Goal: Task Accomplishment & Management: Complete application form

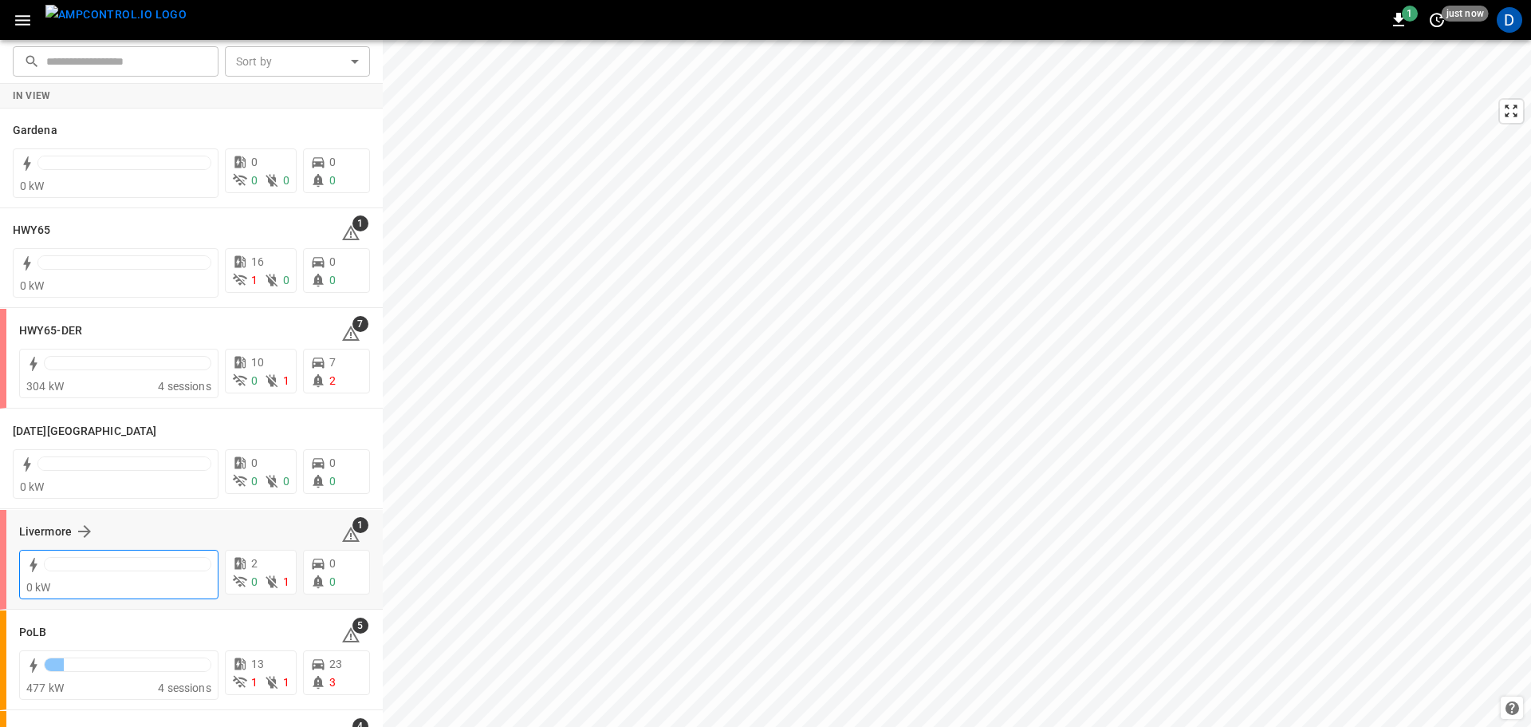
drag, startPoint x: 250, startPoint y: 6, endPoint x: 78, endPoint y: 597, distance: 615.5
click at [78, 597] on div "0 kW" at bounding box center [118, 573] width 199 height 49
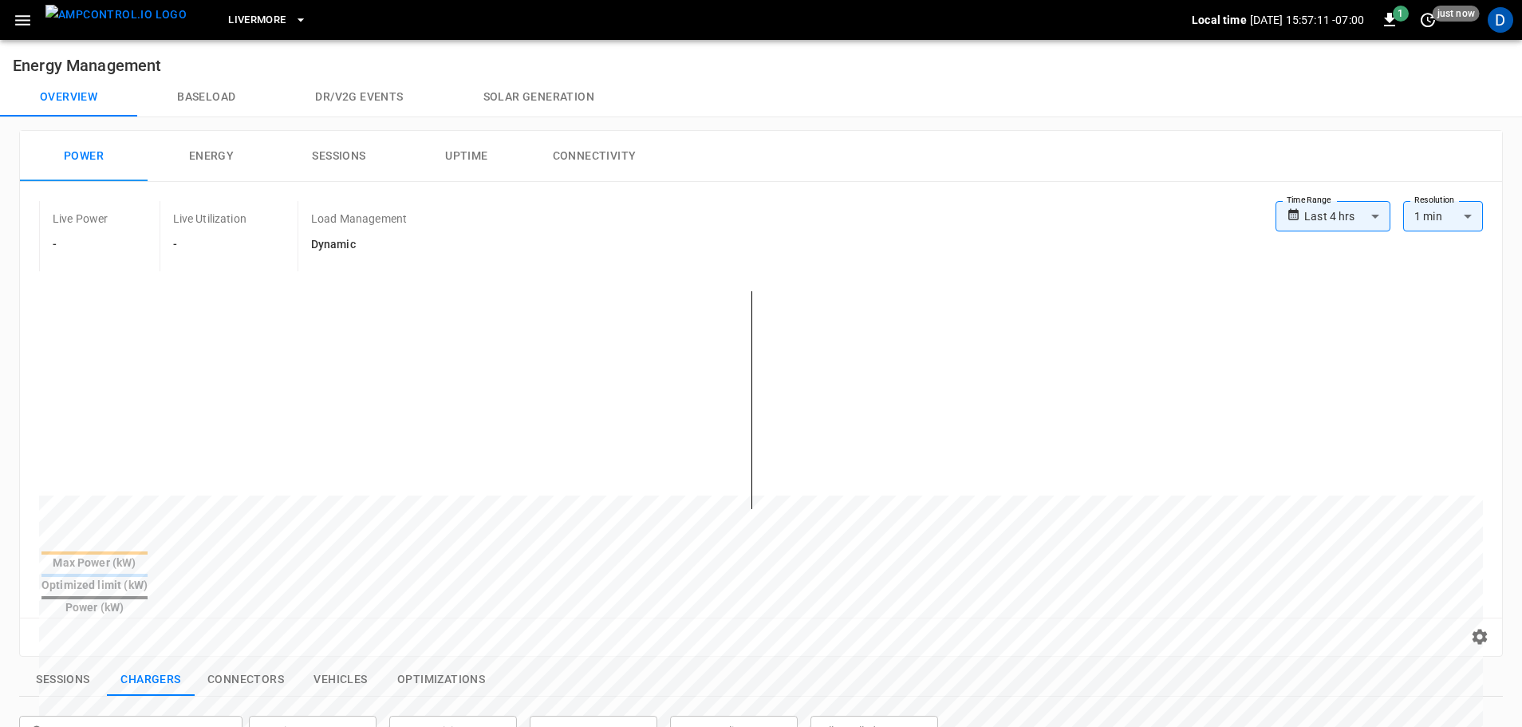
click at [247, 13] on span "Livermore" at bounding box center [256, 20] width 57 height 18
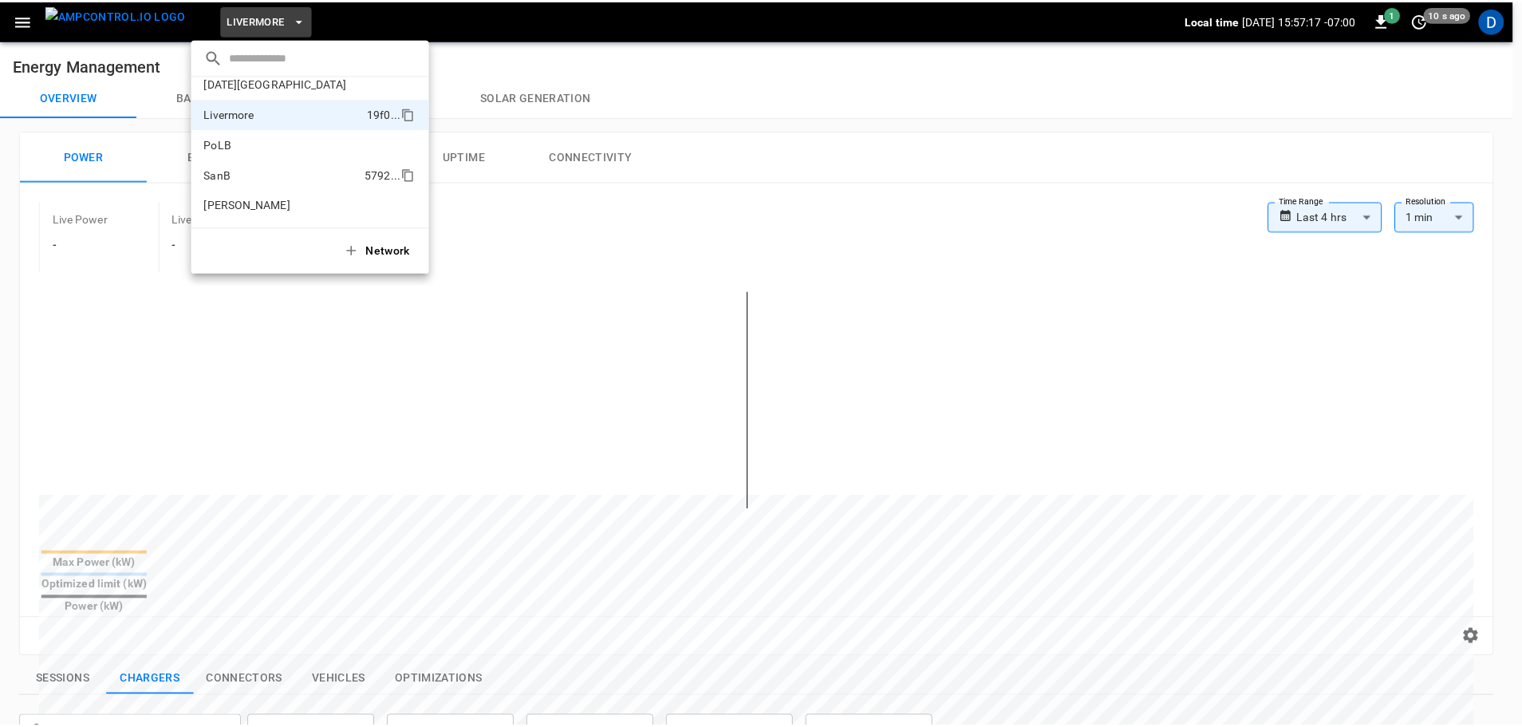
scroll to position [104, 0]
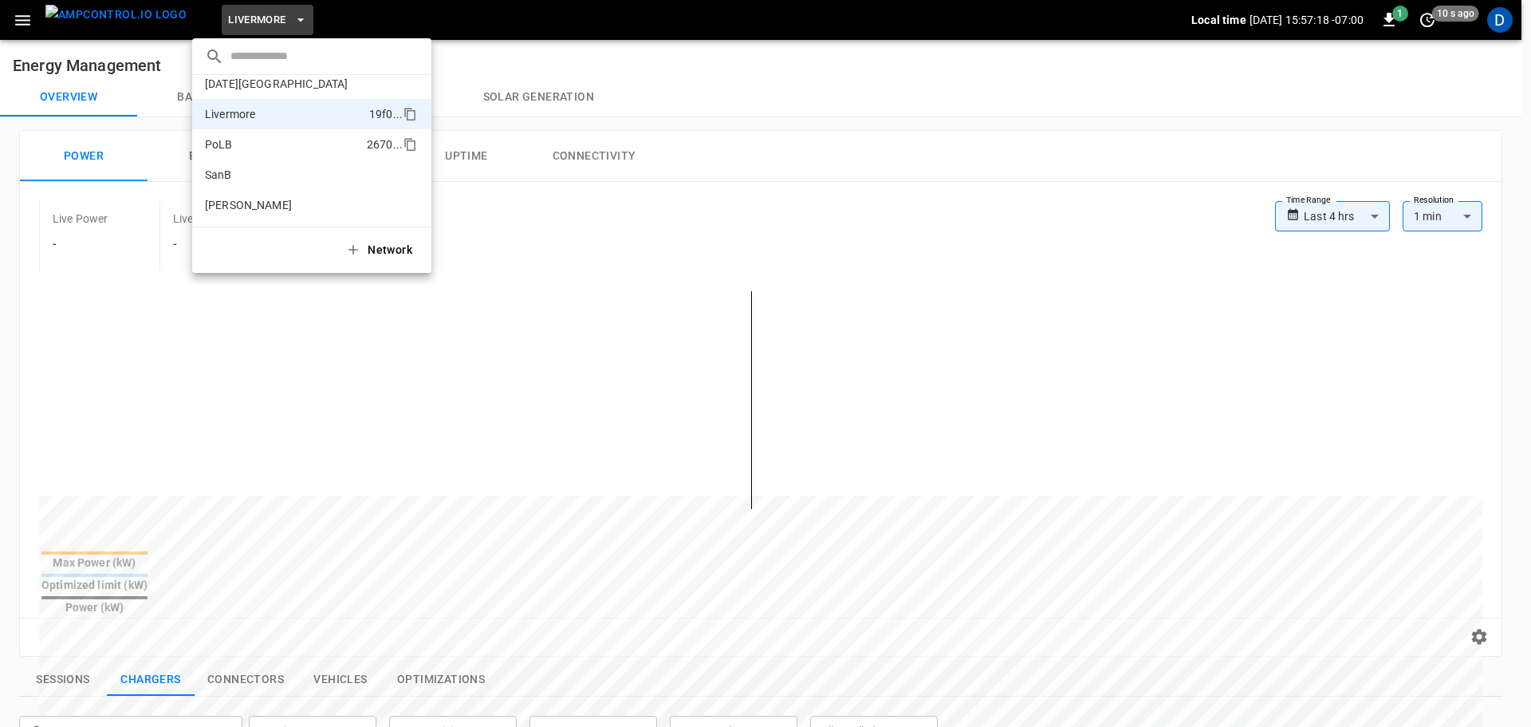
click at [255, 148] on p "PoLB" at bounding box center [283, 144] width 156 height 16
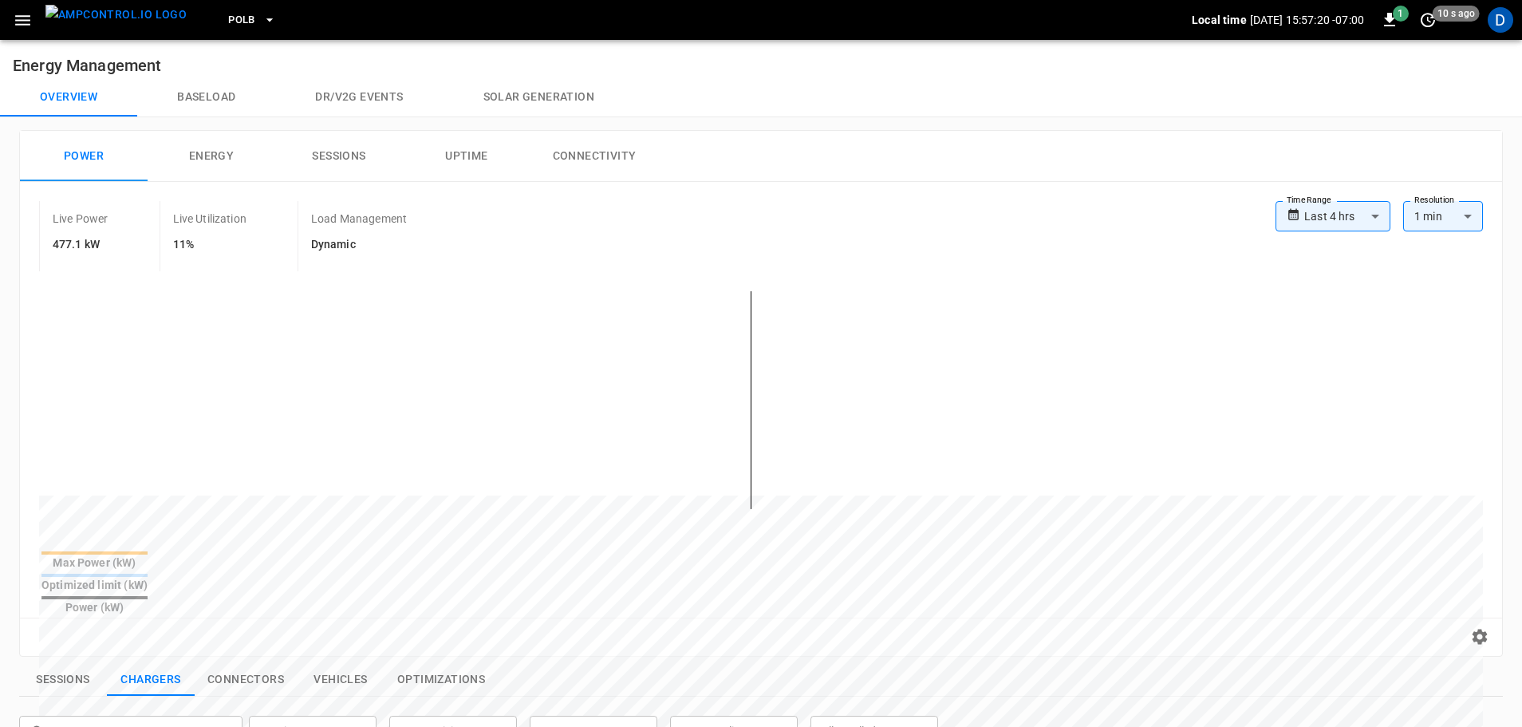
click at [132, 14] on img "menu" at bounding box center [115, 15] width 141 height 20
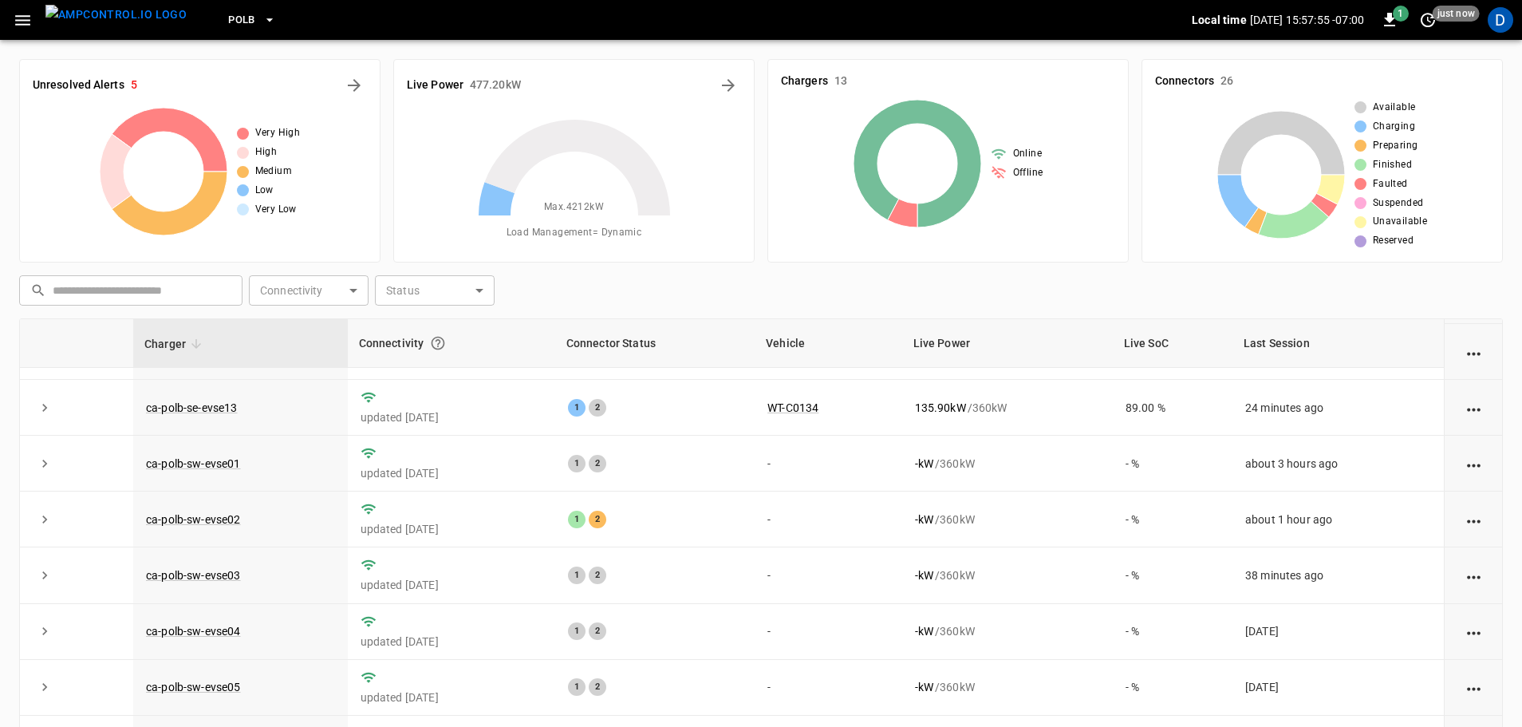
scroll to position [162, 0]
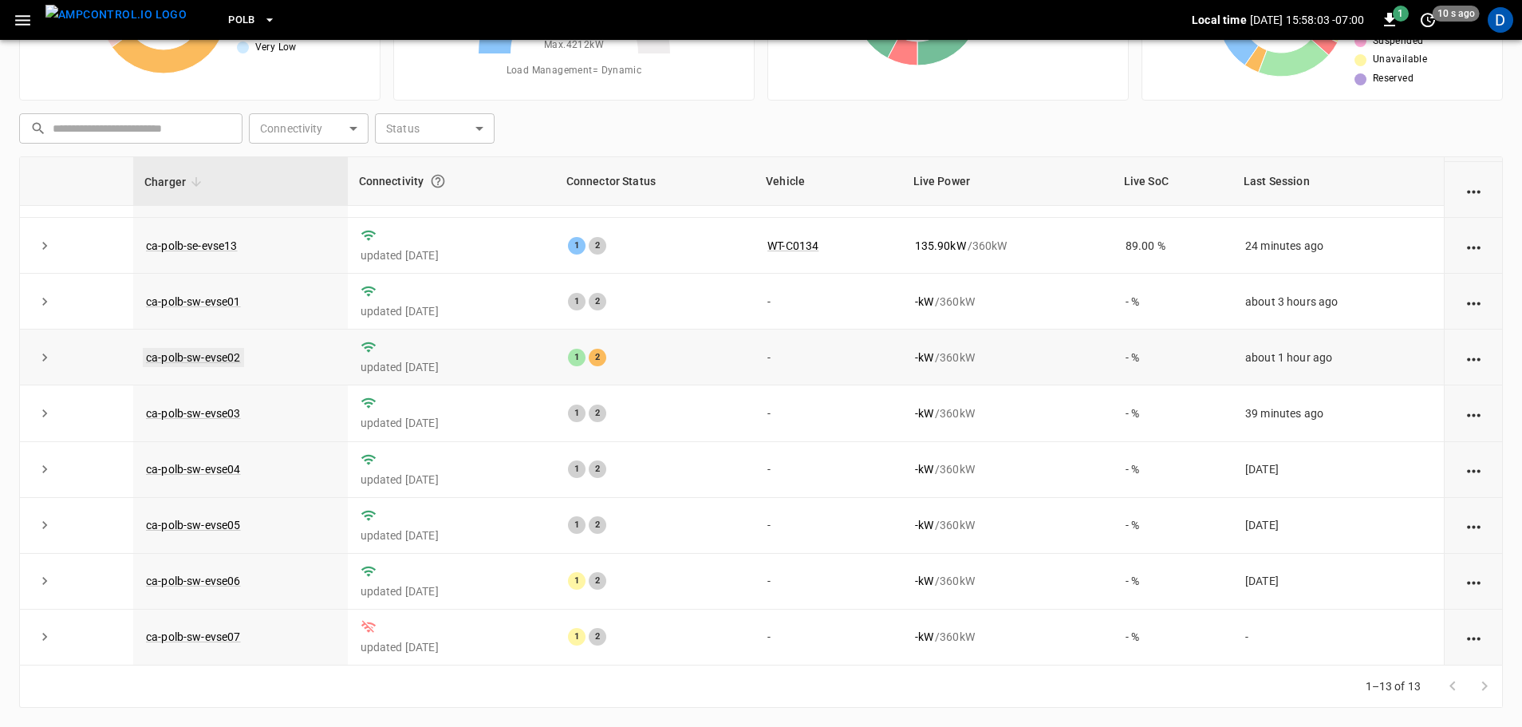
click at [212, 352] on link "ca-polb-sw-evse02" at bounding box center [193, 357] width 101 height 19
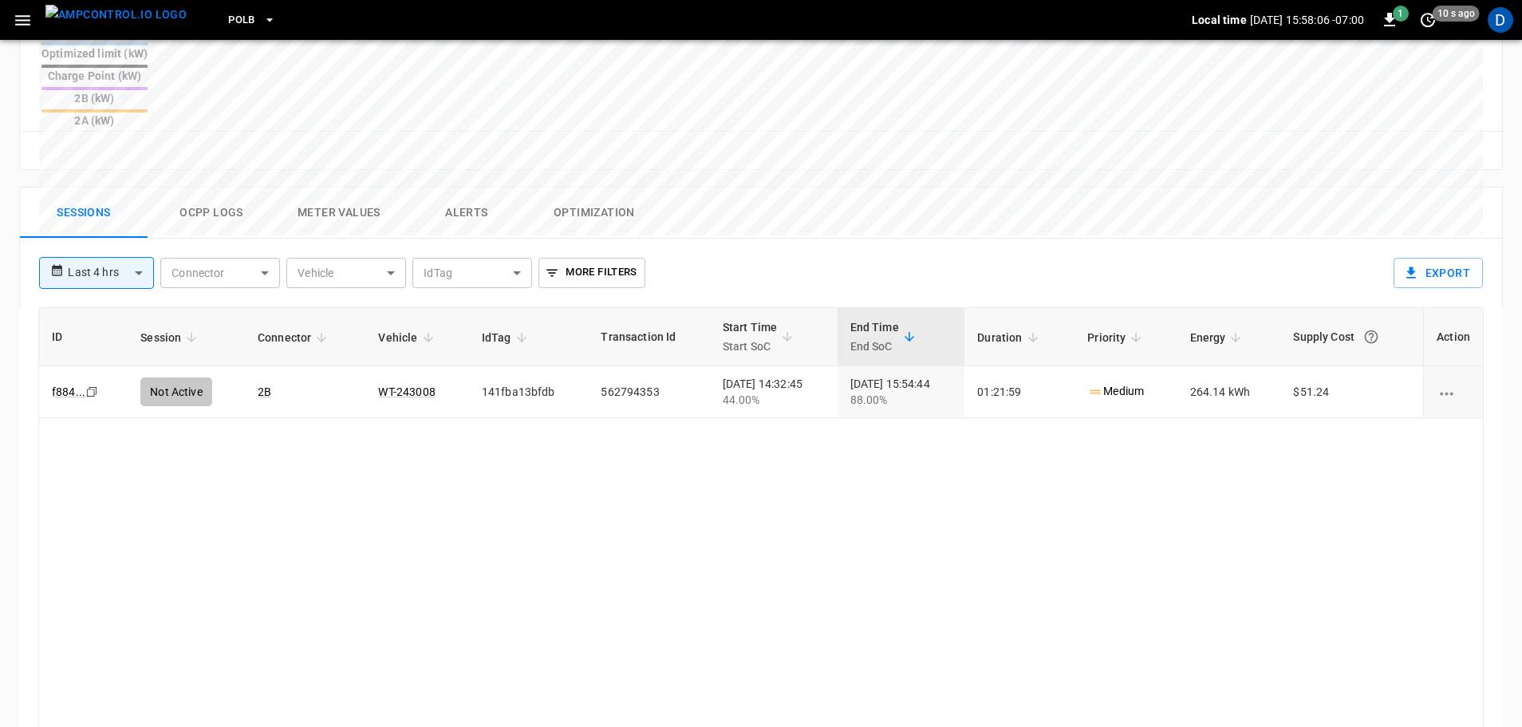
scroll to position [692, 0]
click at [207, 185] on button "Ocpp logs" at bounding box center [212, 210] width 128 height 51
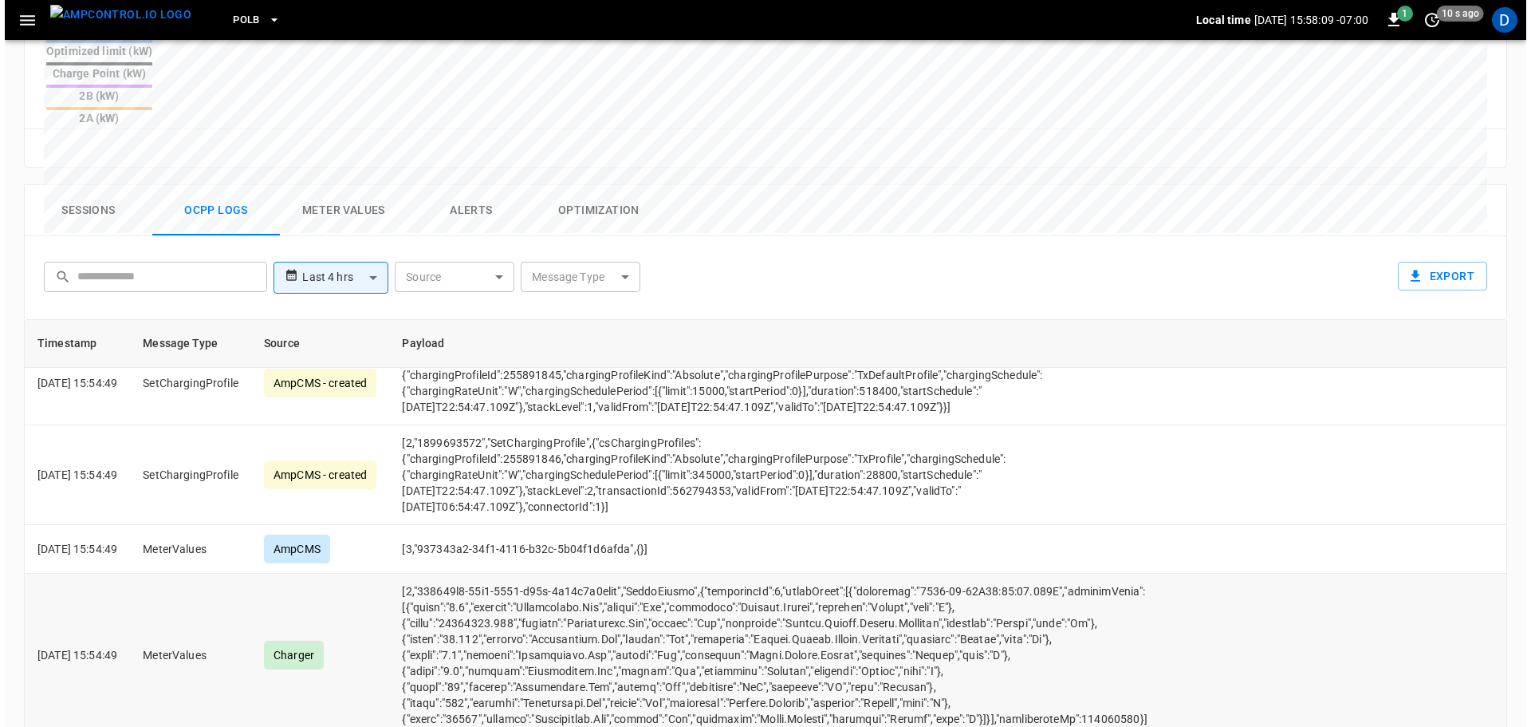
scroll to position [582, 0]
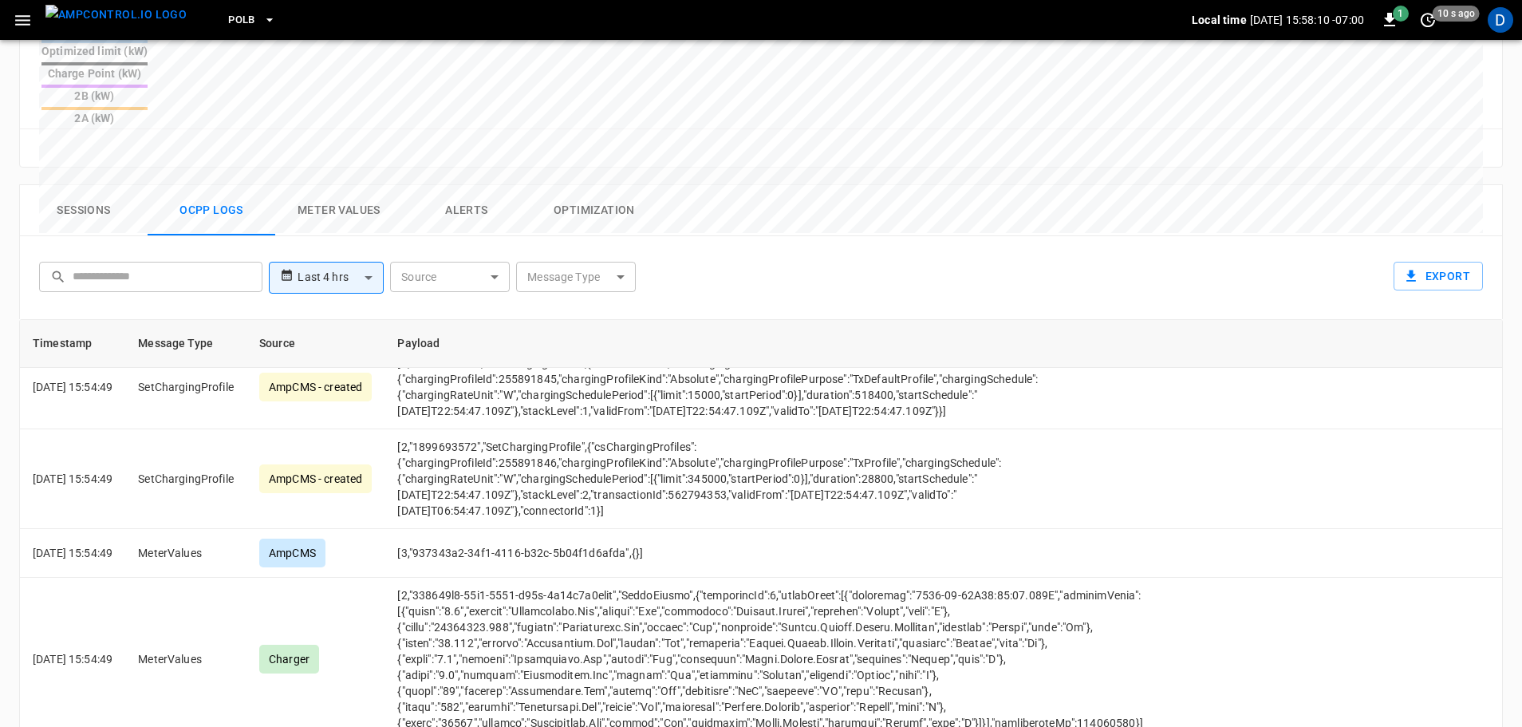
click at [560, 200] on body "**********" at bounding box center [761, 99] width 1522 height 1582
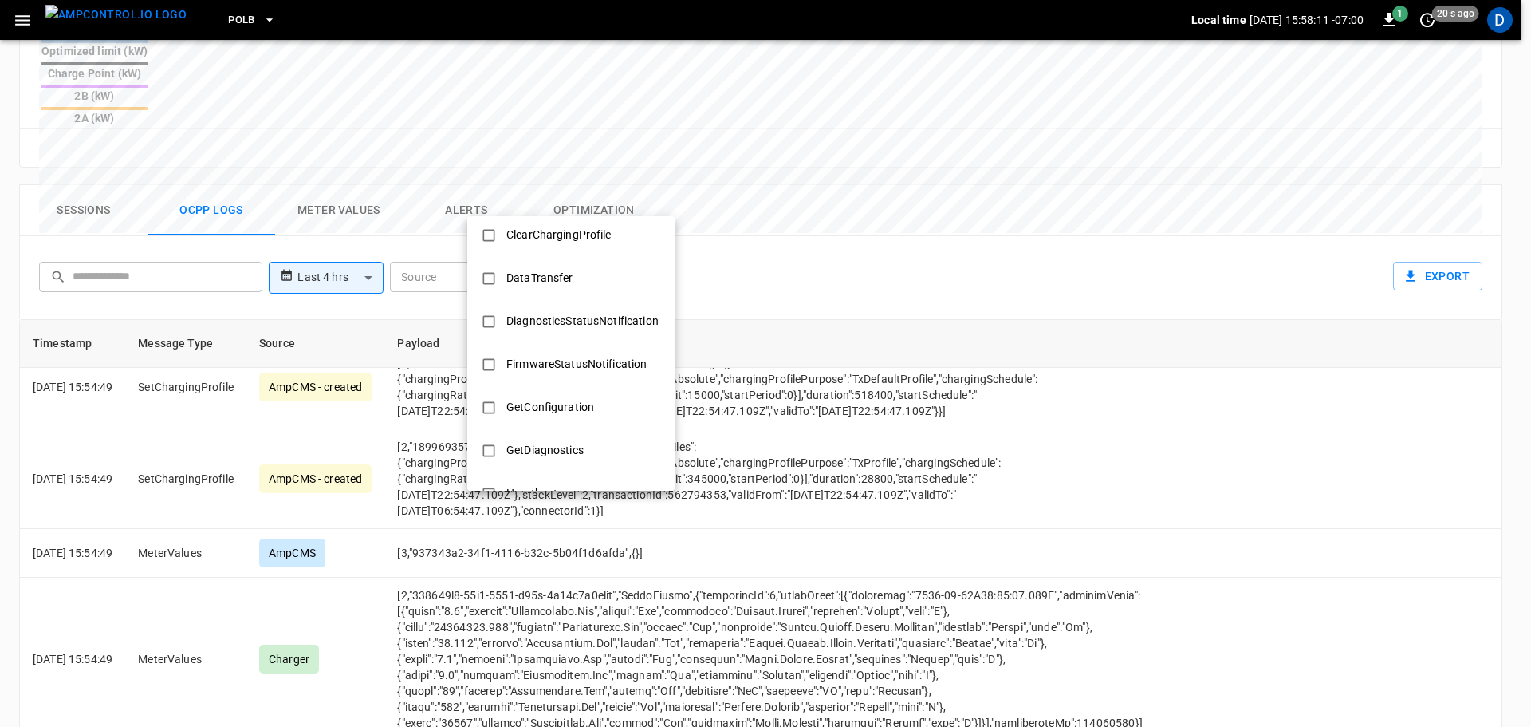
scroll to position [0, 0]
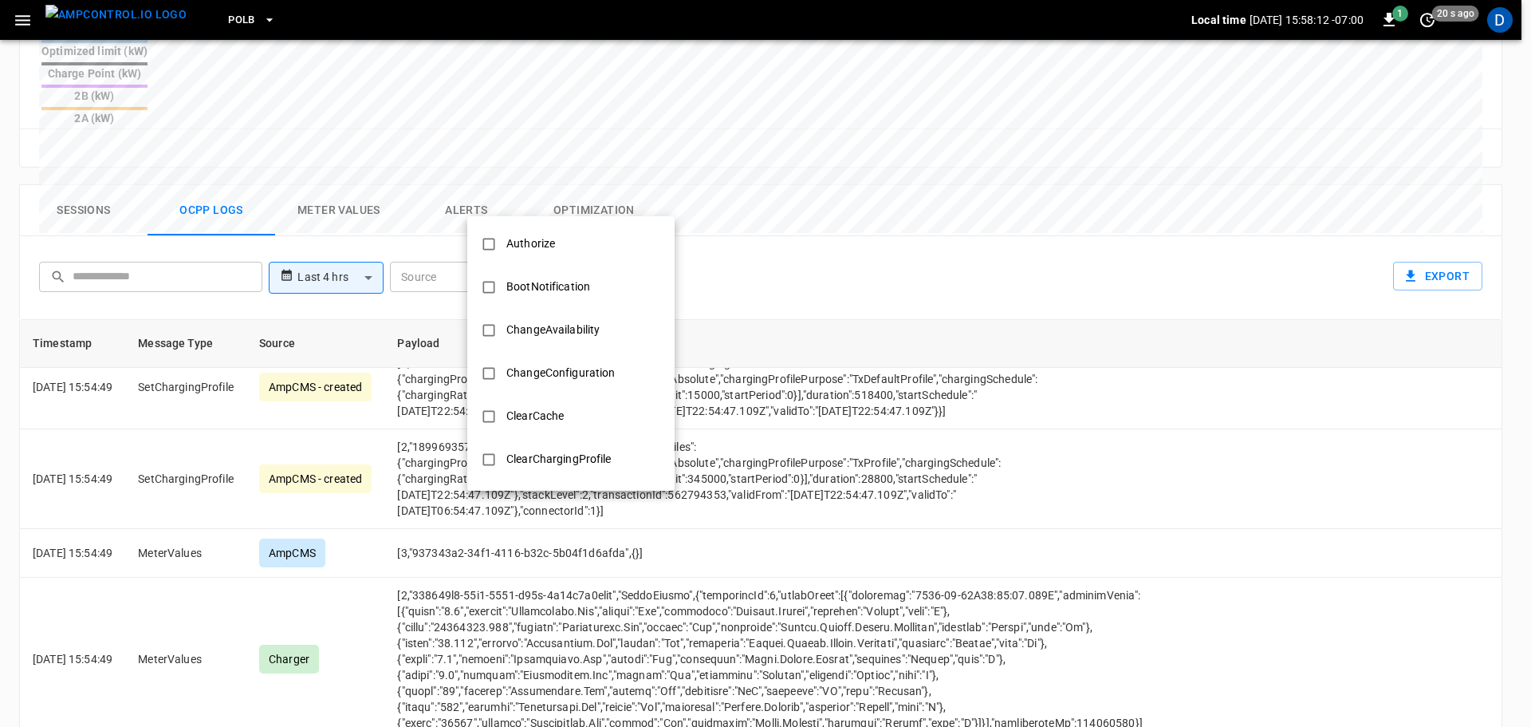
click at [545, 259] on li "Authorize" at bounding box center [570, 243] width 207 height 43
type input "*********"
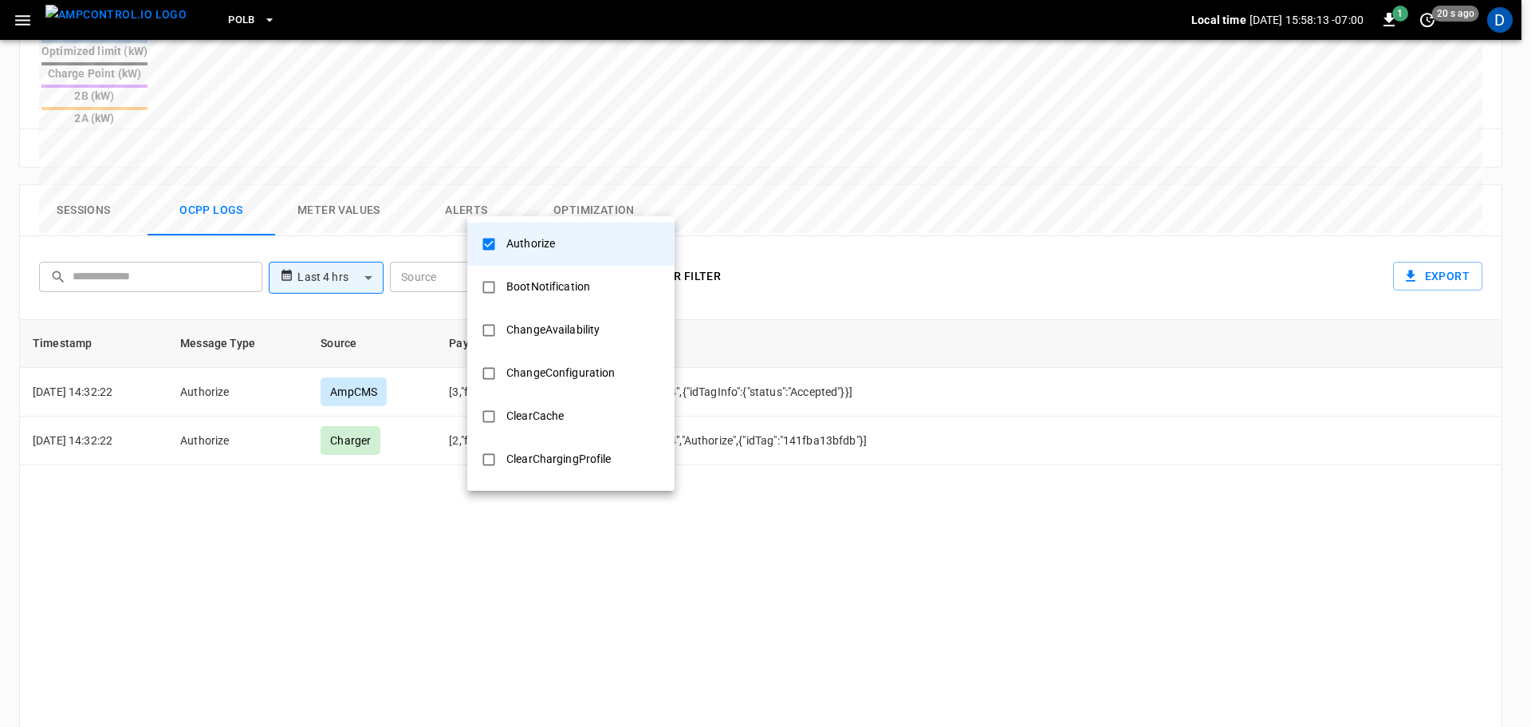
click at [384, 496] on div at bounding box center [765, 363] width 1531 height 727
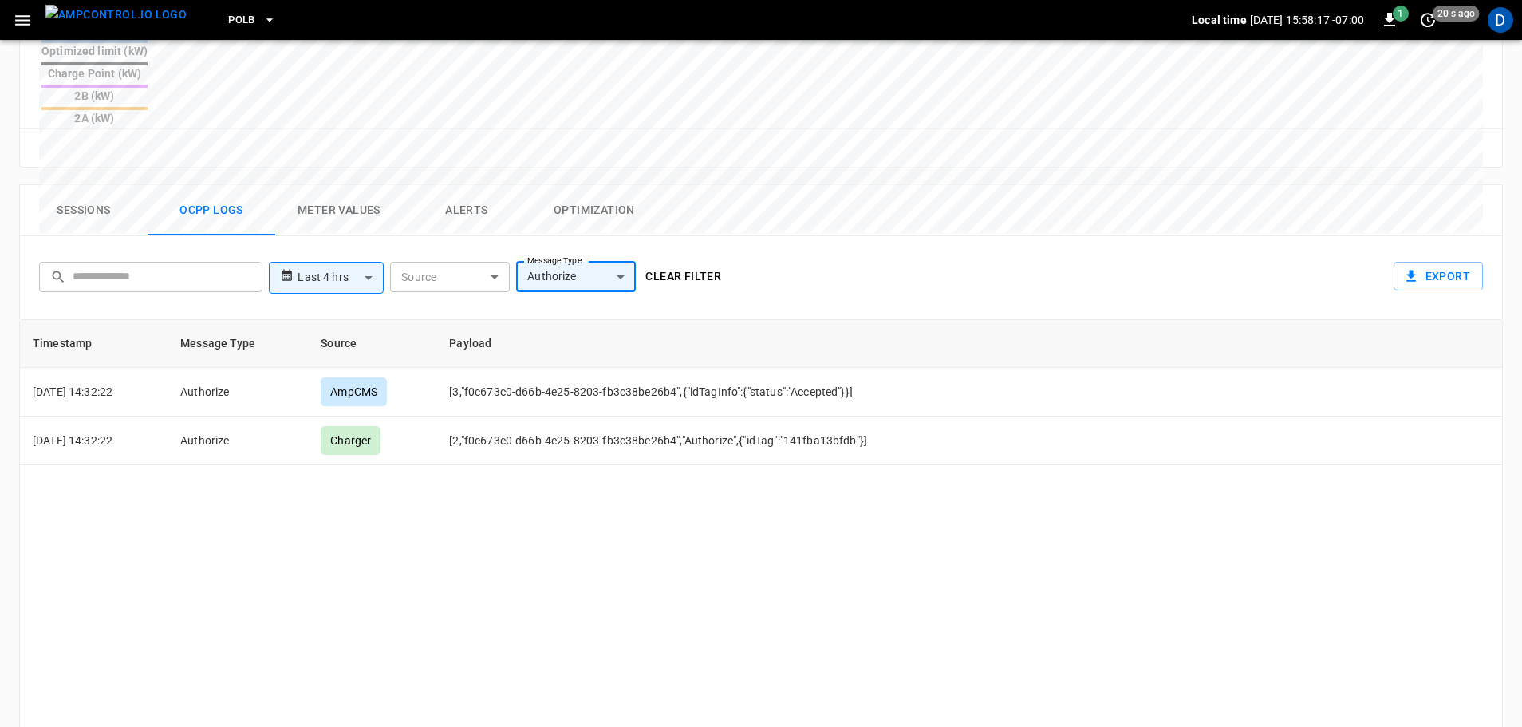
click at [688, 262] on button "Clear filter" at bounding box center [683, 277] width 89 height 30
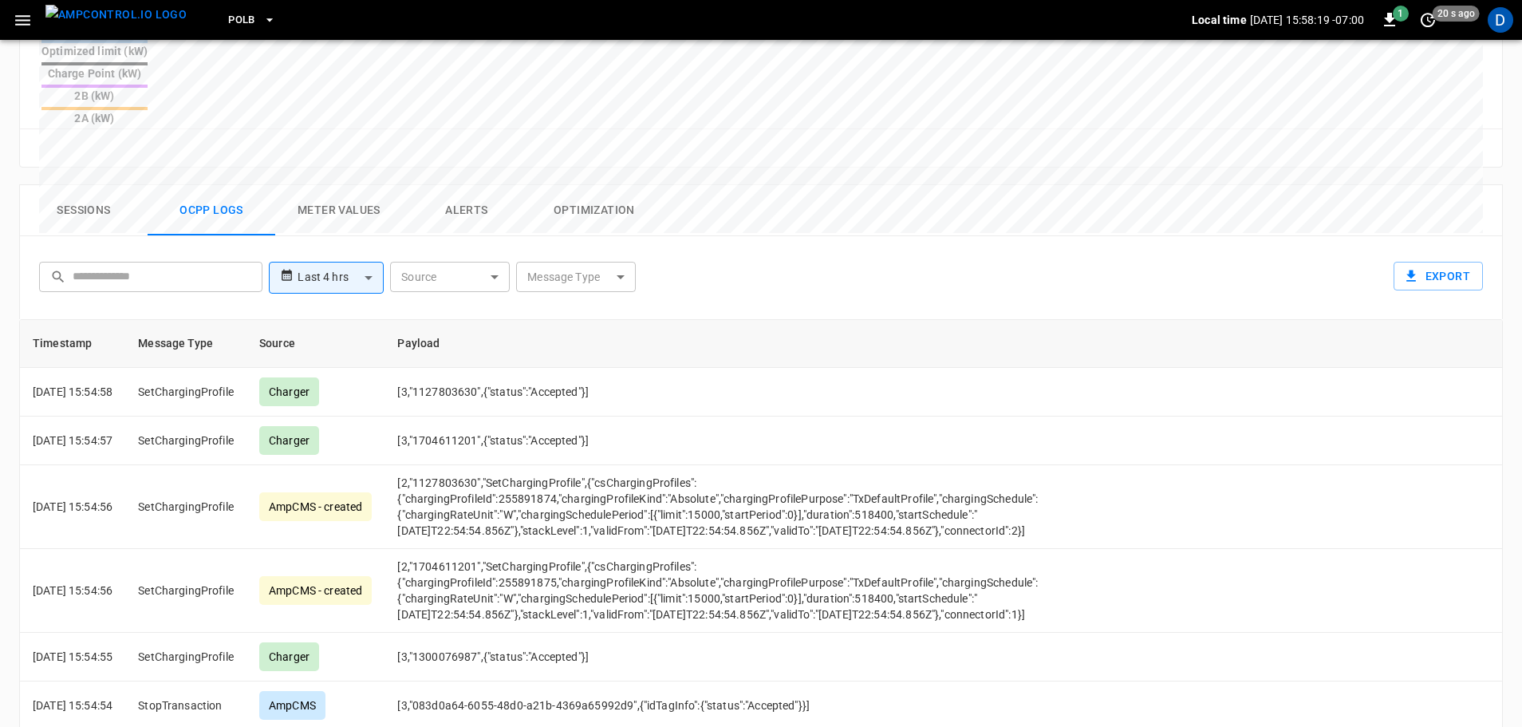
click at [85, 185] on button "Sessions" at bounding box center [84, 210] width 128 height 51
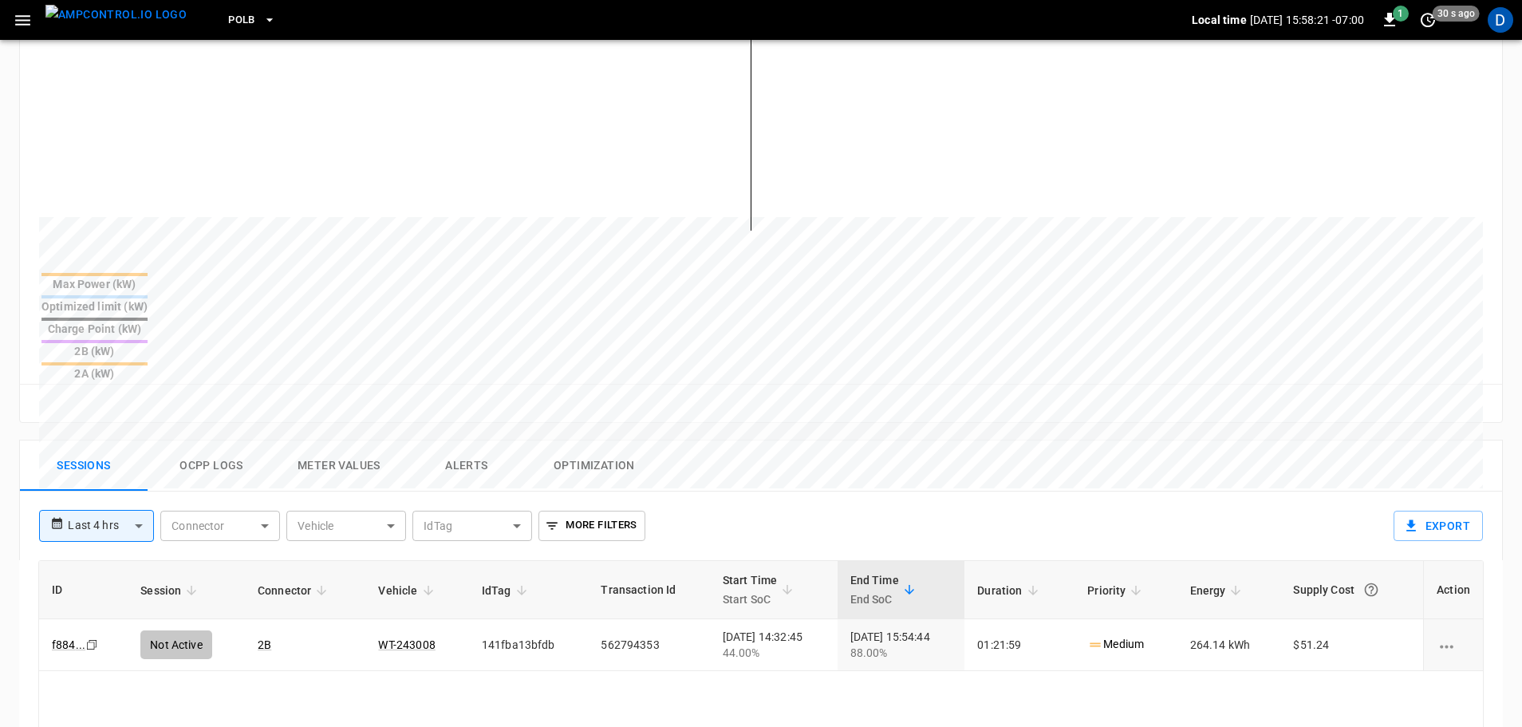
scroll to position [441, 0]
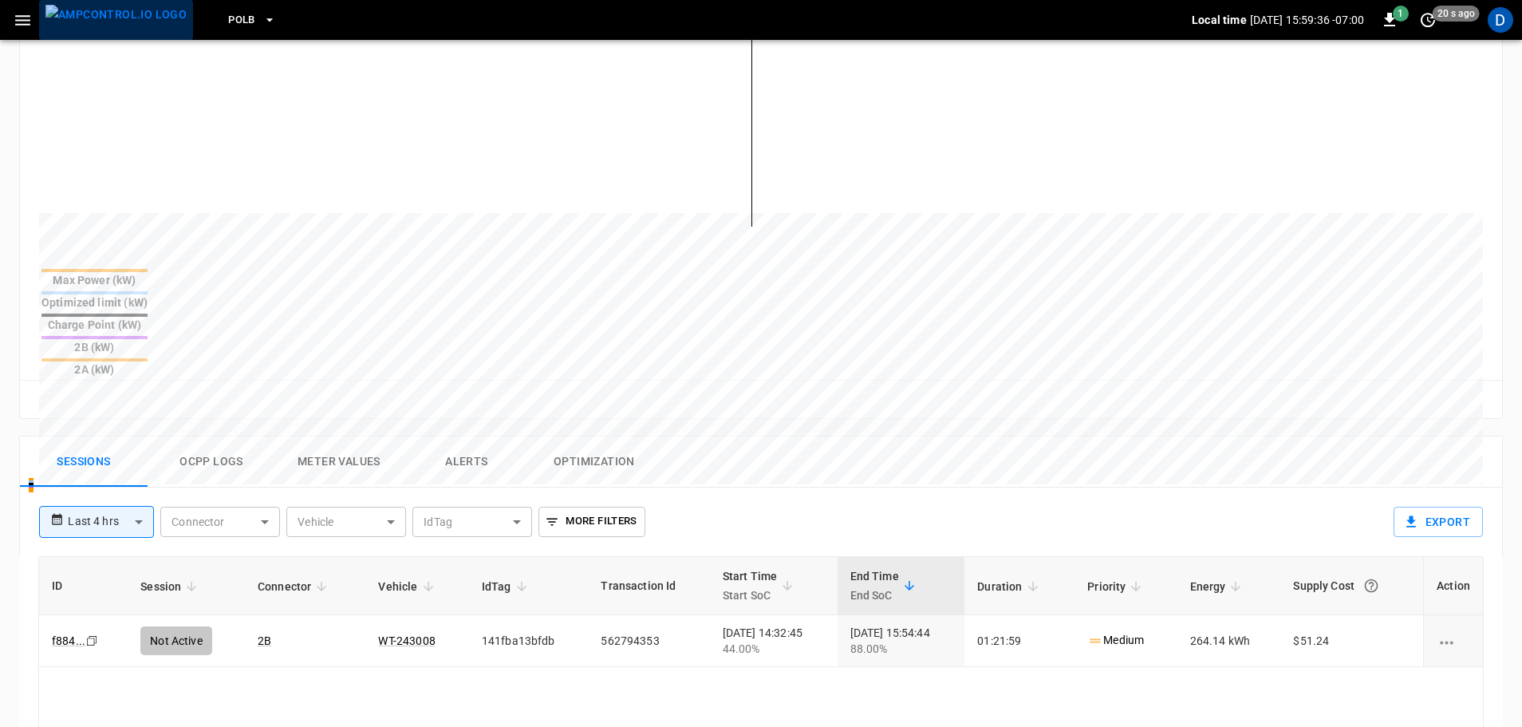
click at [120, 17] on img "menu" at bounding box center [115, 15] width 141 height 20
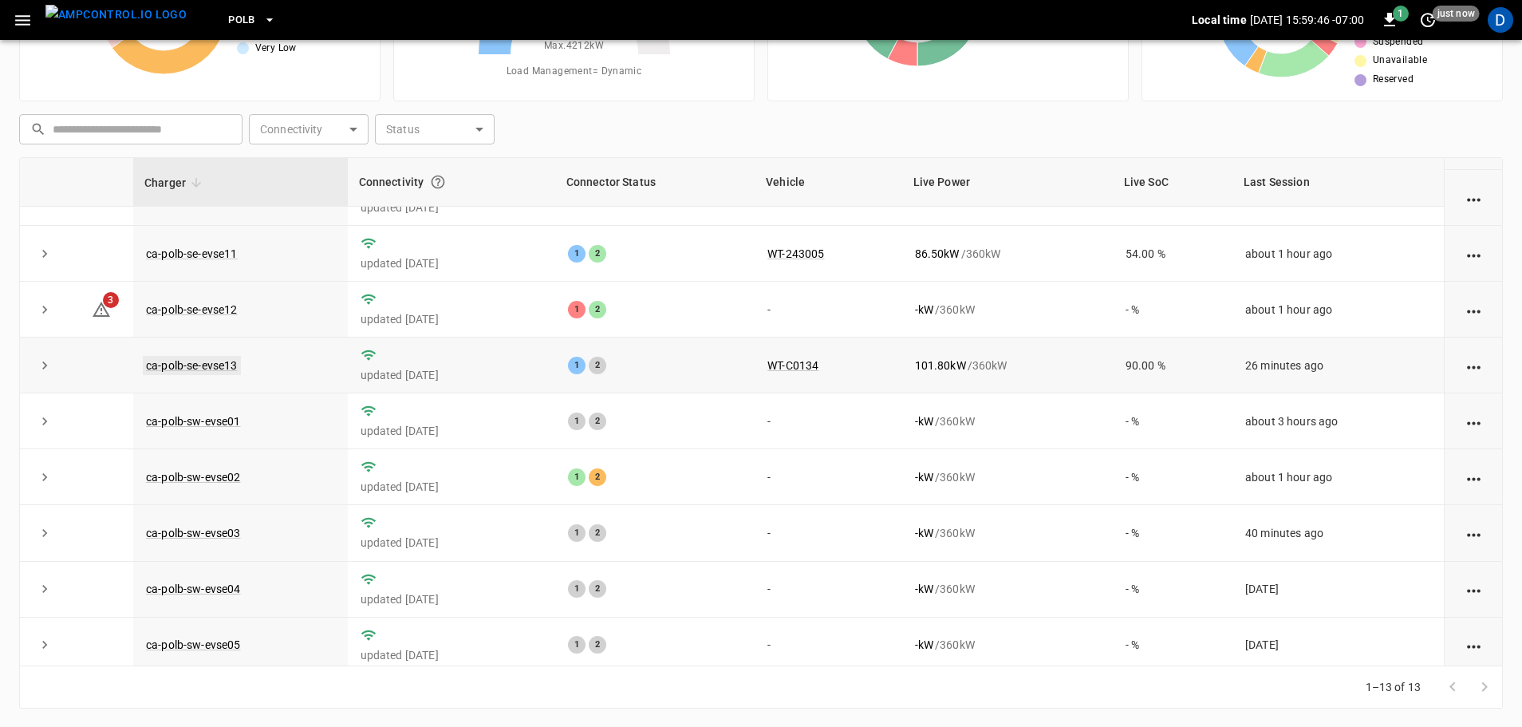
scroll to position [150, 0]
click at [213, 470] on td "ca-polb-sw-evse02" at bounding box center [240, 475] width 215 height 56
click at [196, 482] on link "ca-polb-sw-evse02" at bounding box center [193, 475] width 101 height 19
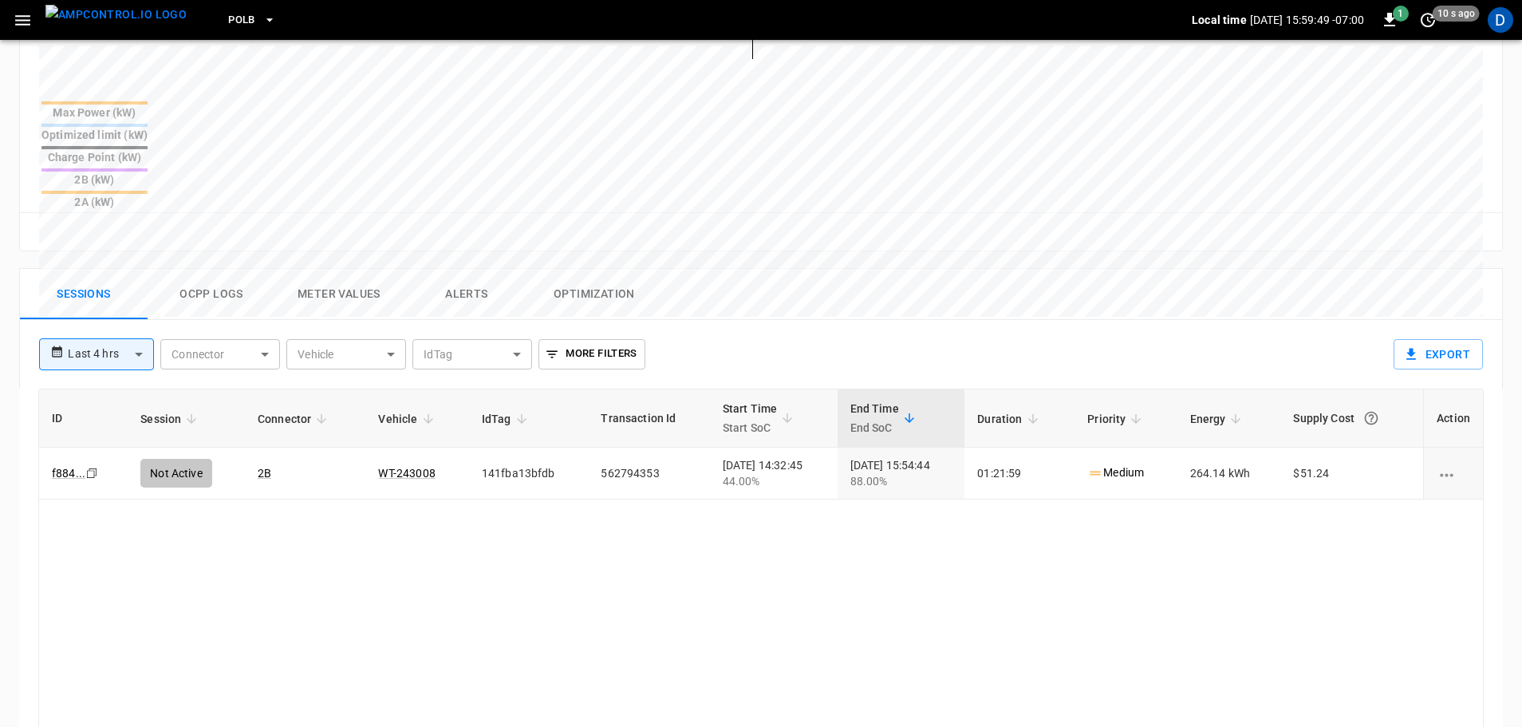
scroll to position [610, 0]
click at [211, 267] on button "Ocpp logs" at bounding box center [212, 292] width 128 height 51
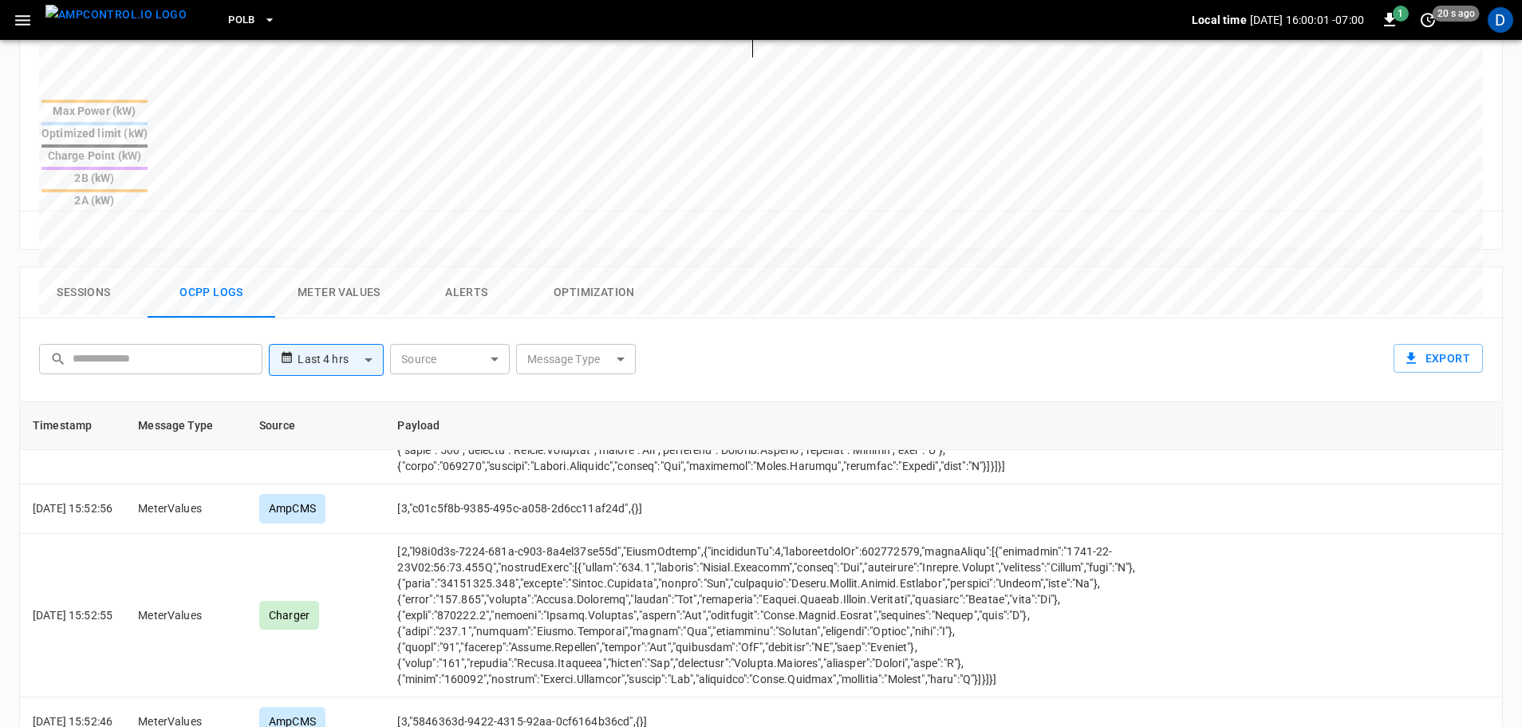
scroll to position [5459, 0]
click at [116, 21] on img "menu" at bounding box center [115, 15] width 141 height 20
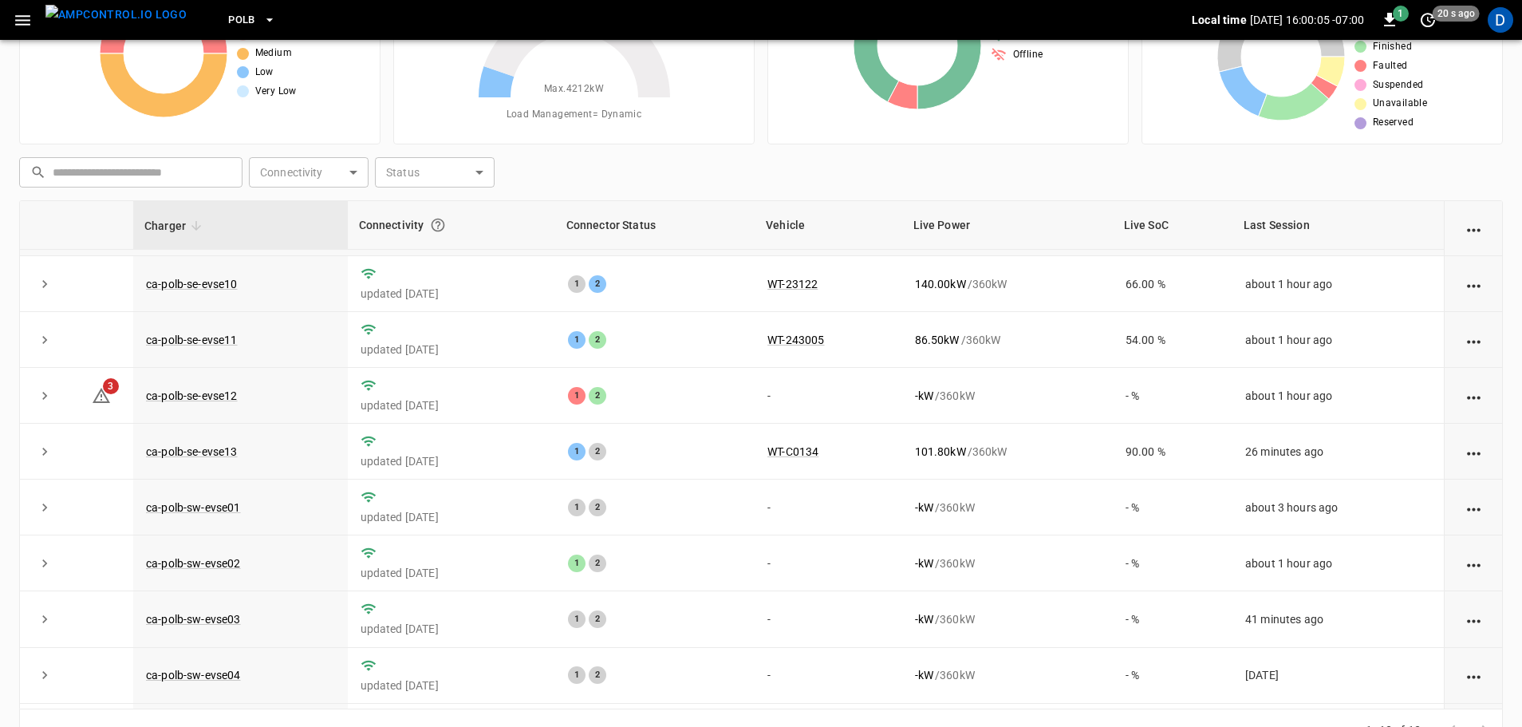
scroll to position [106, 0]
click at [207, 568] on link "ca-polb-sw-evse02" at bounding box center [193, 562] width 101 height 19
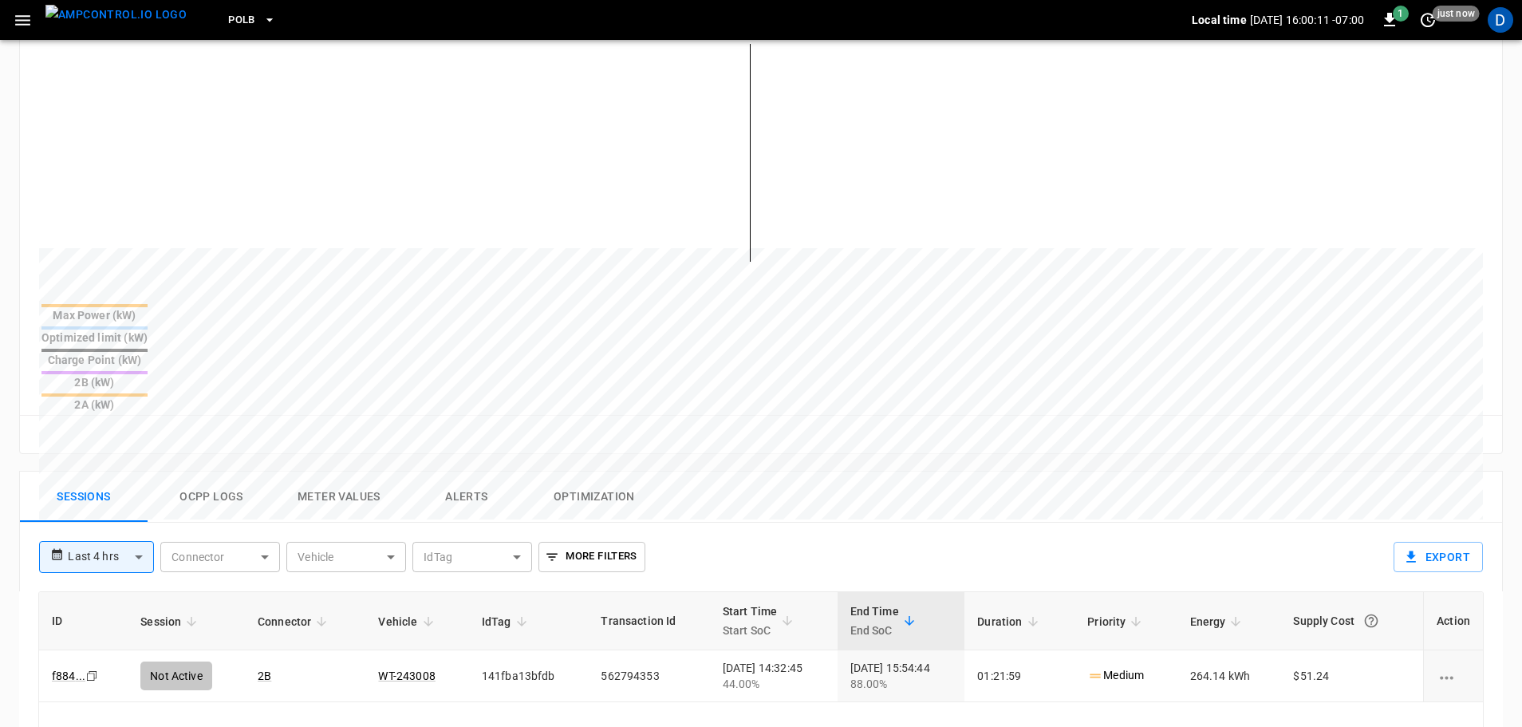
scroll to position [408, 0]
click at [217, 470] on button "Ocpp logs" at bounding box center [212, 495] width 128 height 51
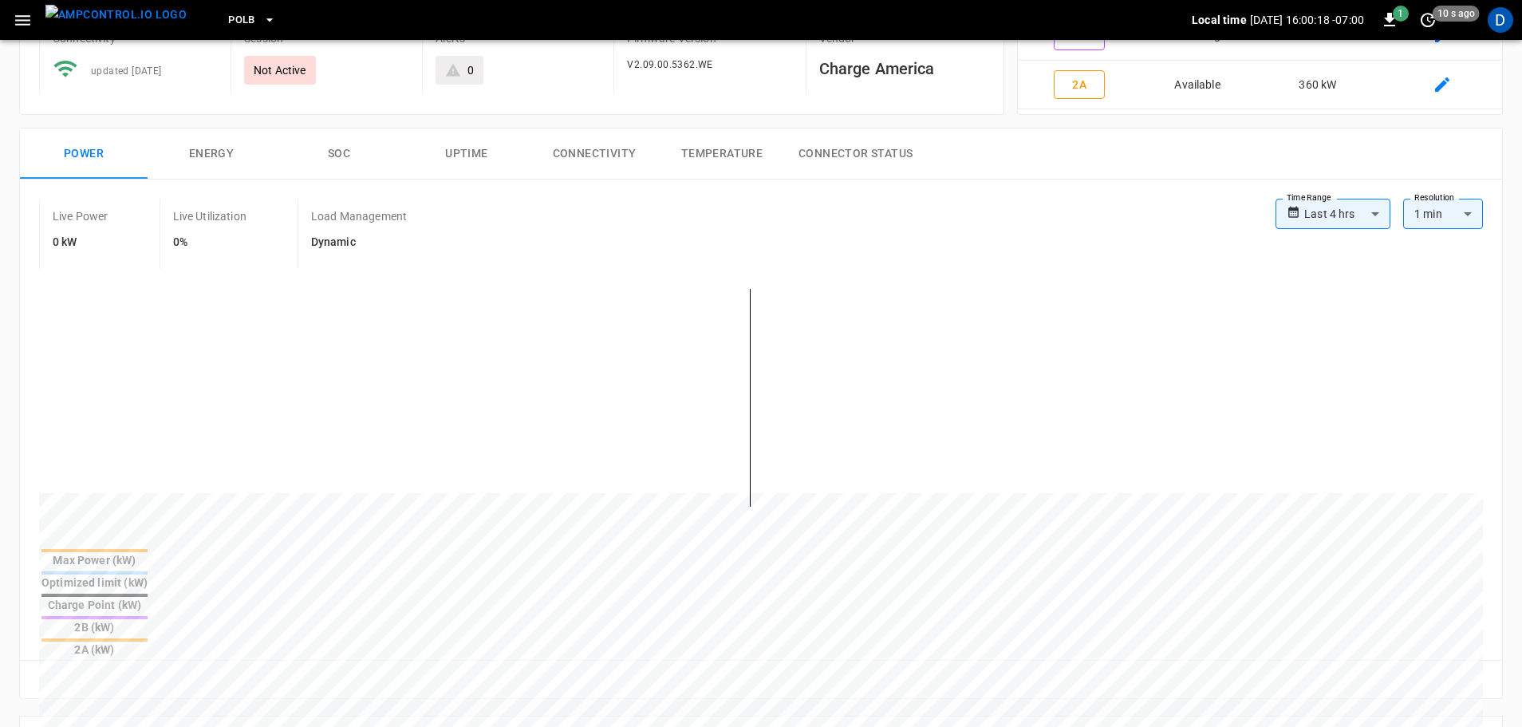
scroll to position [0, 0]
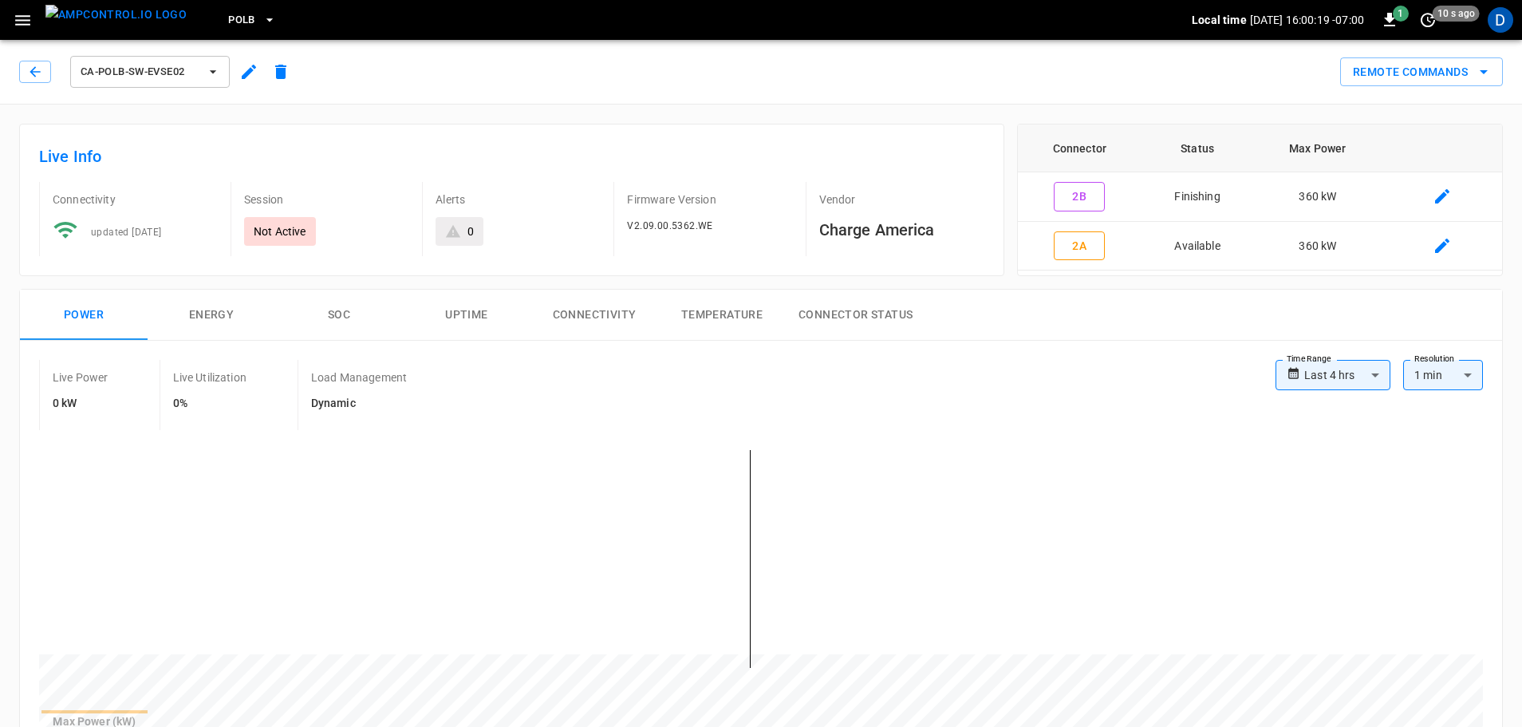
click at [133, 21] on img "menu" at bounding box center [115, 15] width 141 height 20
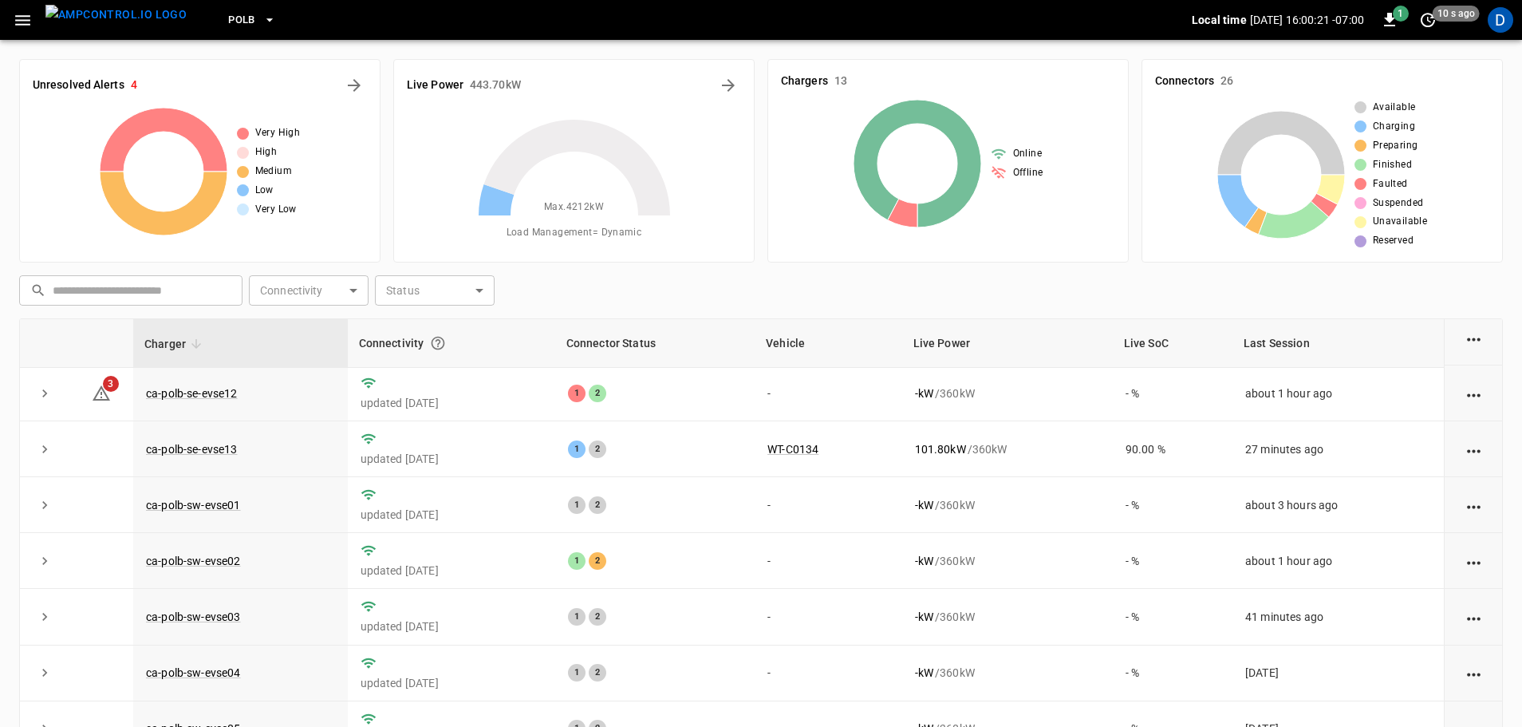
scroll to position [278, 0]
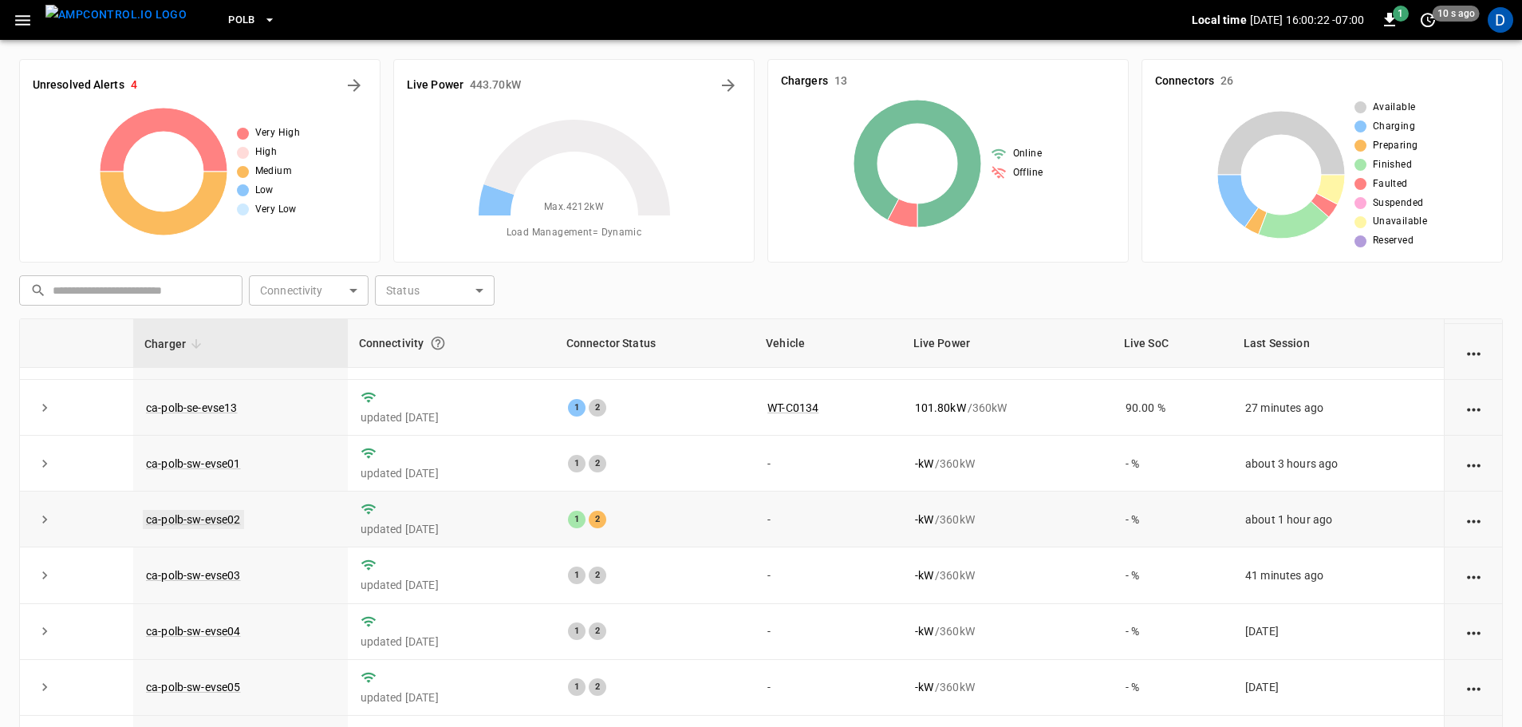
click at [219, 510] on link "ca-polb-sw-evse02" at bounding box center [193, 519] width 101 height 19
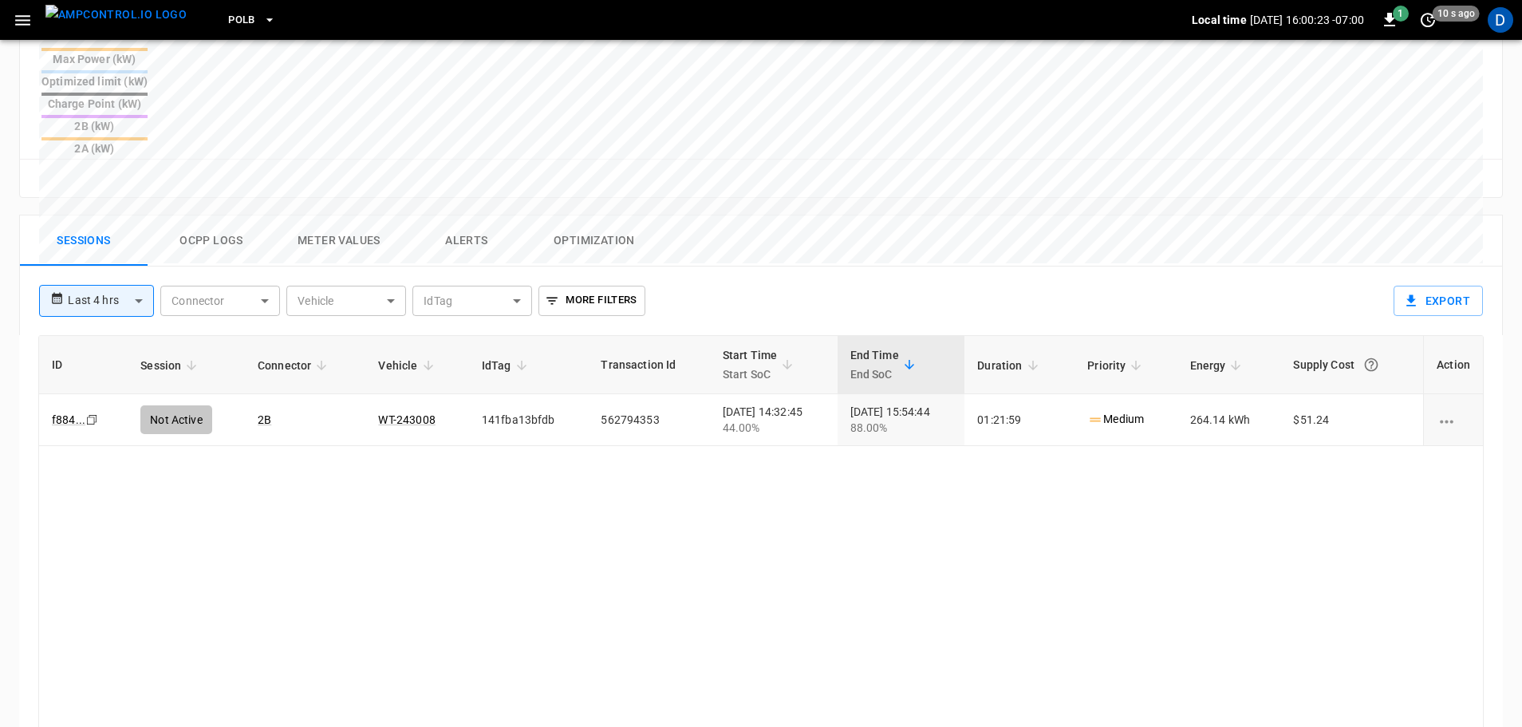
scroll to position [666, 0]
click at [204, 211] on button "Ocpp logs" at bounding box center [212, 236] width 128 height 51
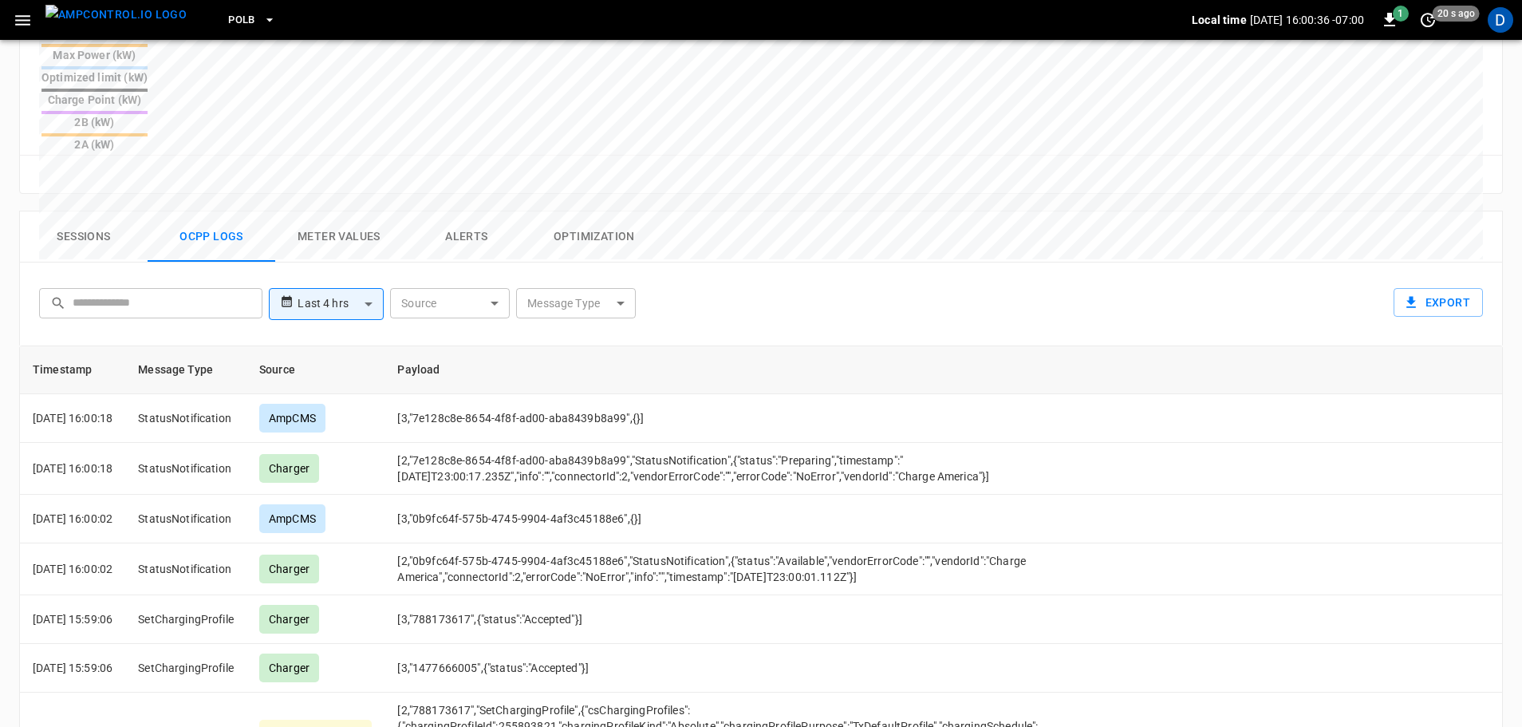
click at [107, 211] on button "Sessions" at bounding box center [84, 236] width 128 height 51
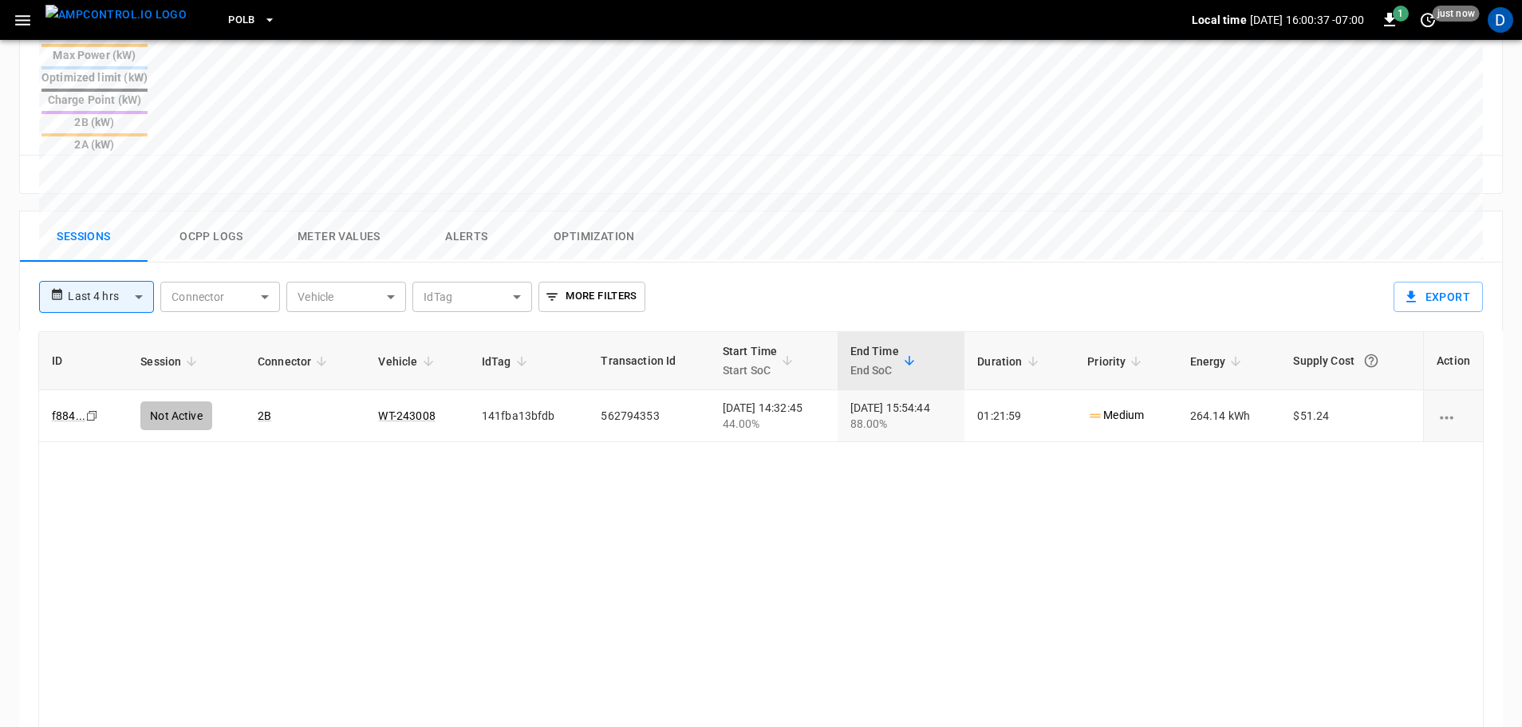
click at [145, 13] on img "menu" at bounding box center [115, 15] width 141 height 20
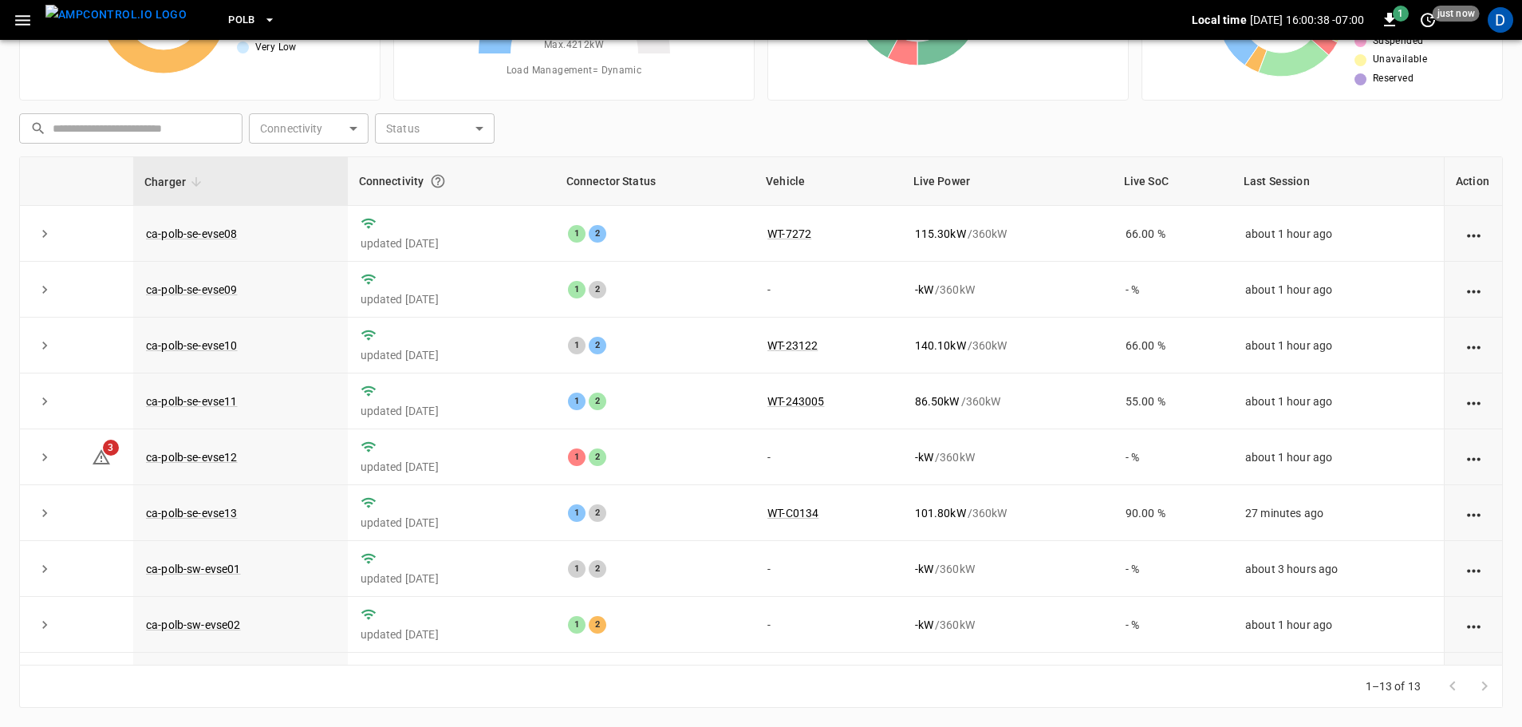
scroll to position [162, 0]
click at [226, 623] on link "ca-polb-sw-evse02" at bounding box center [193, 624] width 101 height 19
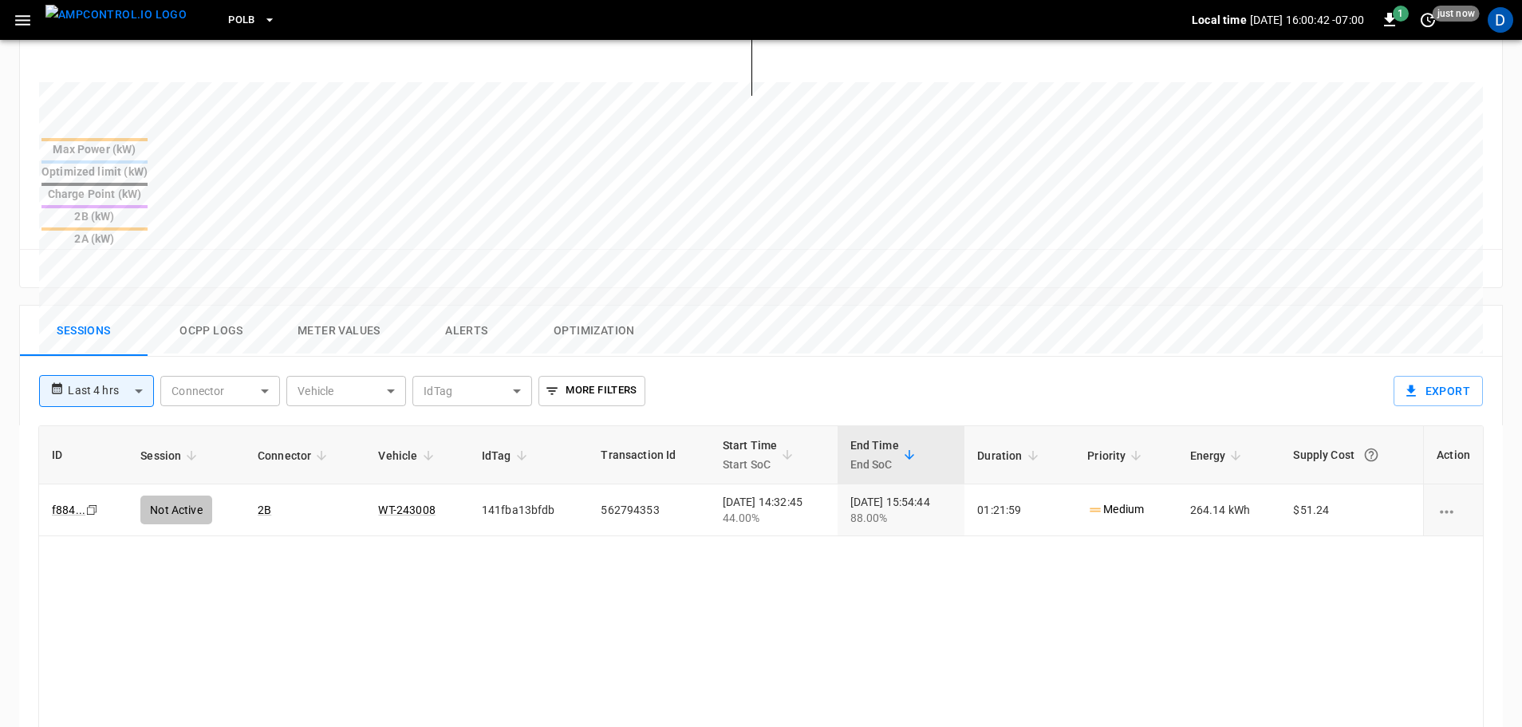
scroll to position [573, 0]
click at [210, 305] on button "Ocpp logs" at bounding box center [212, 330] width 128 height 51
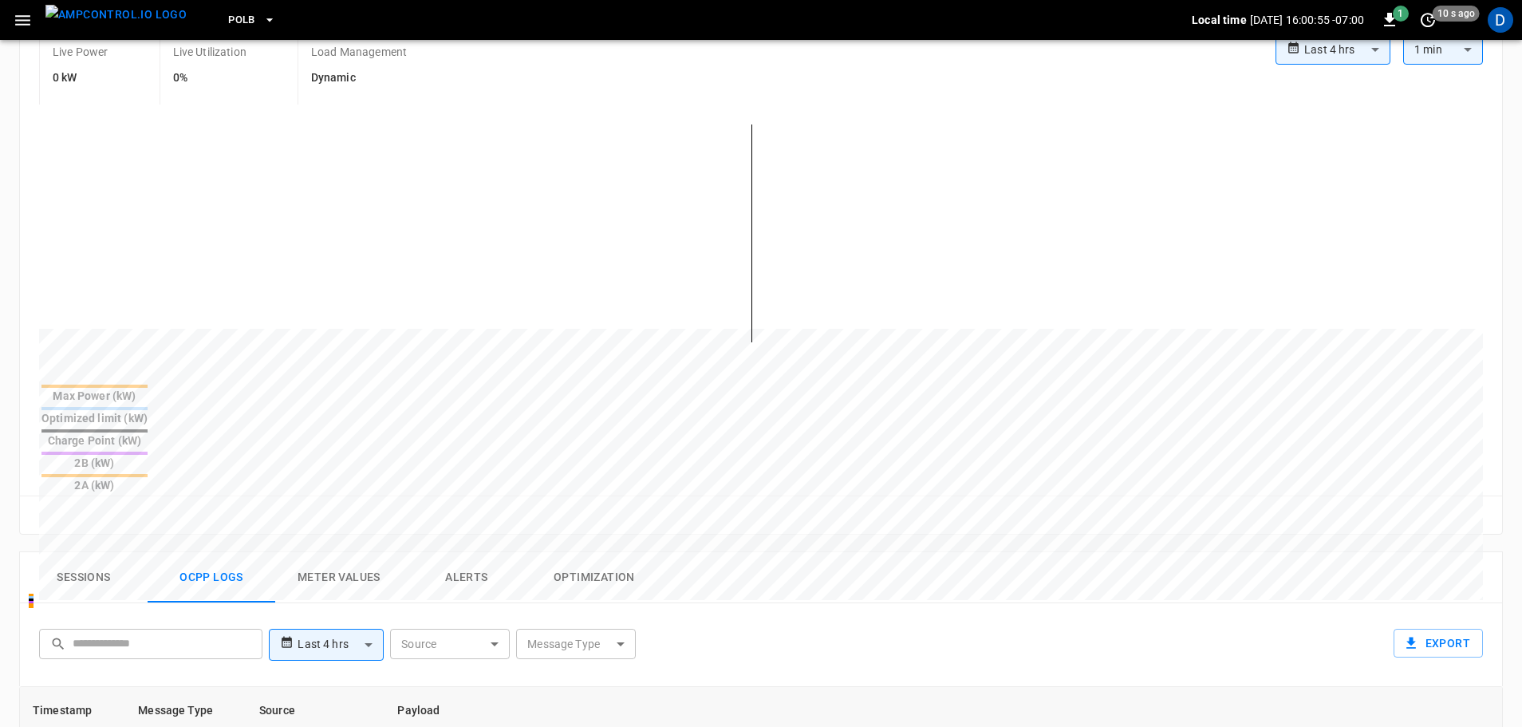
scroll to position [325, 0]
click at [122, 17] on img "menu" at bounding box center [115, 15] width 141 height 20
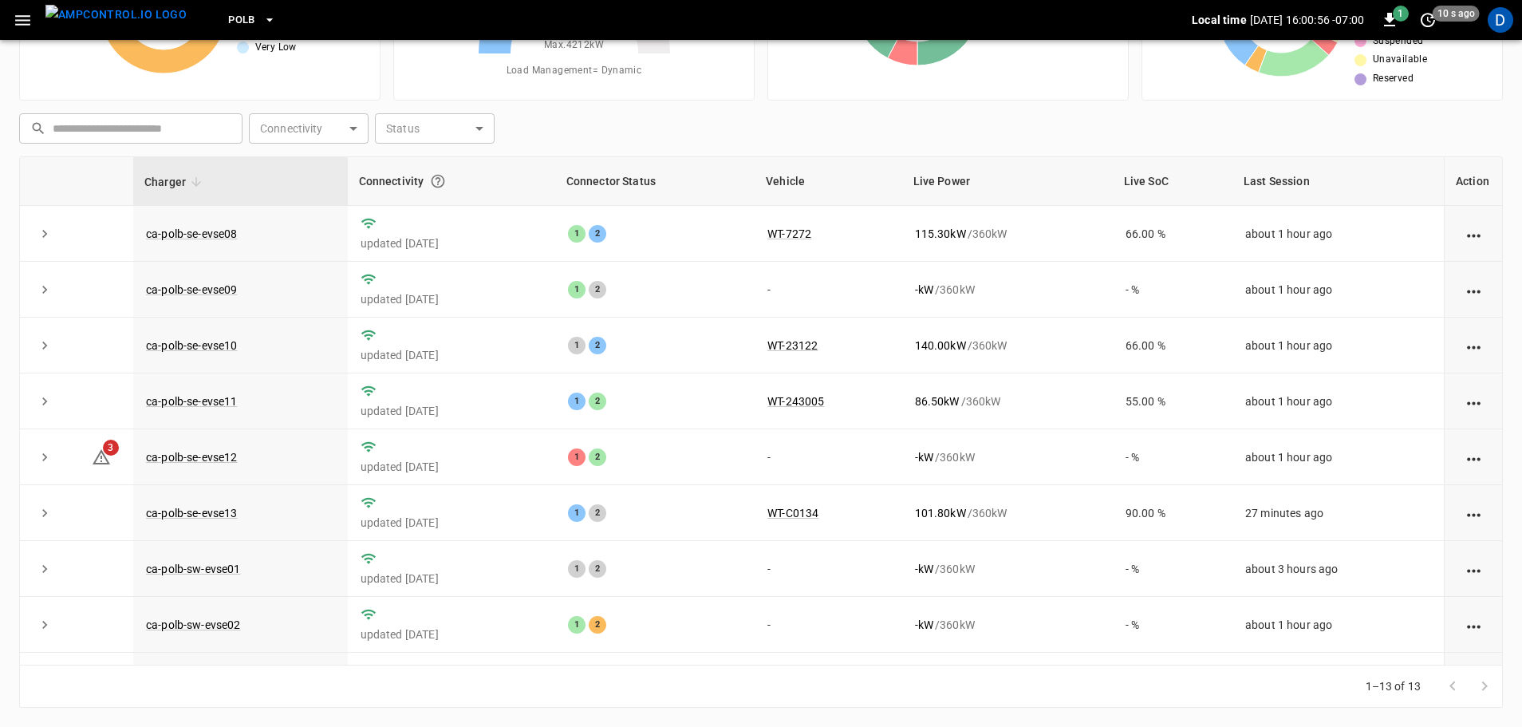
scroll to position [162, 0]
click at [223, 627] on link "ca-polb-sw-evse02" at bounding box center [193, 624] width 101 height 19
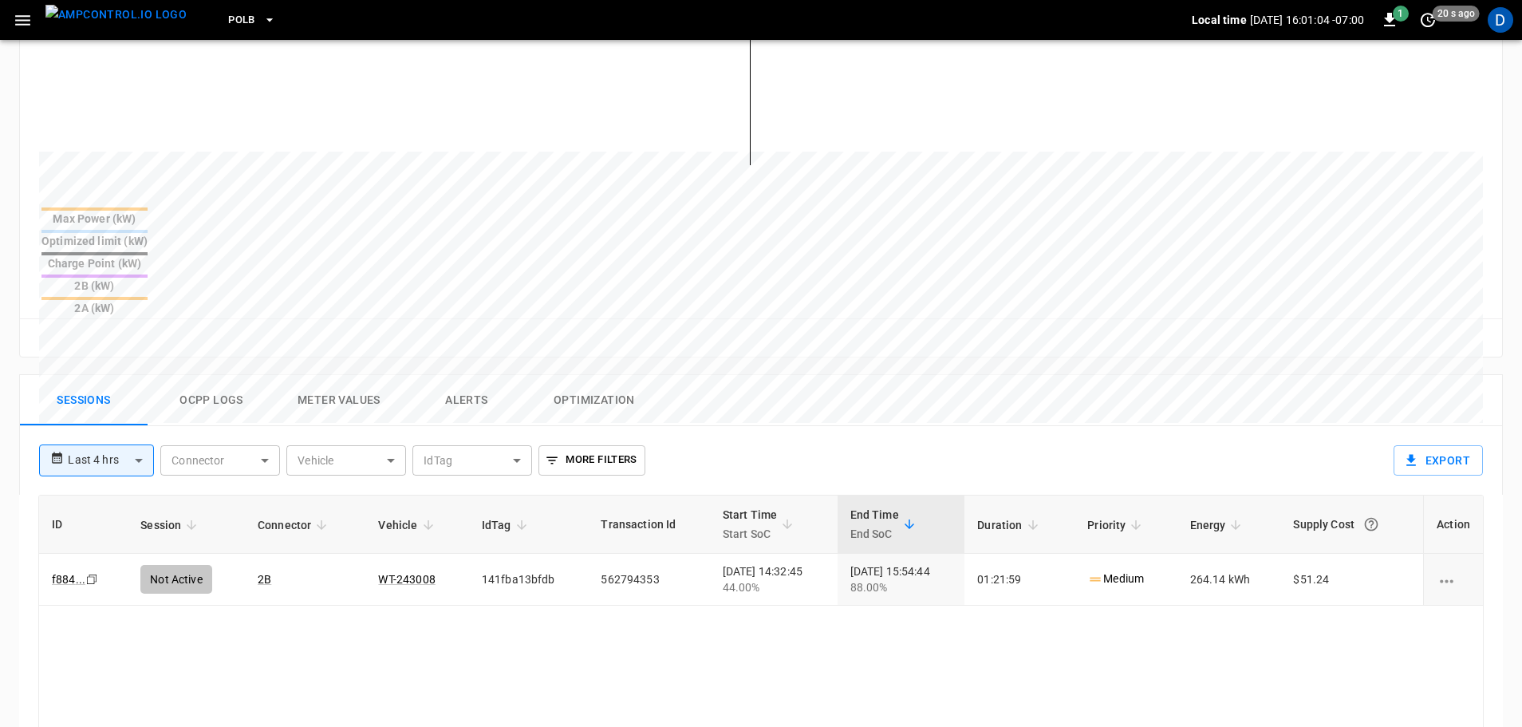
scroll to position [552, 0]
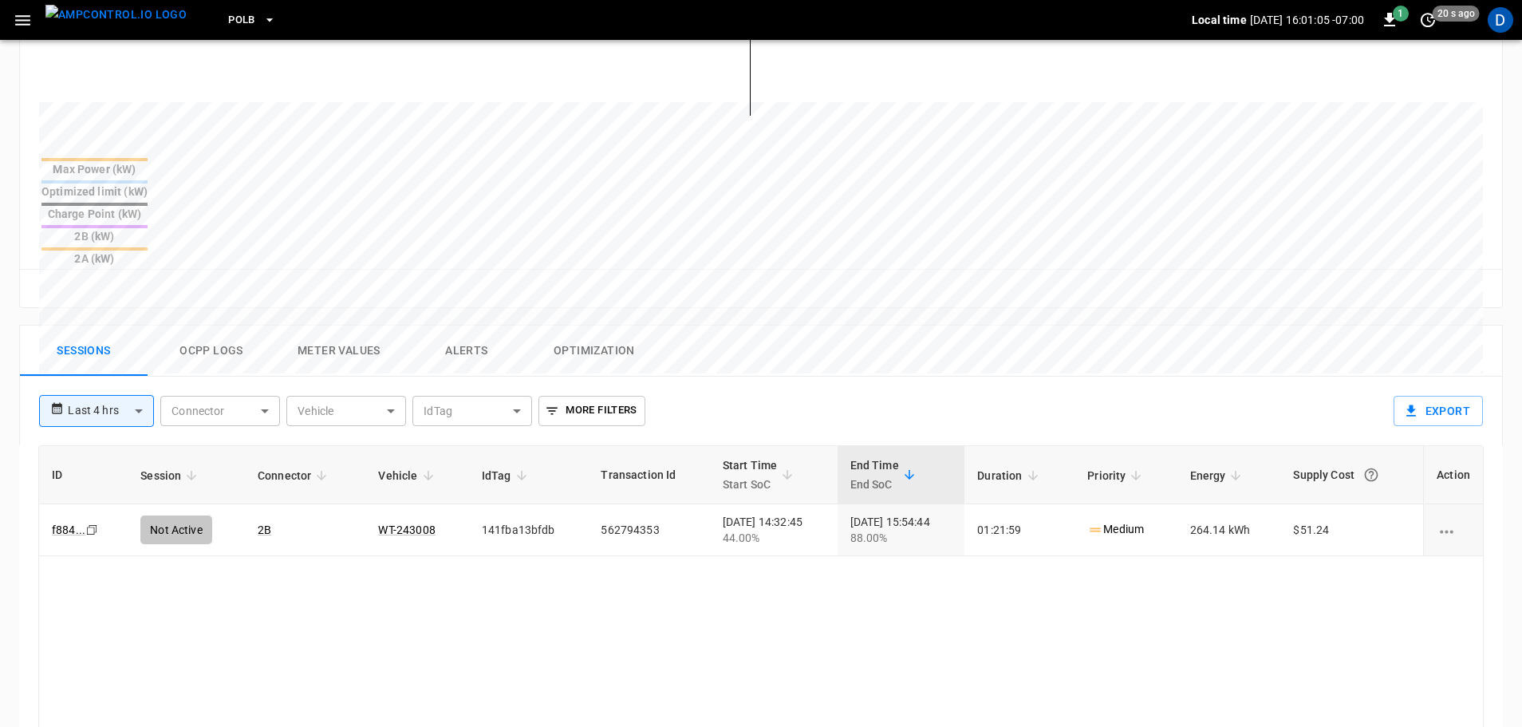
click at [236, 325] on button "Ocpp logs" at bounding box center [212, 350] width 128 height 51
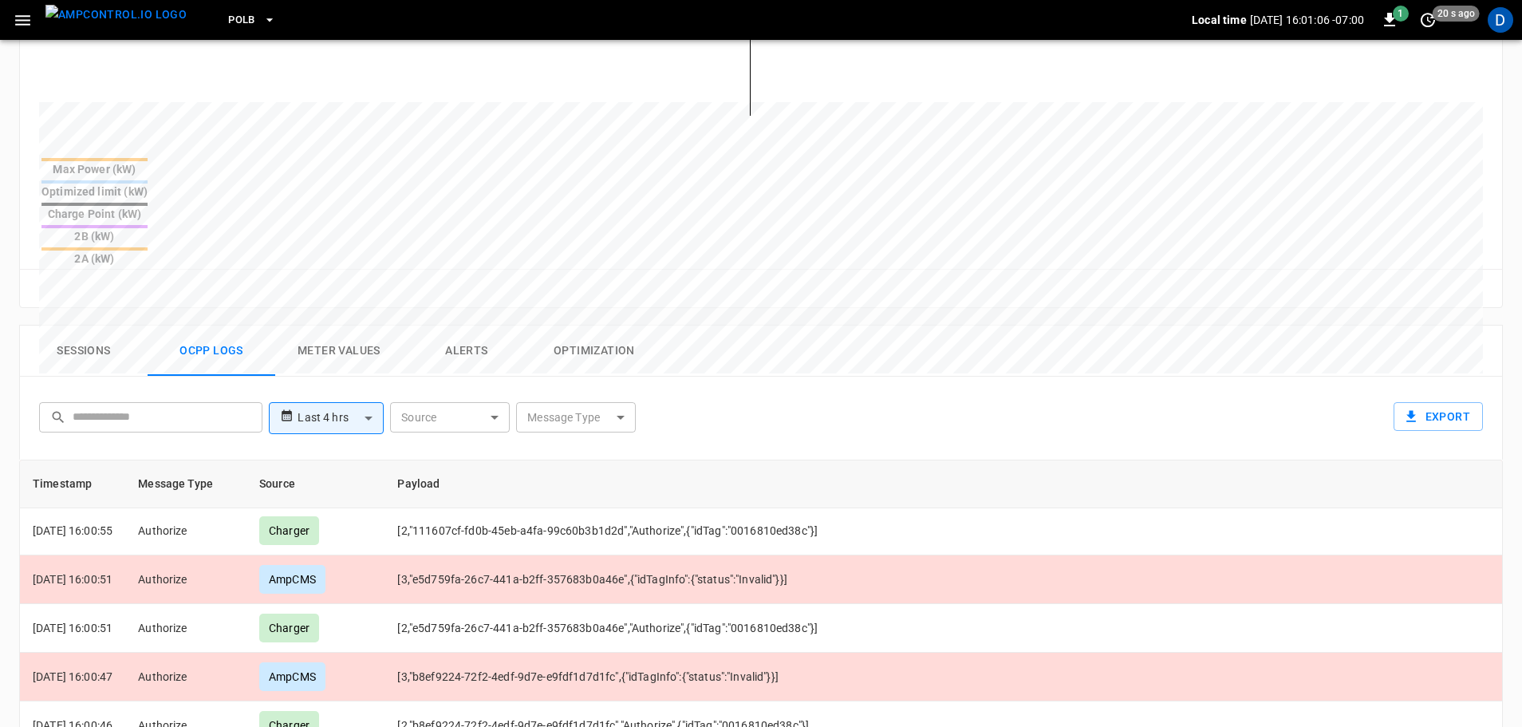
scroll to position [0, 0]
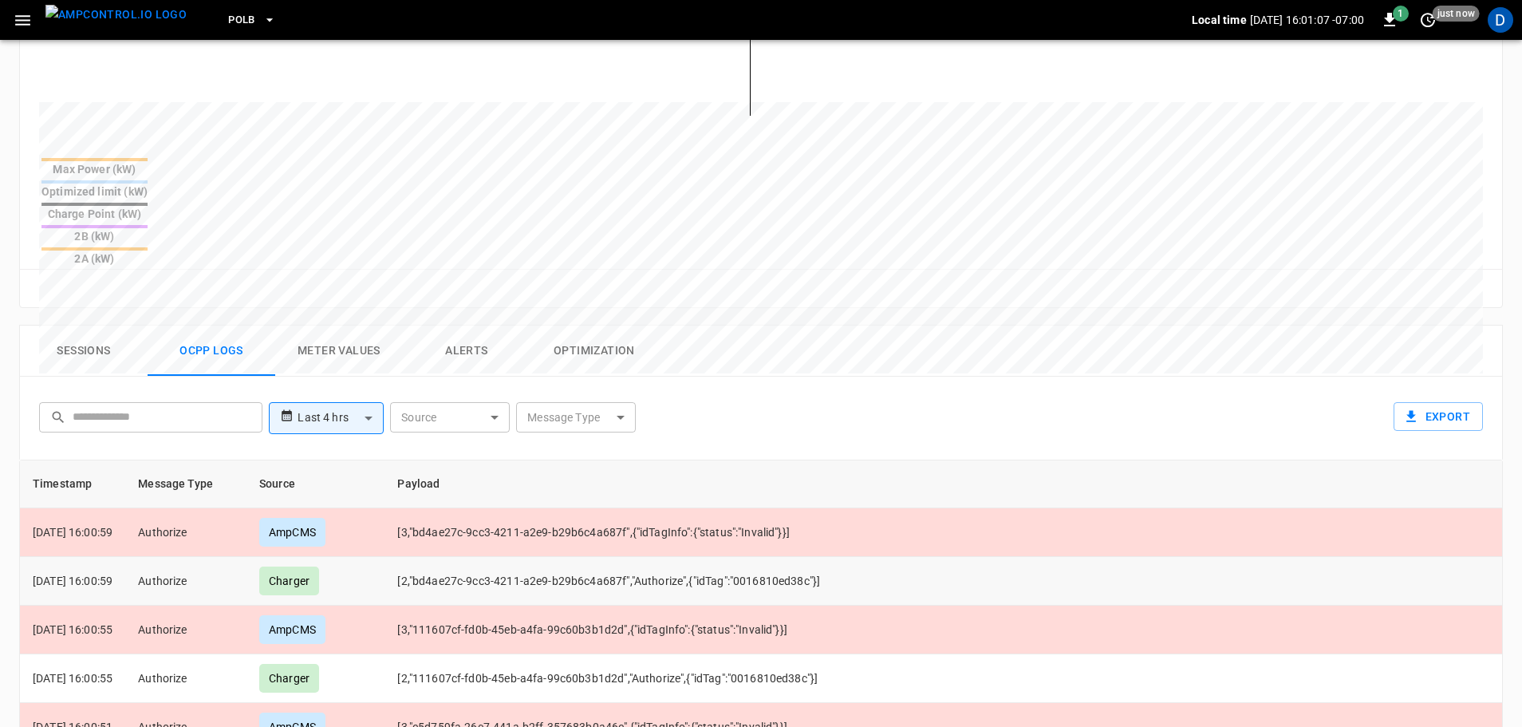
click at [781, 557] on td "[2,"bd4ae27c-9cc3-4211-a2e9-b29b6c4a687f","Authorize",{"idTag":"0016810ed38c"}]" at bounding box center [769, 581] width 770 height 49
copy td "0016810ed38c"
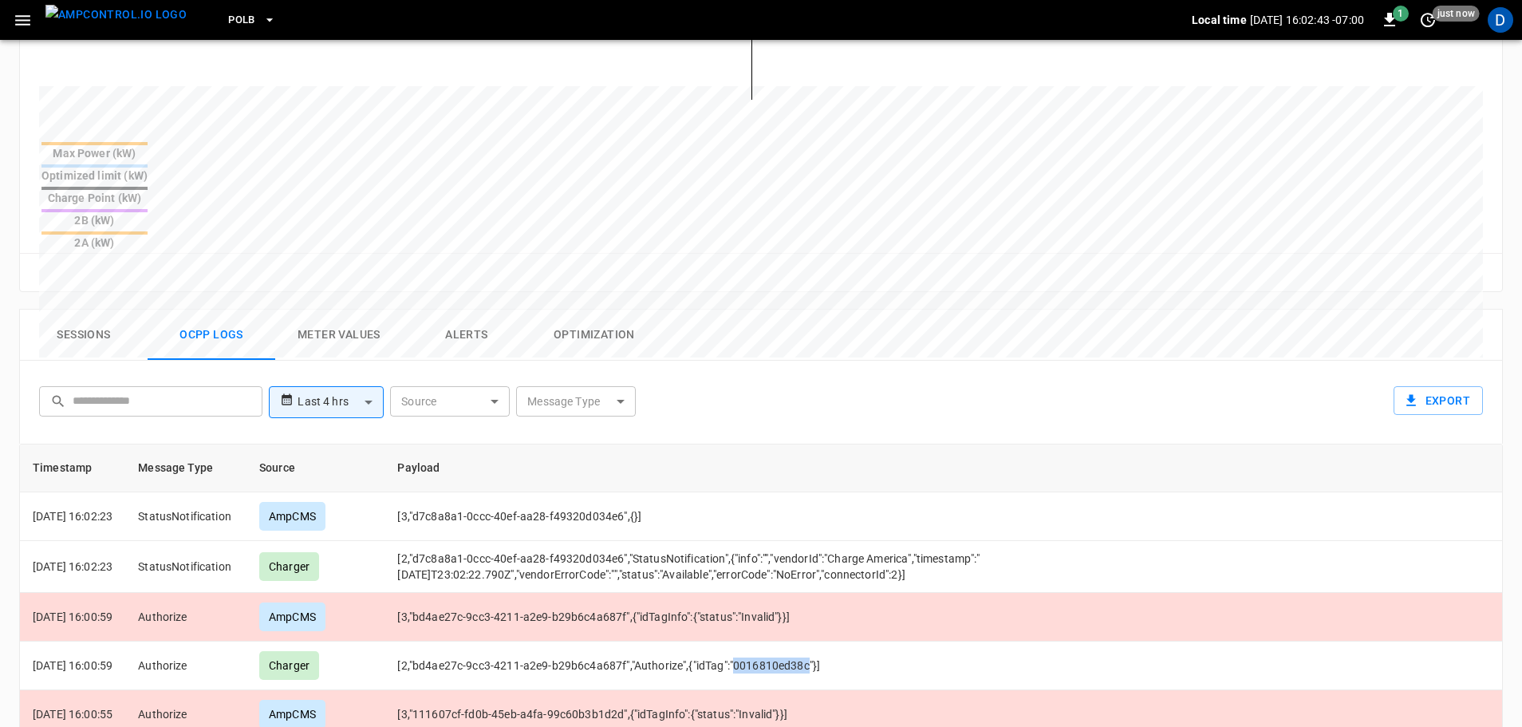
scroll to position [569, 0]
click at [141, 25] on img "menu" at bounding box center [115, 15] width 141 height 20
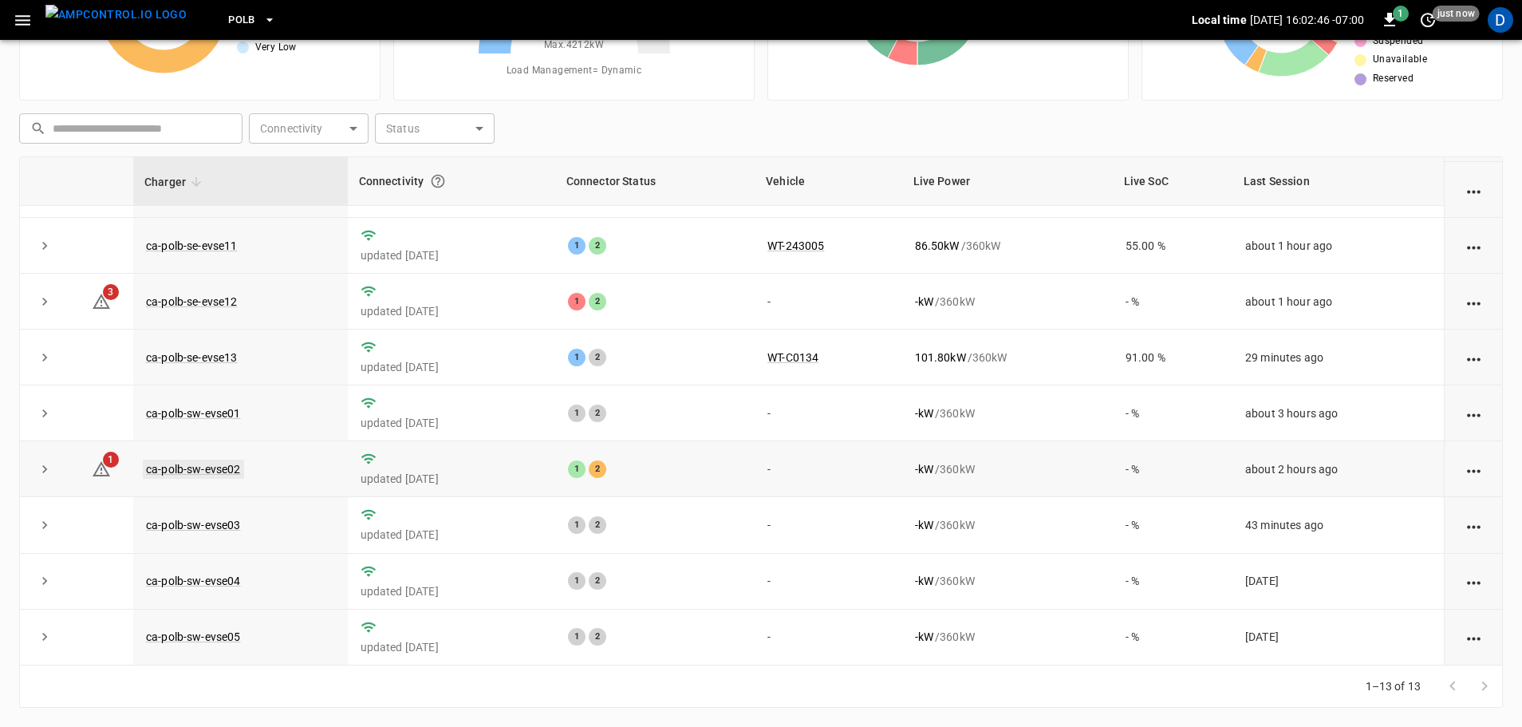
scroll to position [156, 0]
click at [224, 471] on link "ca-polb-sw-evse02" at bounding box center [193, 468] width 101 height 19
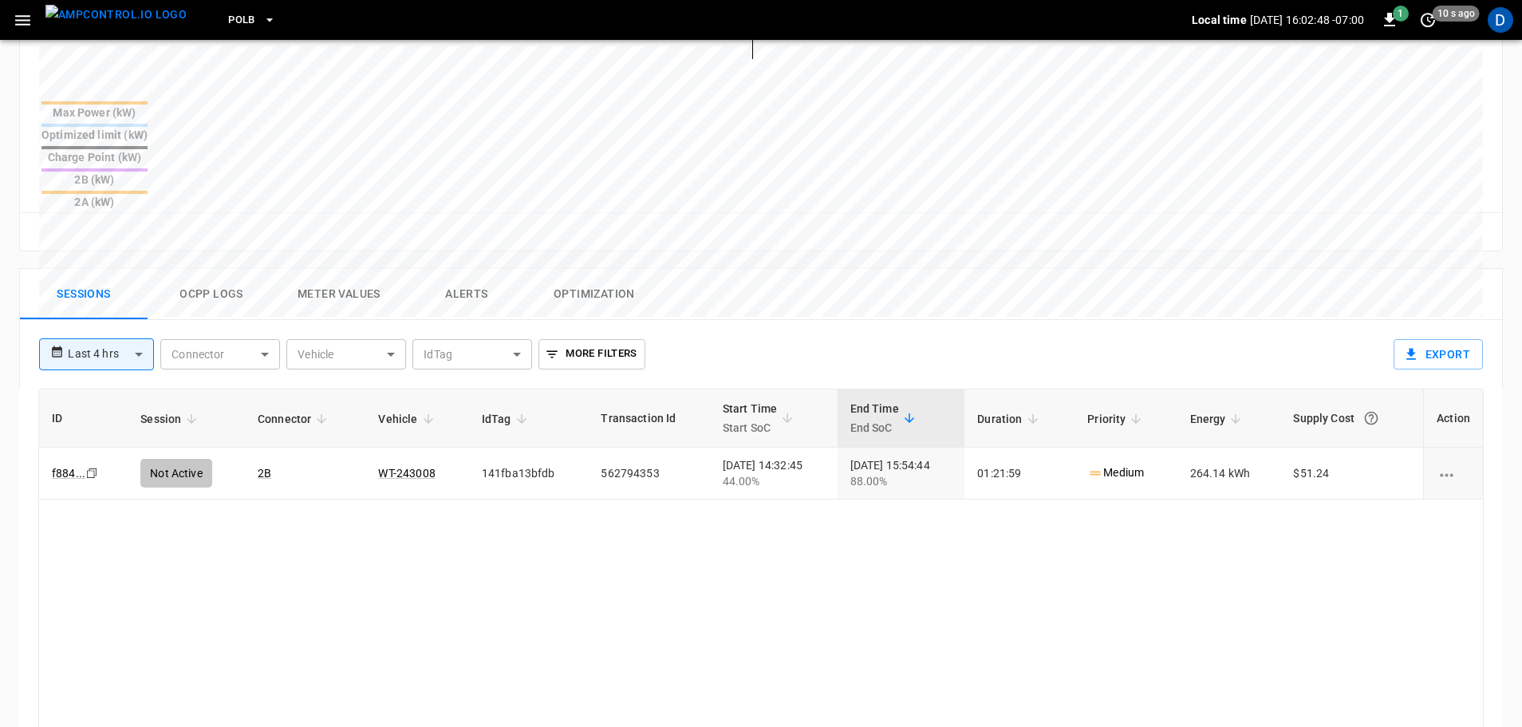
scroll to position [616, 0]
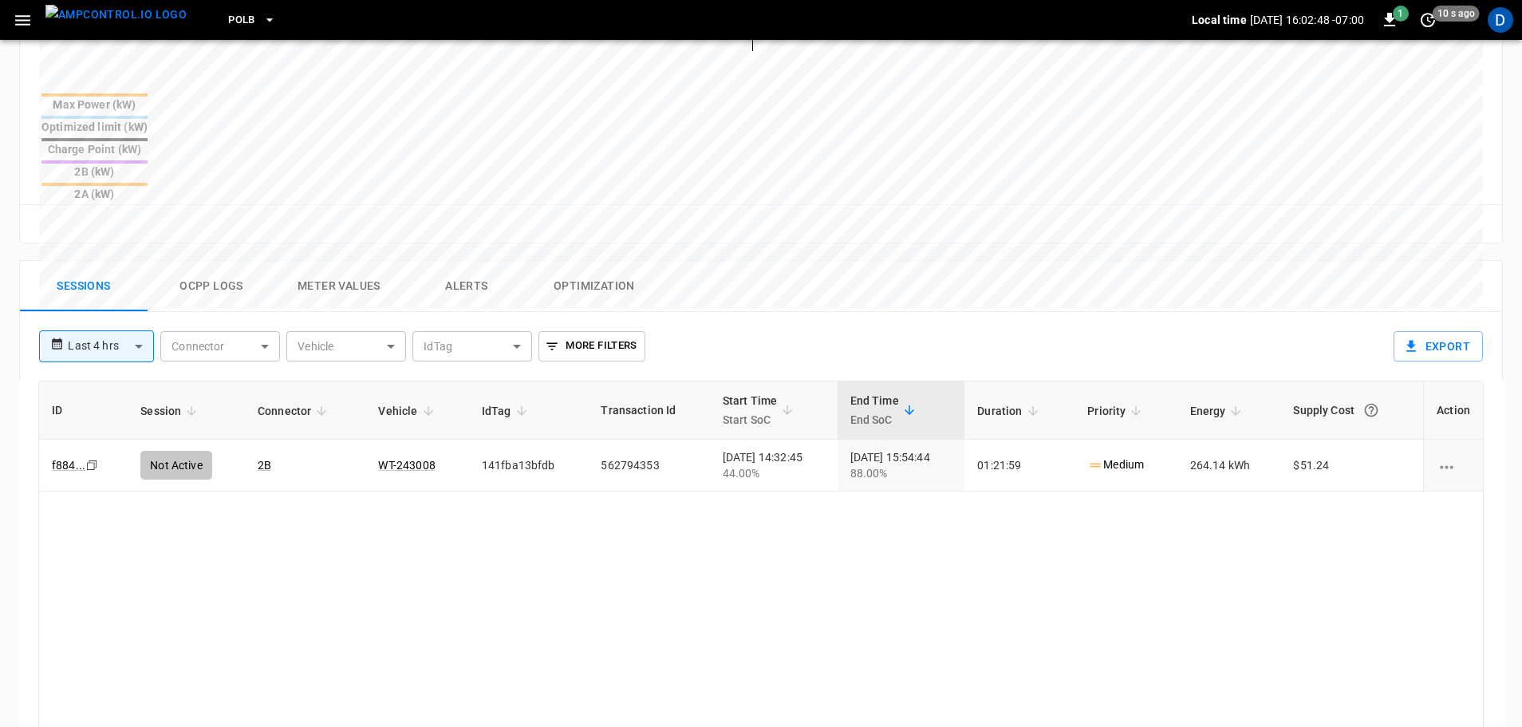
click at [219, 261] on button "Ocpp logs" at bounding box center [212, 286] width 128 height 51
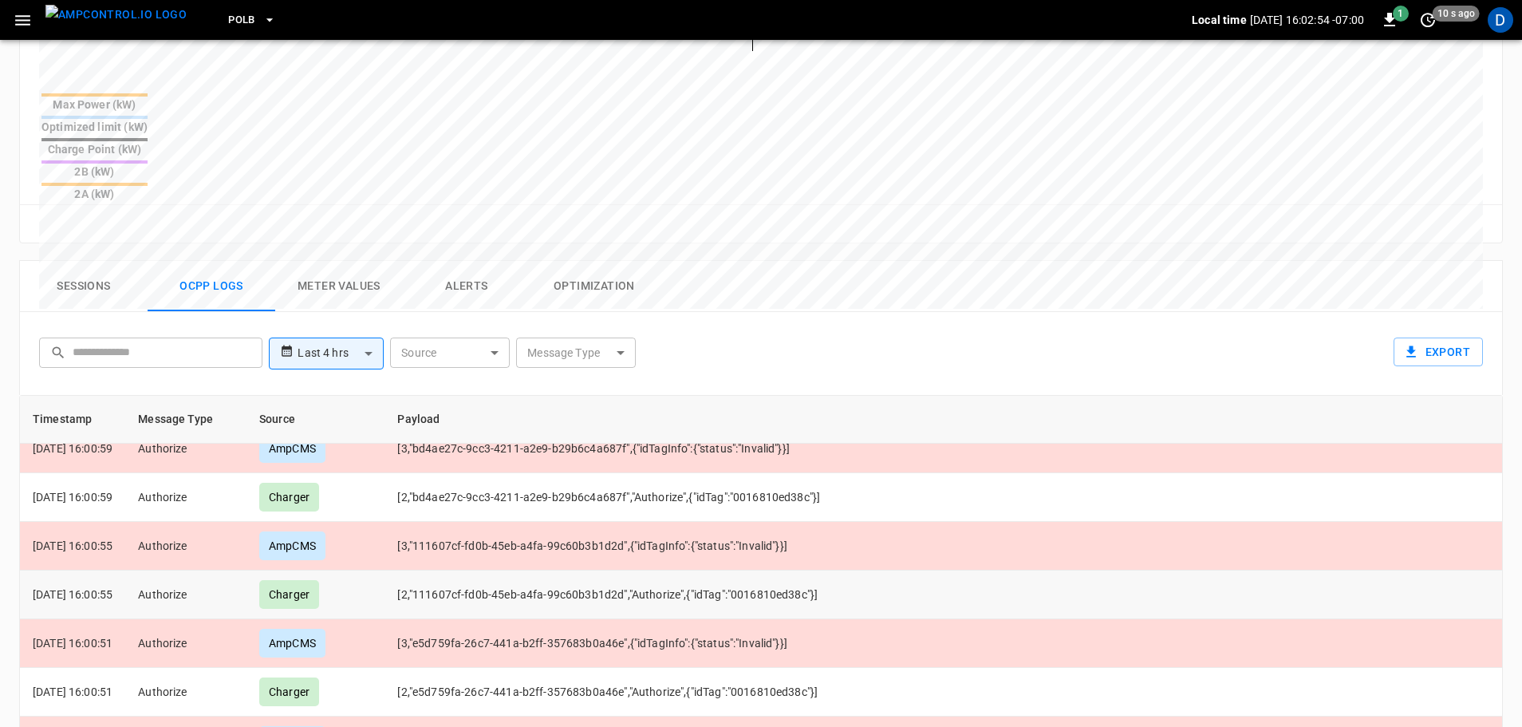
scroll to position [0, 0]
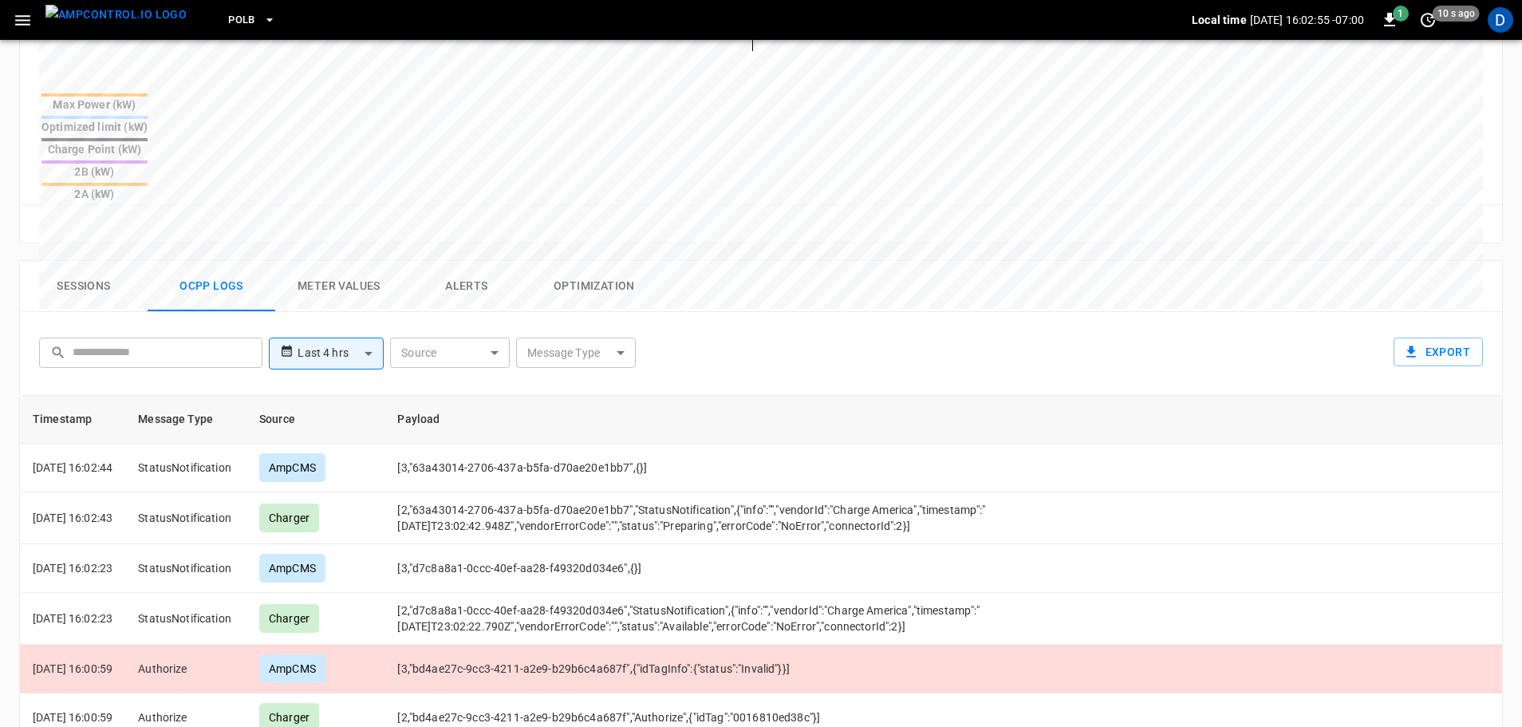
click at [85, 261] on button "Sessions" at bounding box center [84, 286] width 128 height 51
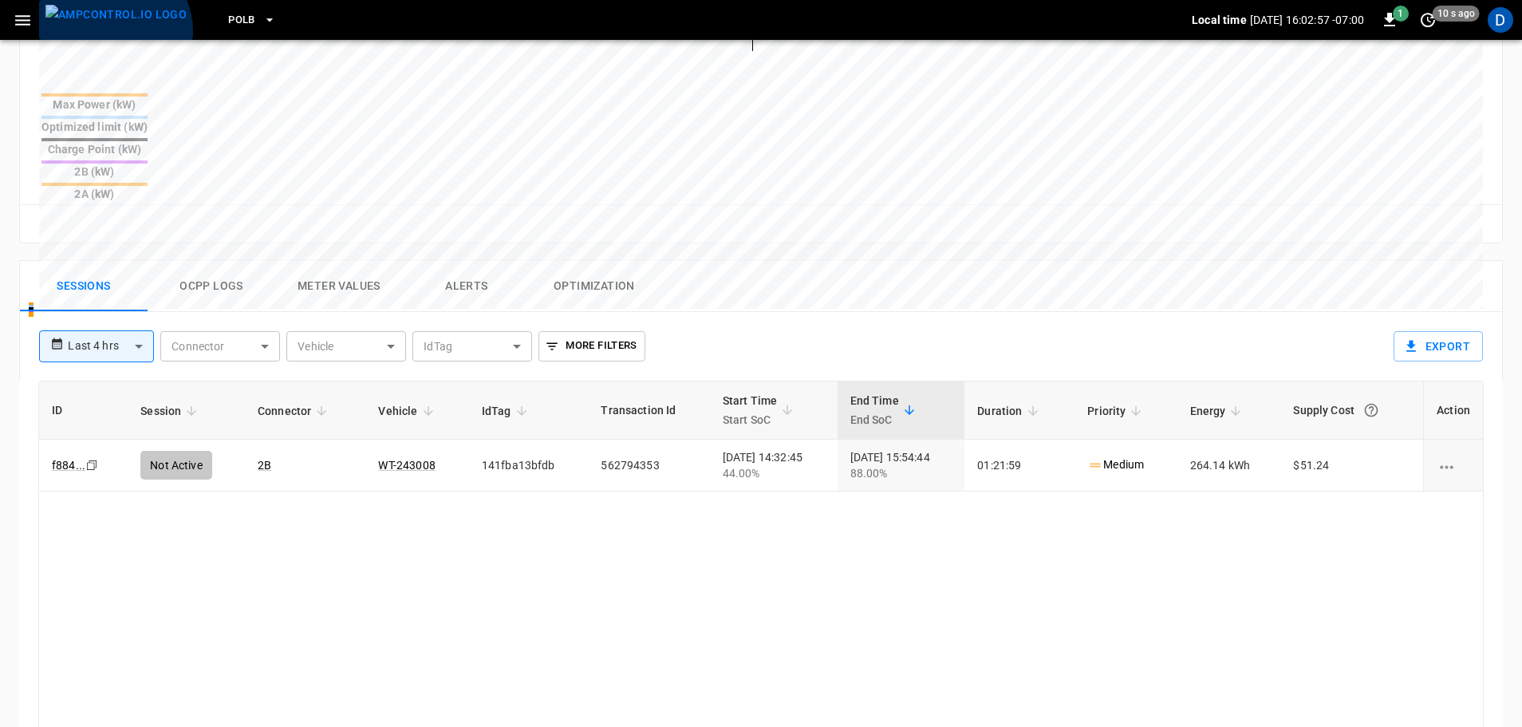
click at [112, 25] on img "menu" at bounding box center [115, 15] width 141 height 20
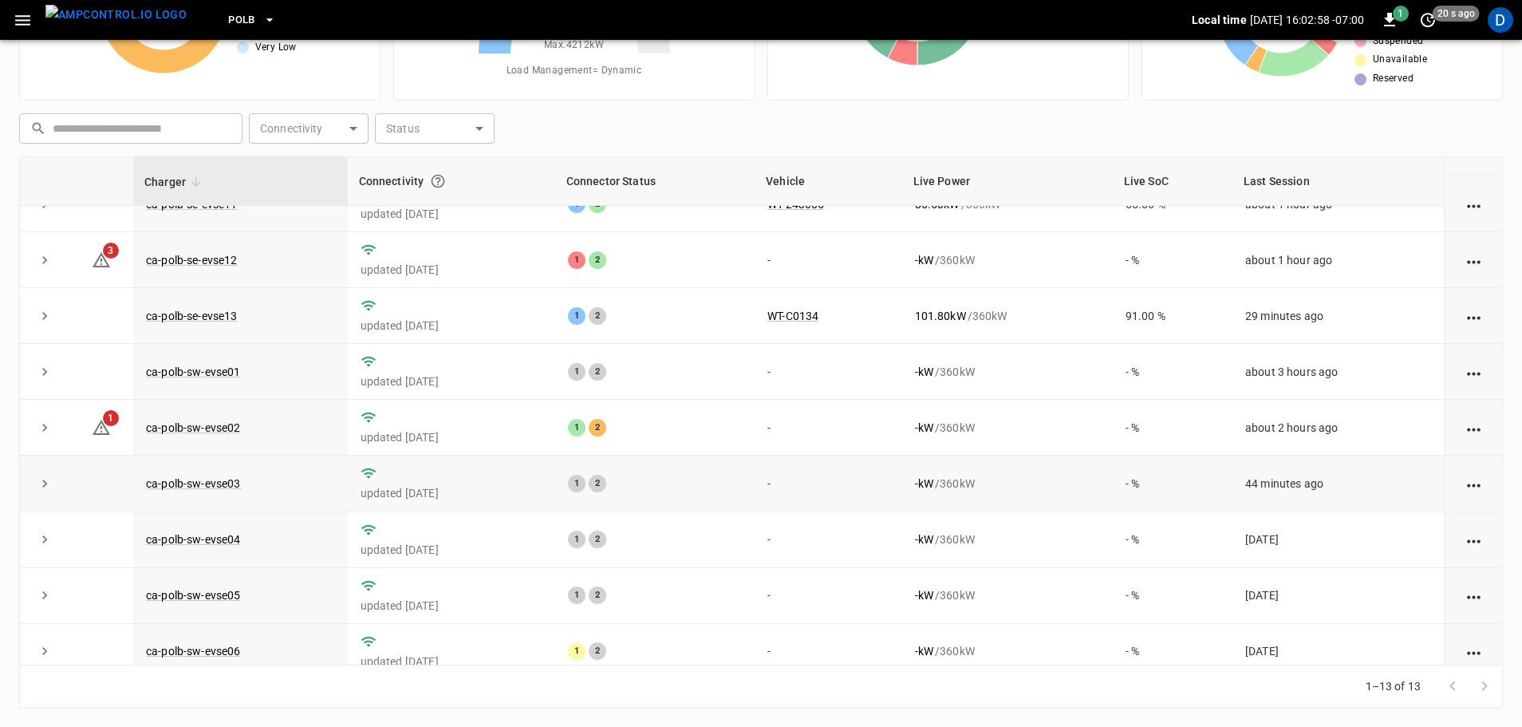
scroll to position [199, 0]
click at [207, 435] on link "ca-polb-sw-evse02" at bounding box center [193, 425] width 101 height 19
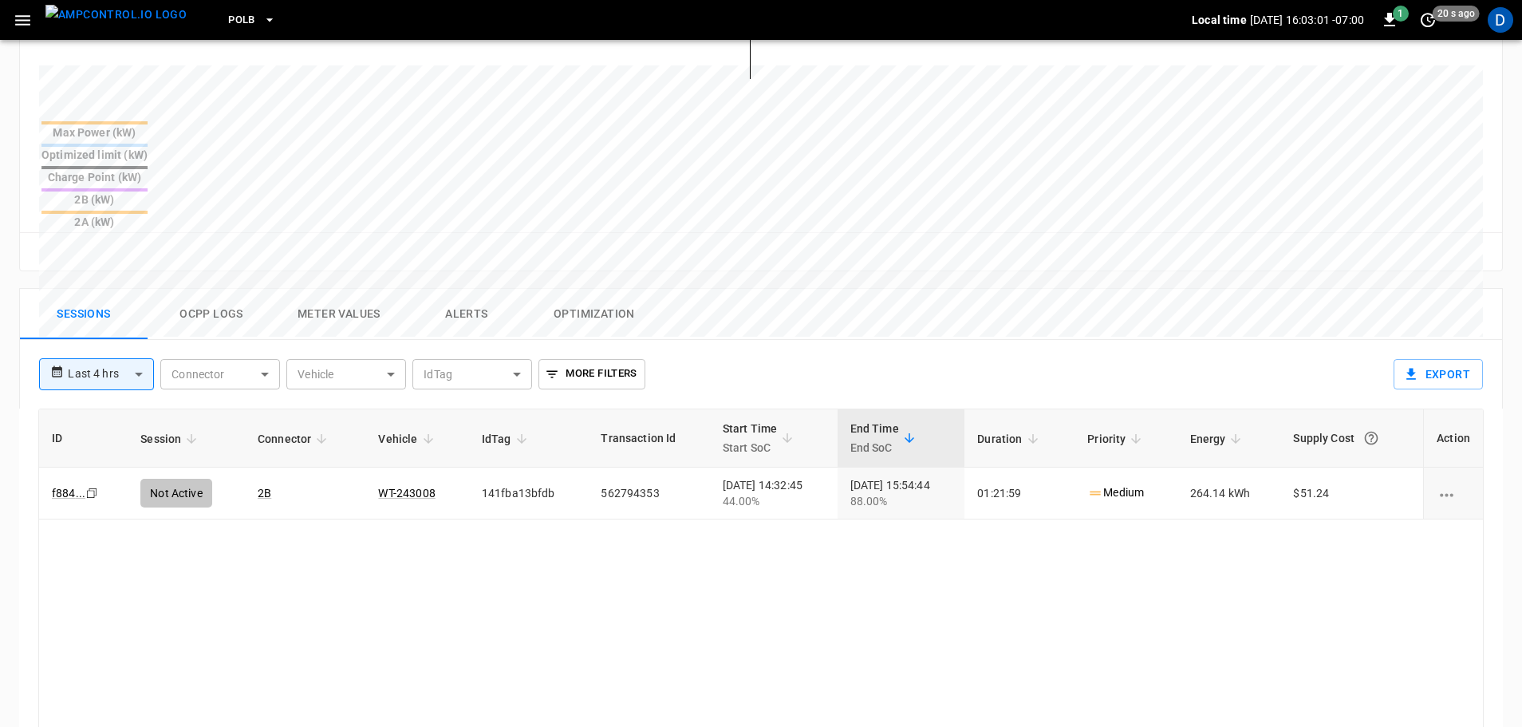
scroll to position [589, 0]
click at [228, 288] on button "Ocpp logs" at bounding box center [212, 313] width 128 height 51
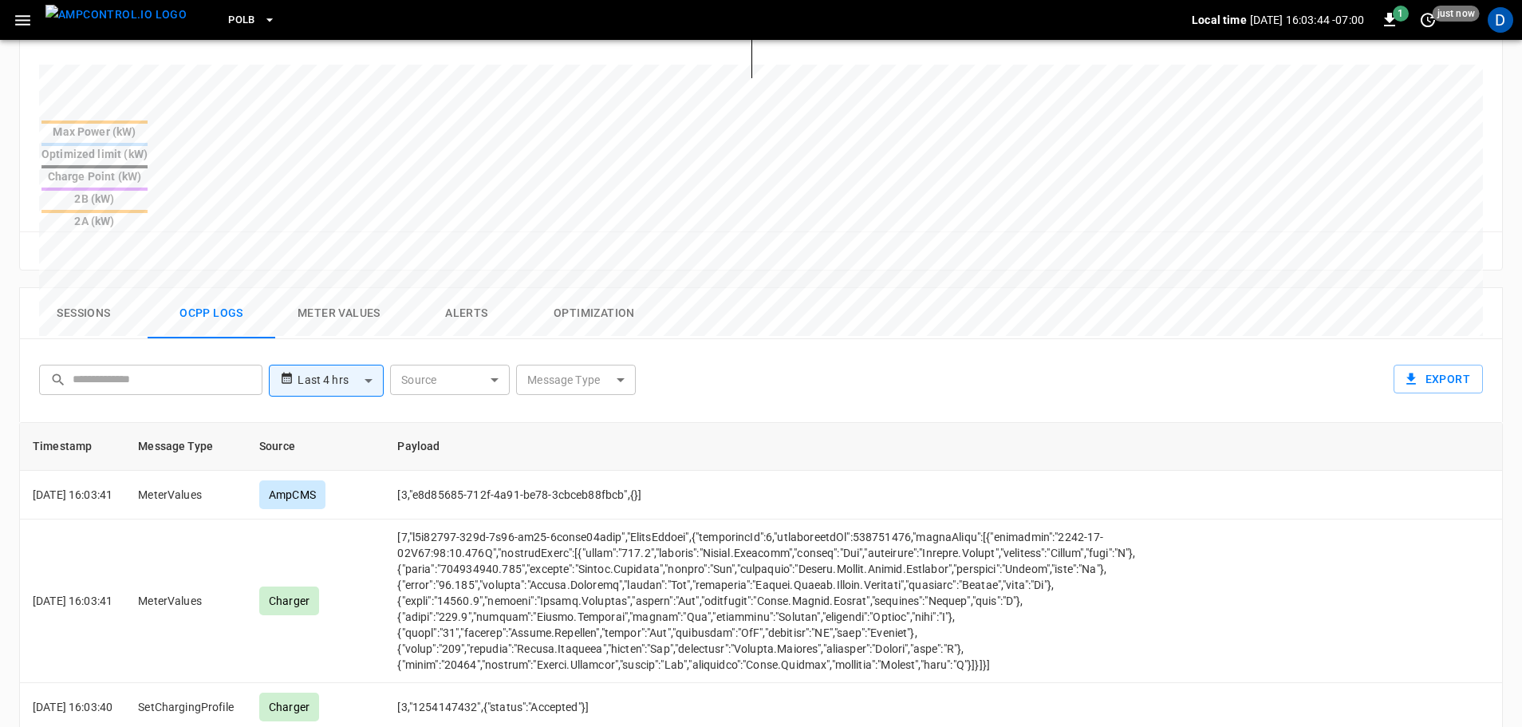
click at [88, 288] on button "Sessions" at bounding box center [84, 313] width 128 height 51
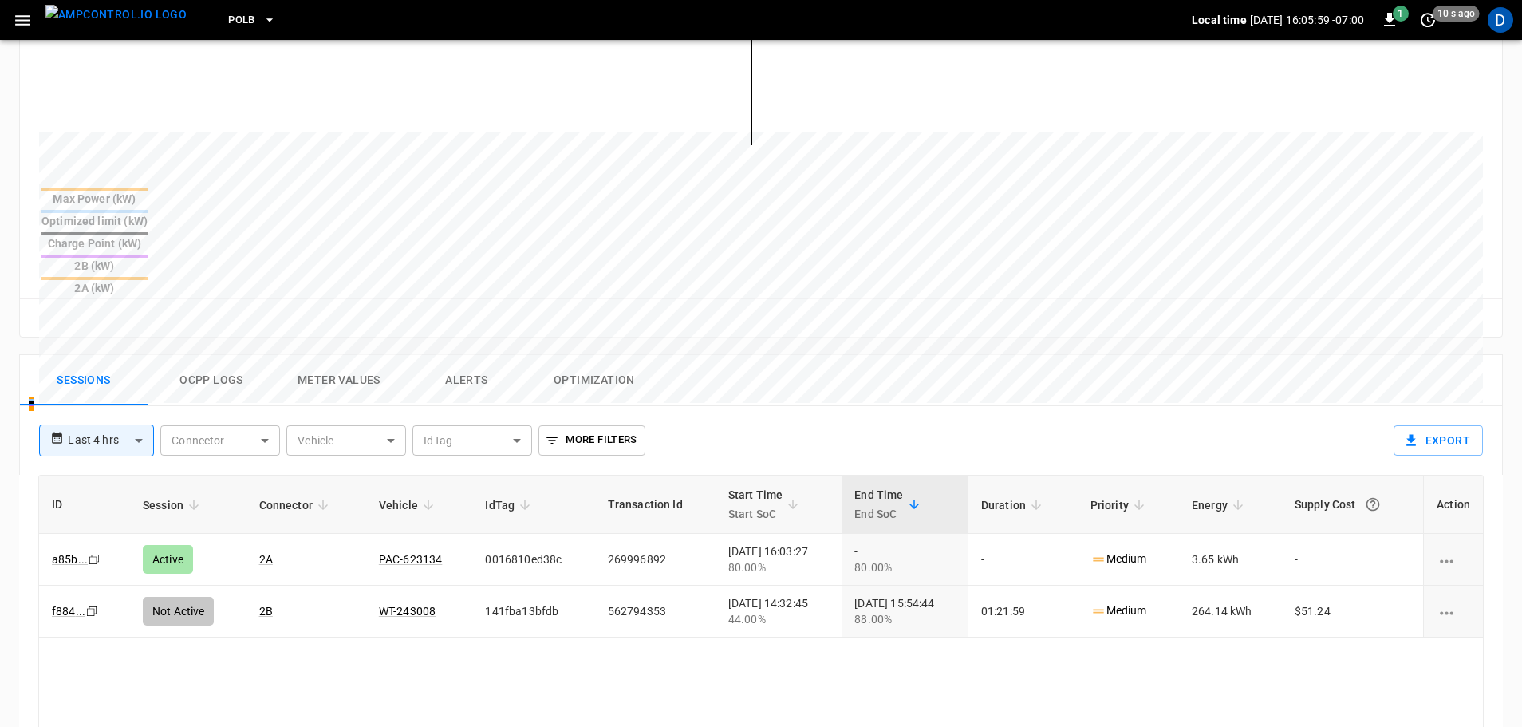
scroll to position [526, 0]
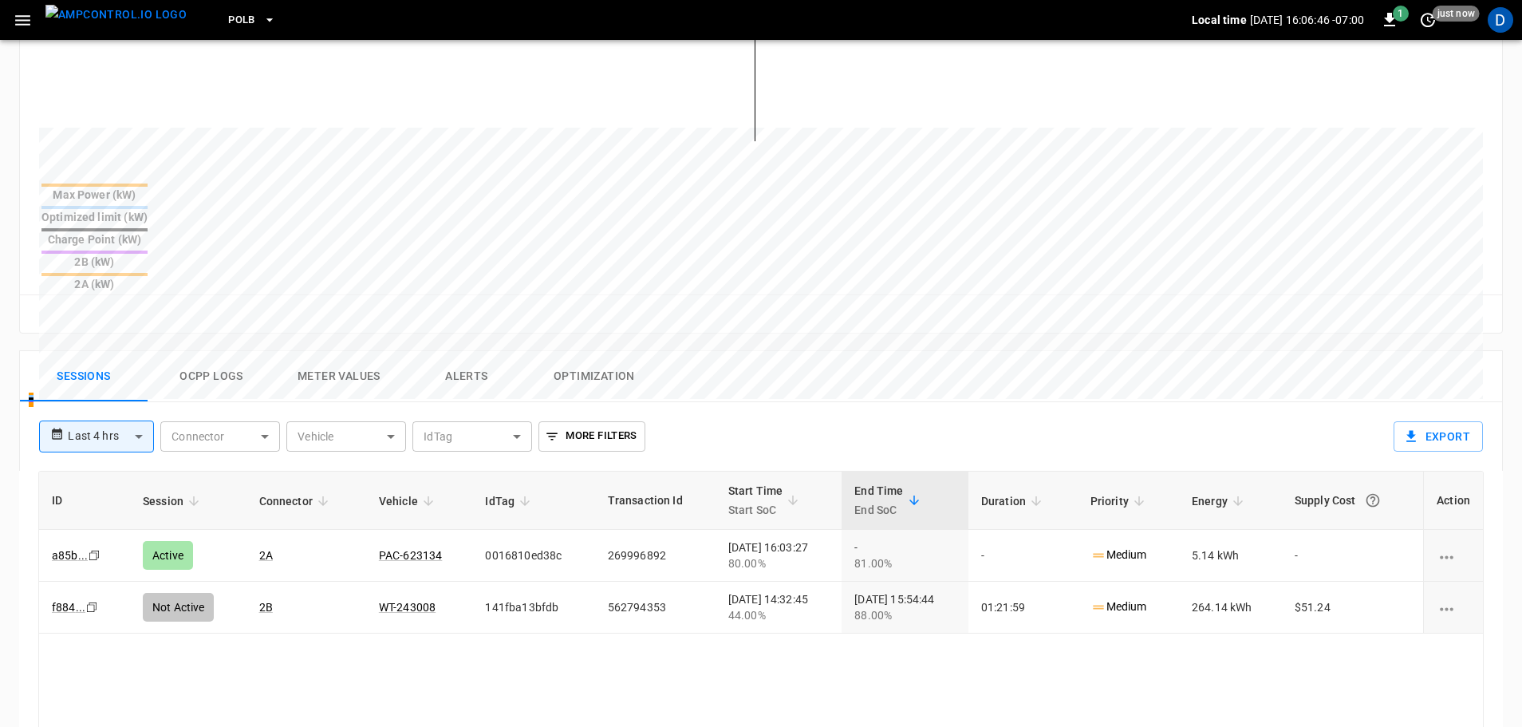
drag, startPoint x: 113, startPoint y: 8, endPoint x: 133, endPoint y: 5, distance: 20.2
click at [113, 8] on img "menu" at bounding box center [115, 15] width 141 height 20
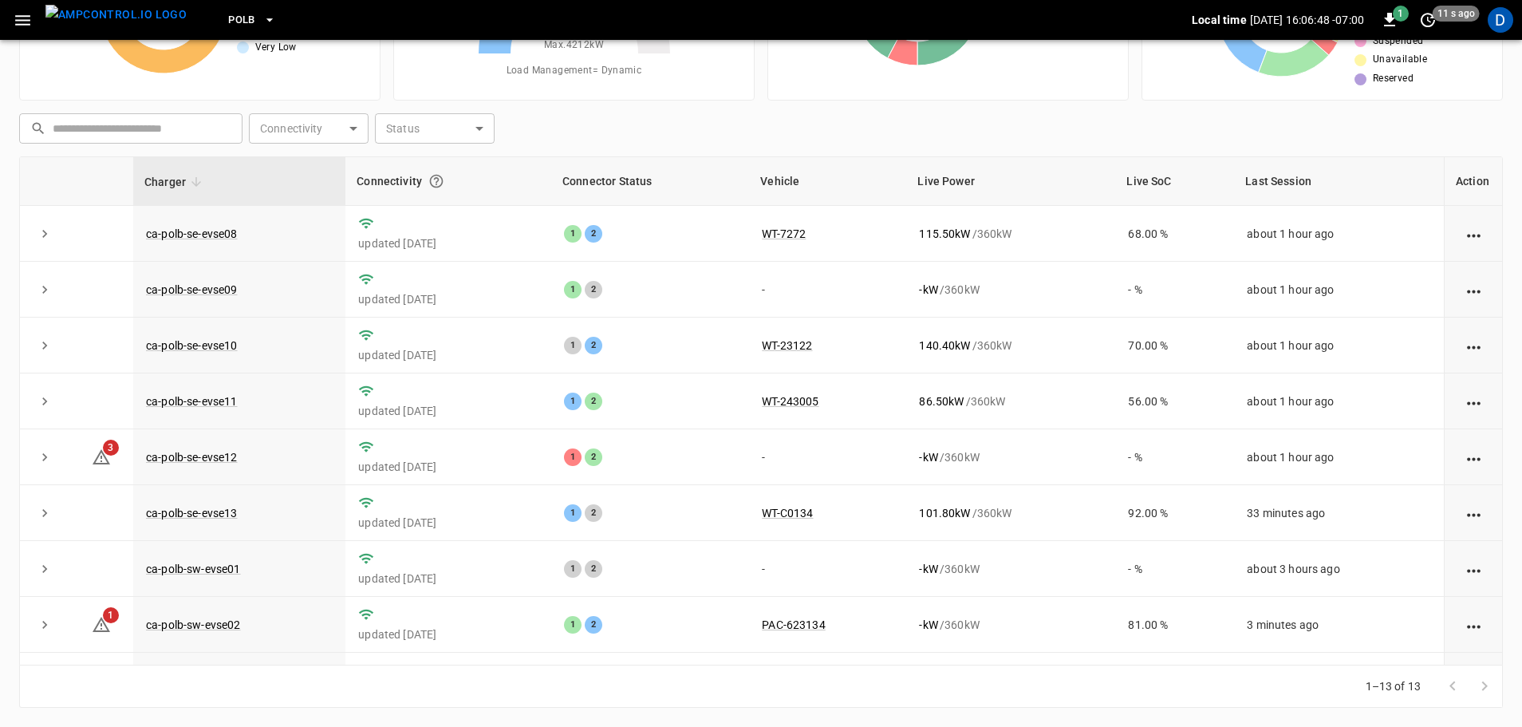
scroll to position [162, 0]
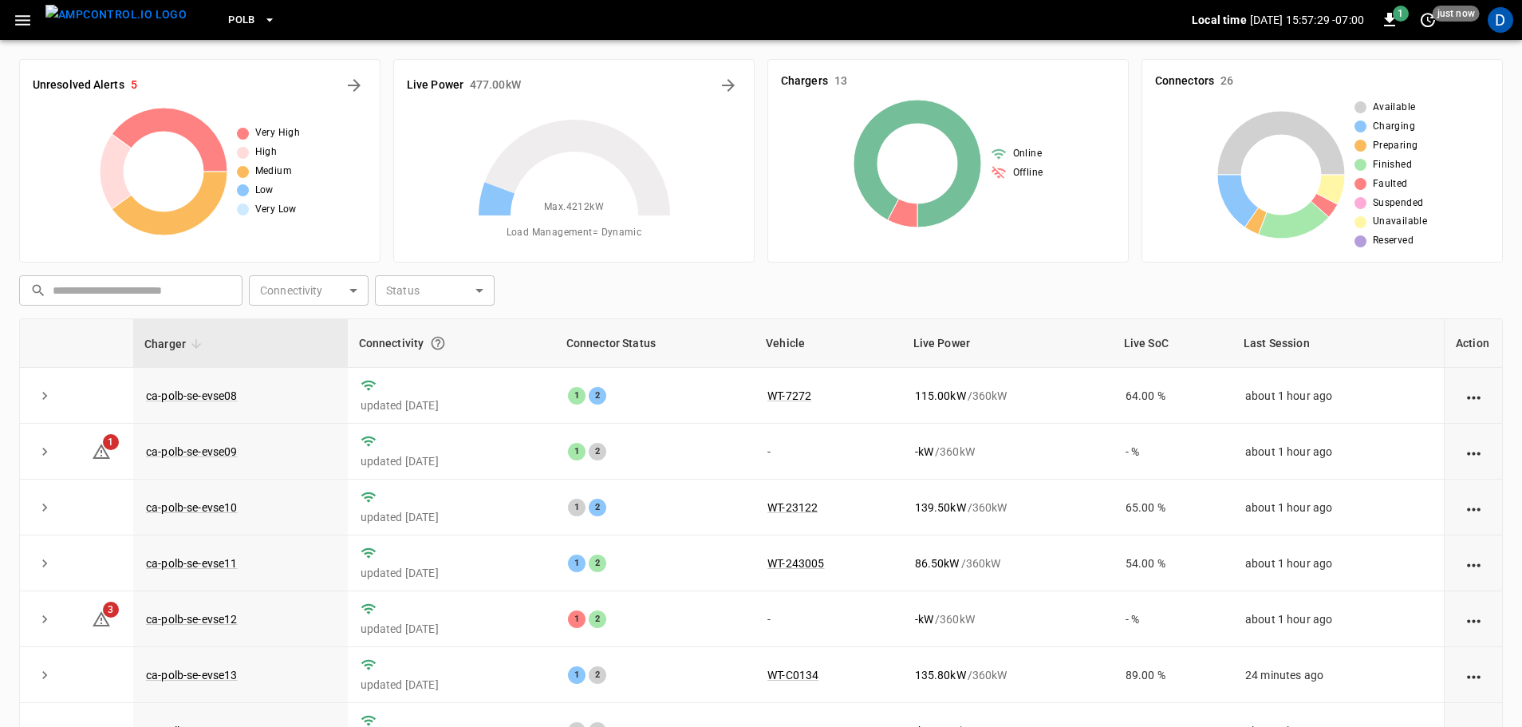
click at [37, 22] on button "button" at bounding box center [22, 21] width 33 height 30
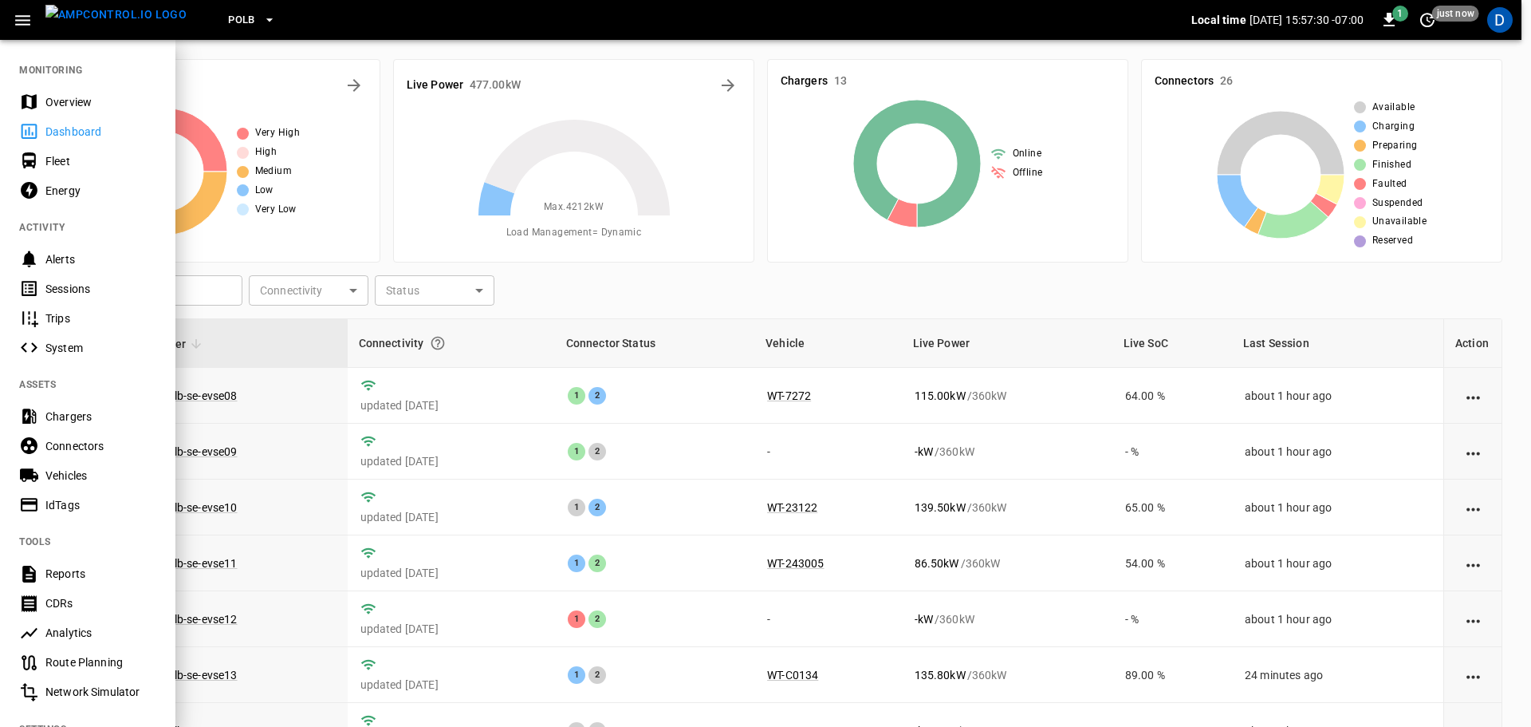
click at [70, 473] on div "Vehicles" at bounding box center [100, 475] width 111 height 16
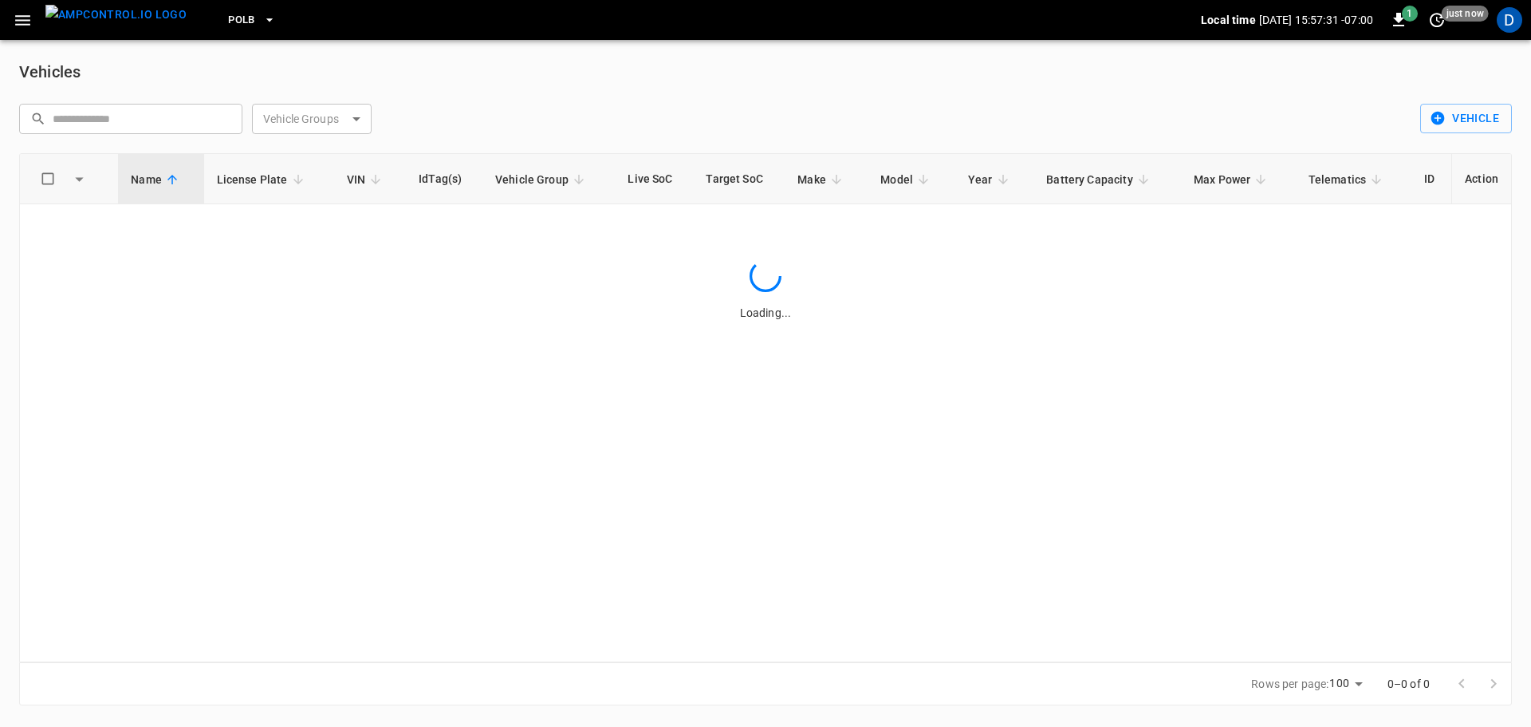
click at [313, 126] on body "PoLB Local time 2025-09-29 15:57:31 -07:00 1 just now D Vehicles ​ ​ Vehicle Gr…" at bounding box center [765, 362] width 1531 height 724
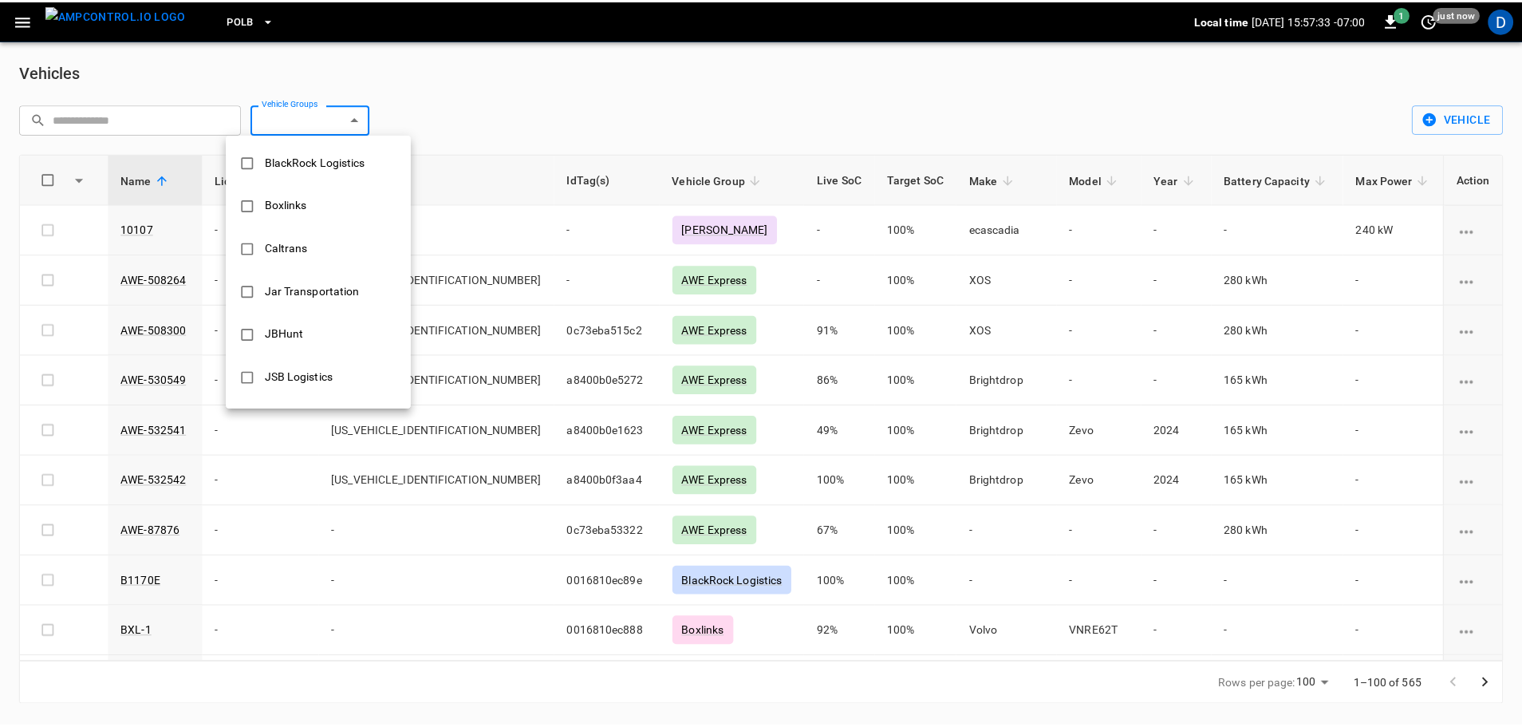
scroll to position [278, 0]
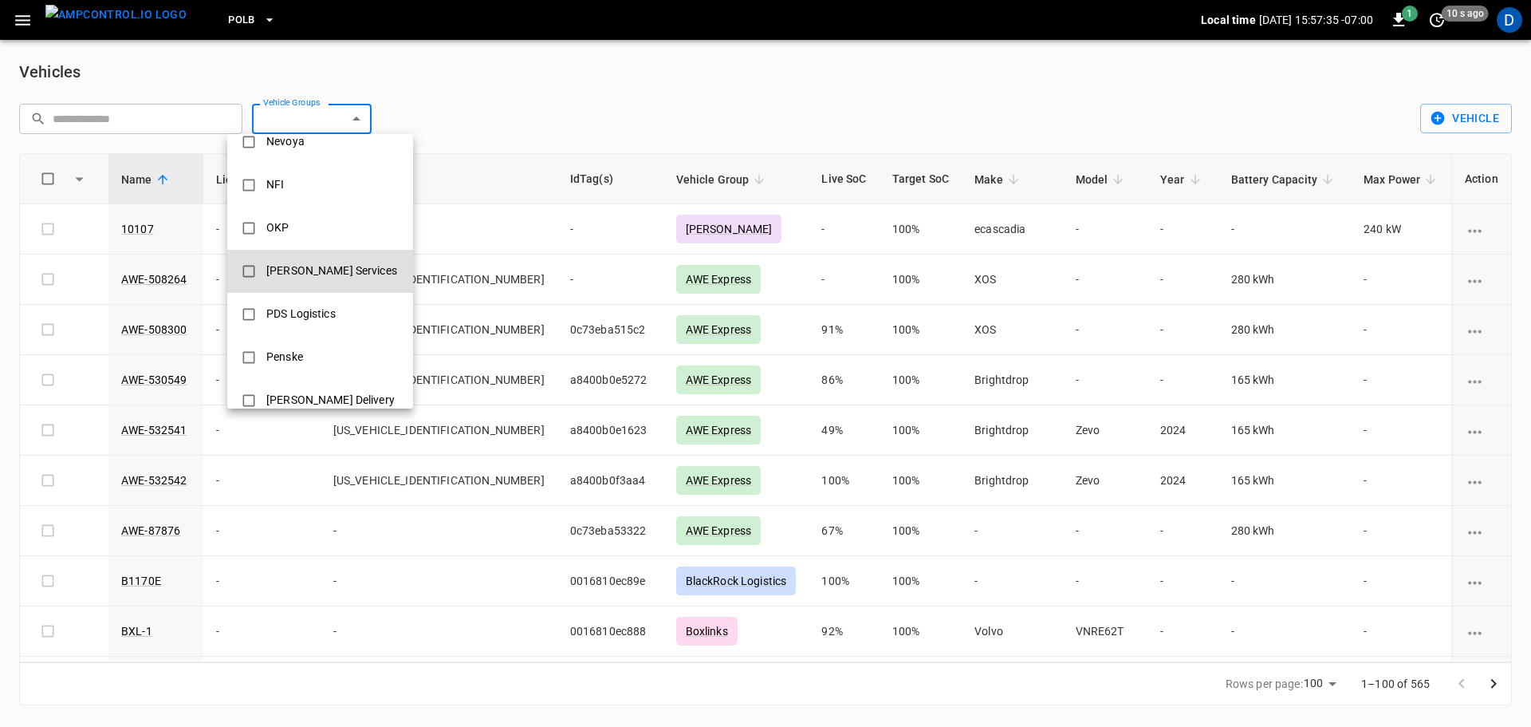
click at [308, 262] on div "Pacheco Services" at bounding box center [332, 271] width 150 height 30
type input "**********"
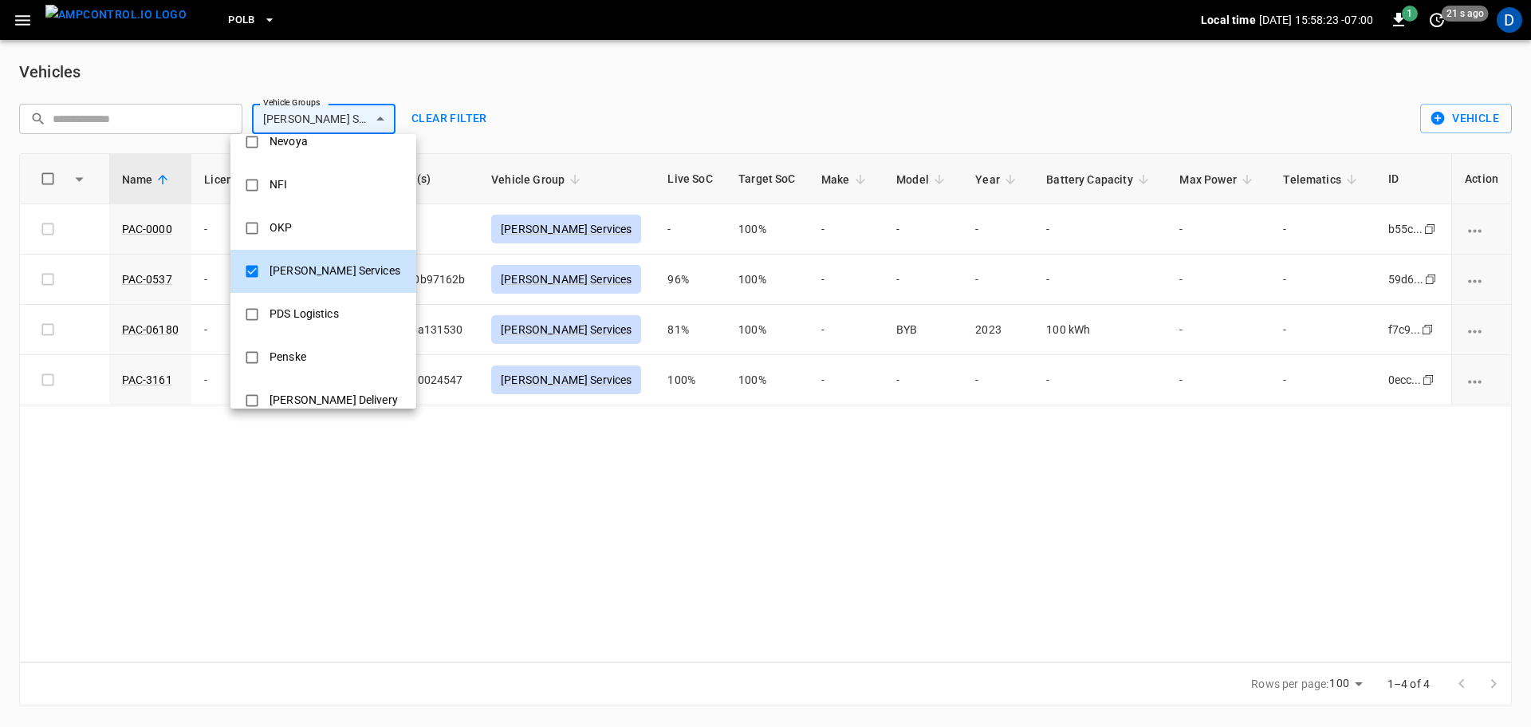
click at [161, 503] on div at bounding box center [765, 363] width 1531 height 727
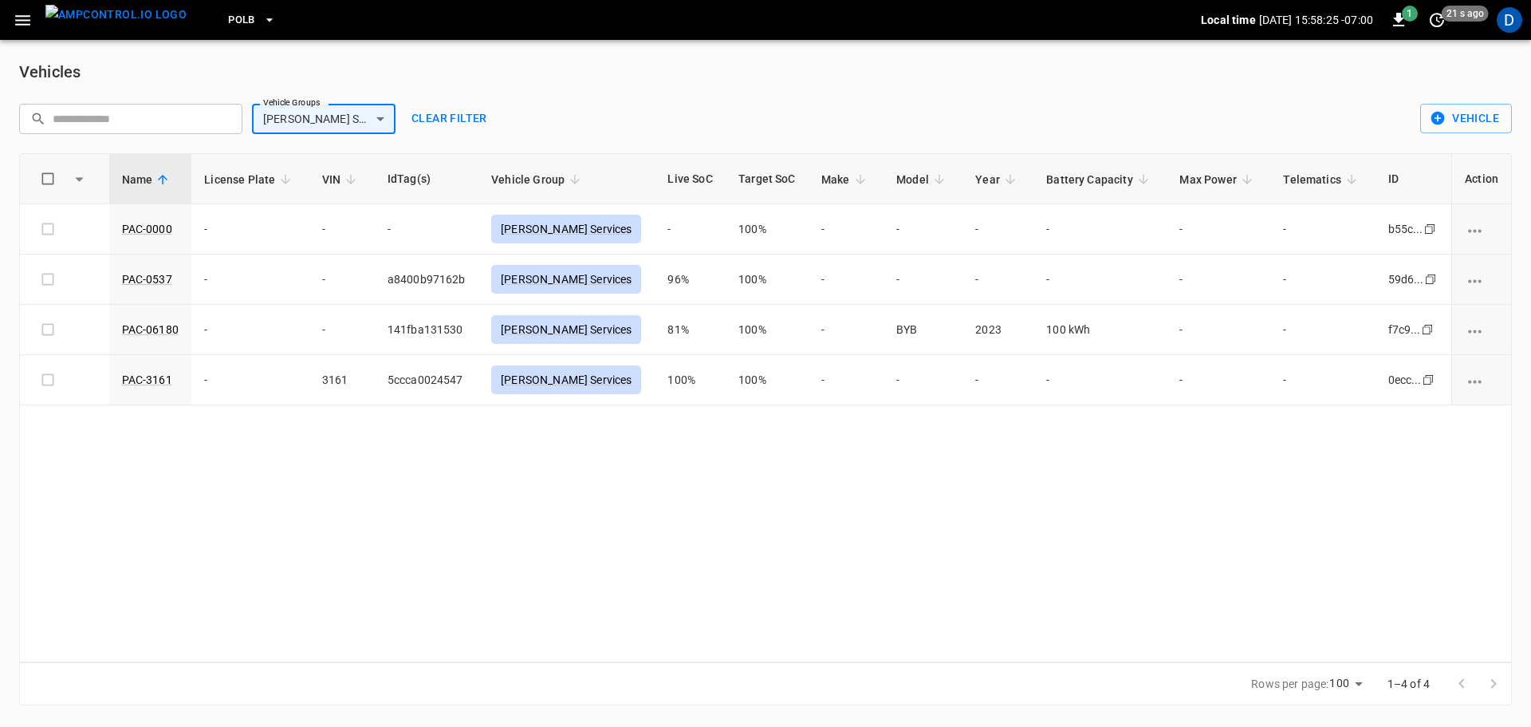
click at [114, 124] on input "text" at bounding box center [142, 119] width 179 height 30
type input "**********"
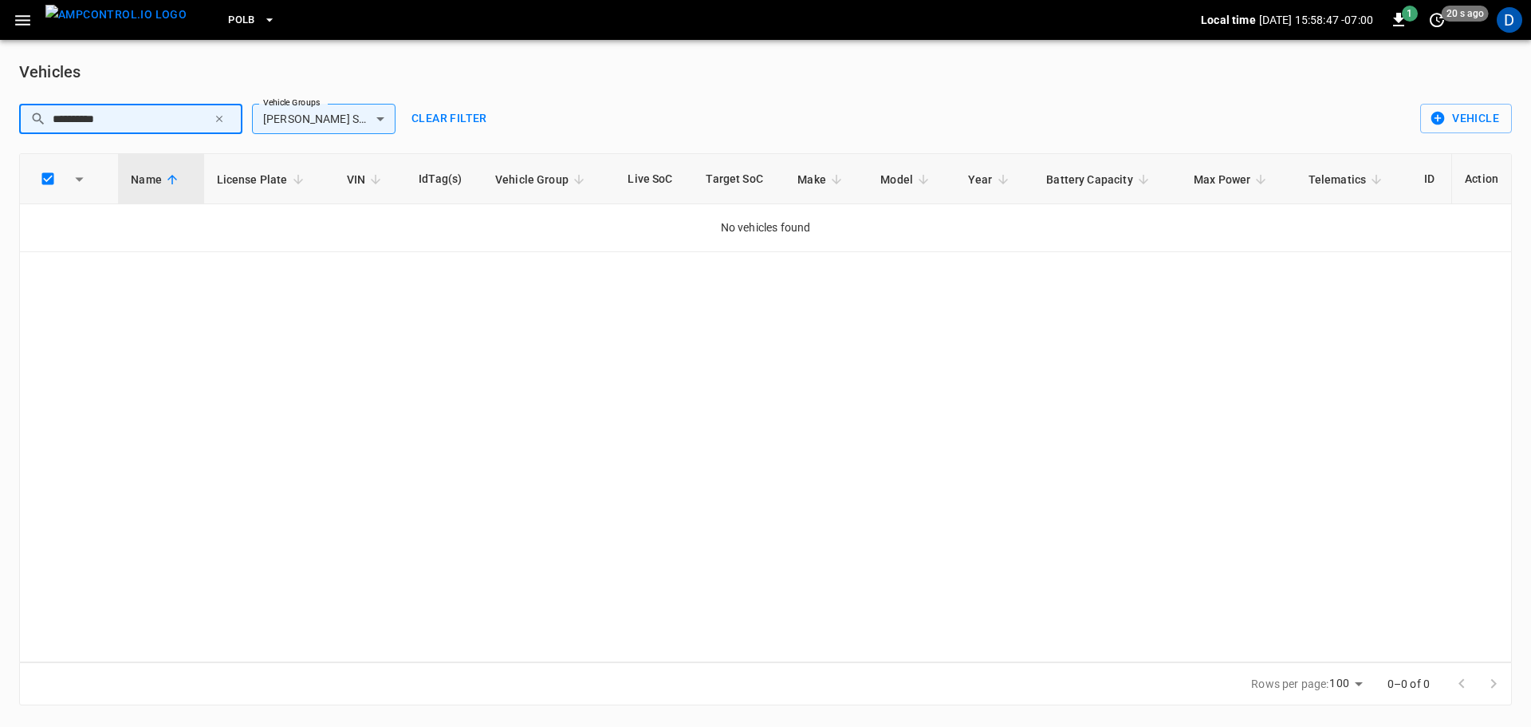
click at [145, 122] on input "**********" at bounding box center [130, 119] width 155 height 30
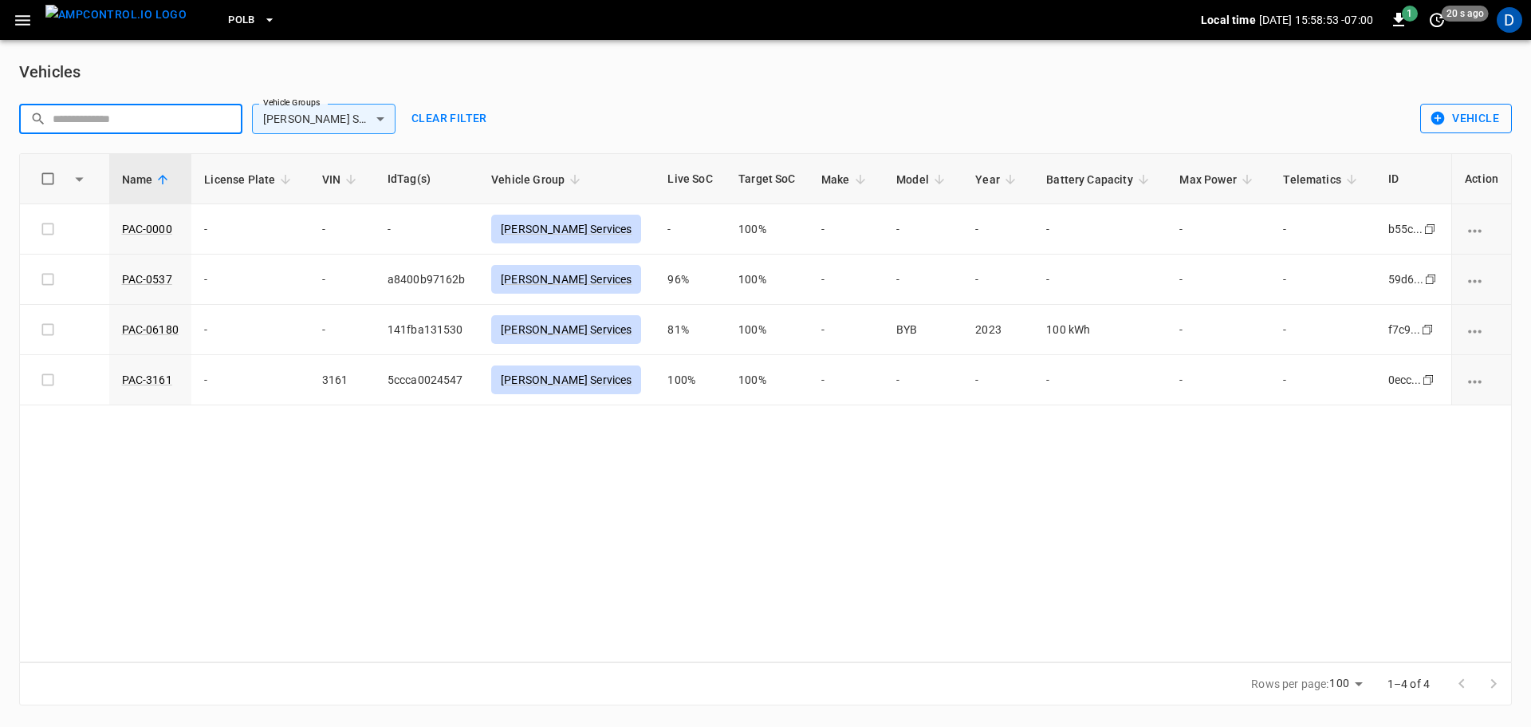
click at [1444, 116] on icon "button" at bounding box center [1438, 119] width 14 height 14
click at [1436, 156] on li "Create" at bounding box center [1463, 153] width 84 height 26
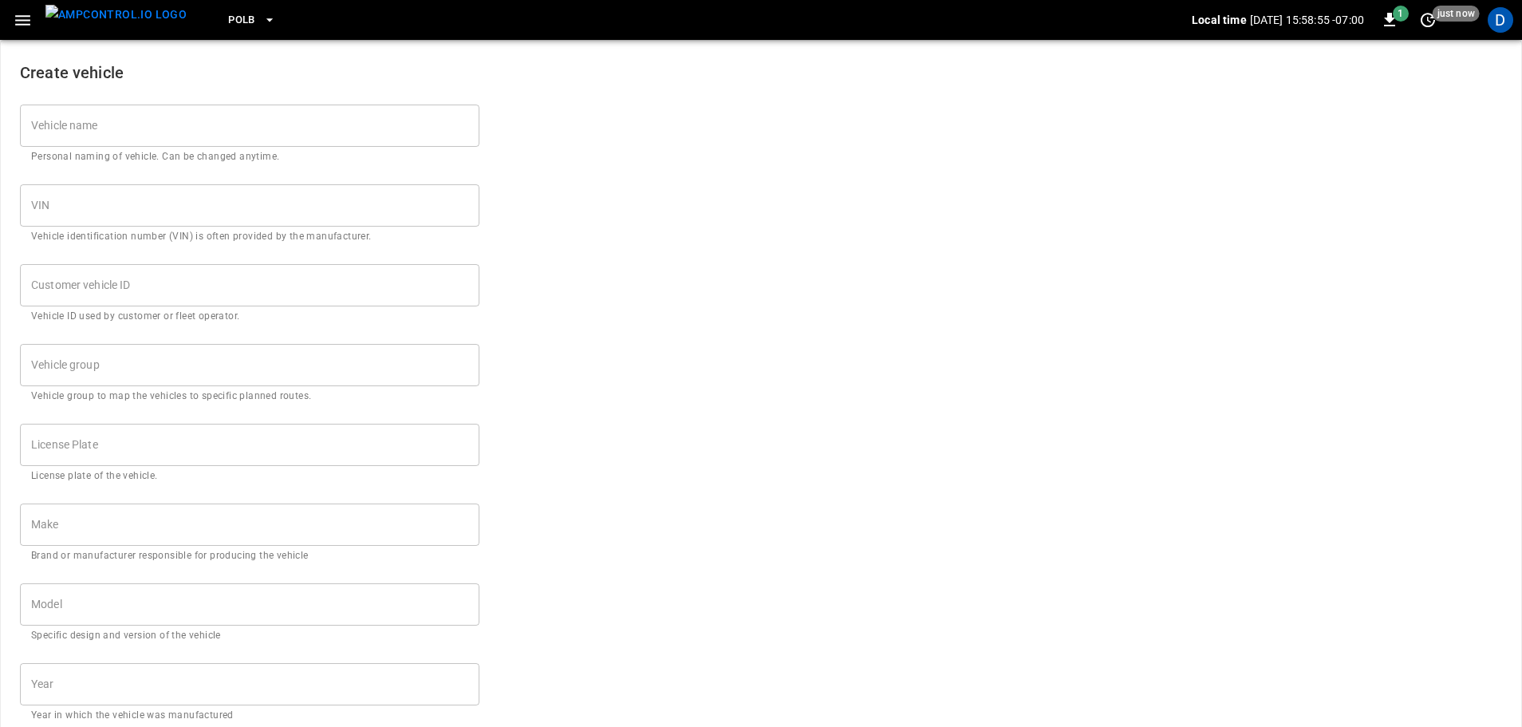
click at [329, 113] on input "Vehicle name" at bounding box center [249, 125] width 459 height 42
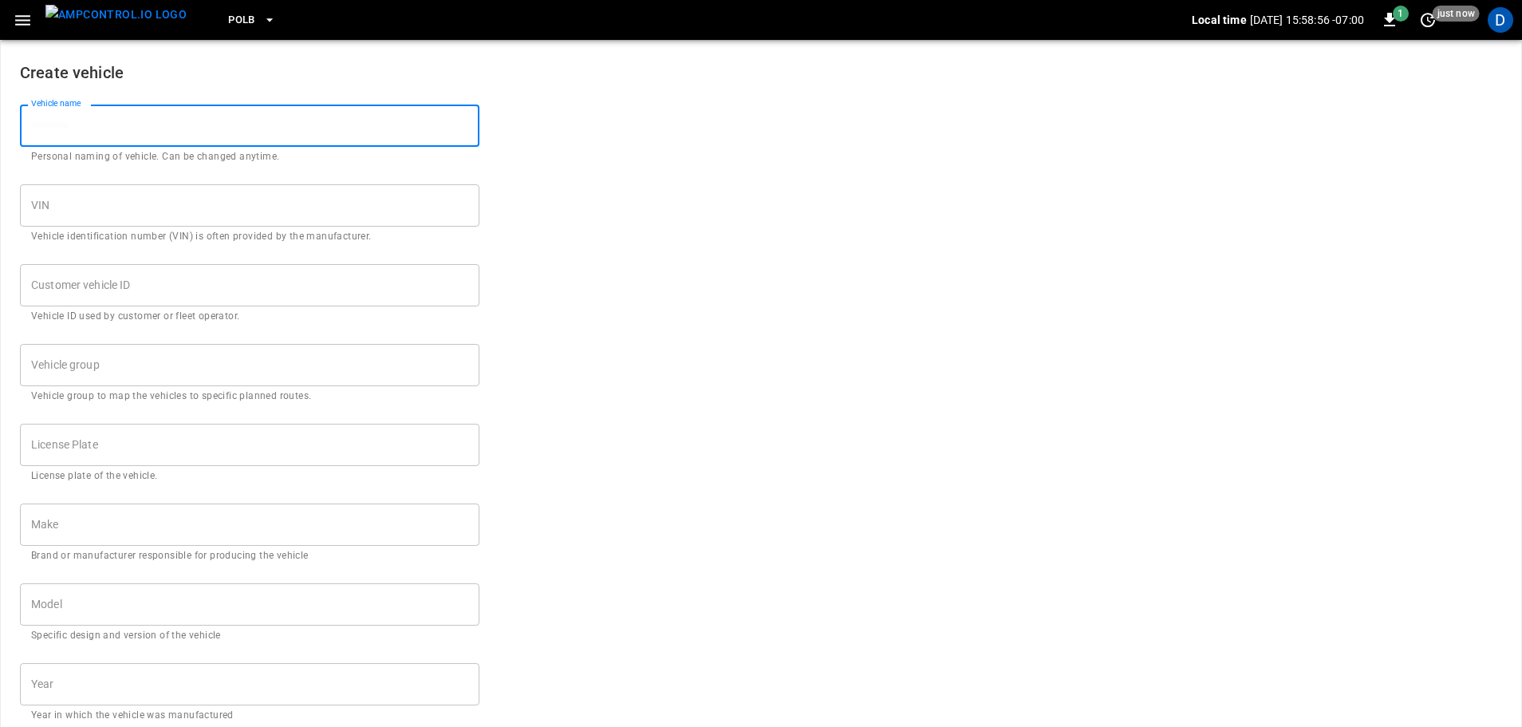
paste input "**********"
type input "**********"
click at [120, 212] on input "VIN" at bounding box center [249, 205] width 459 height 42
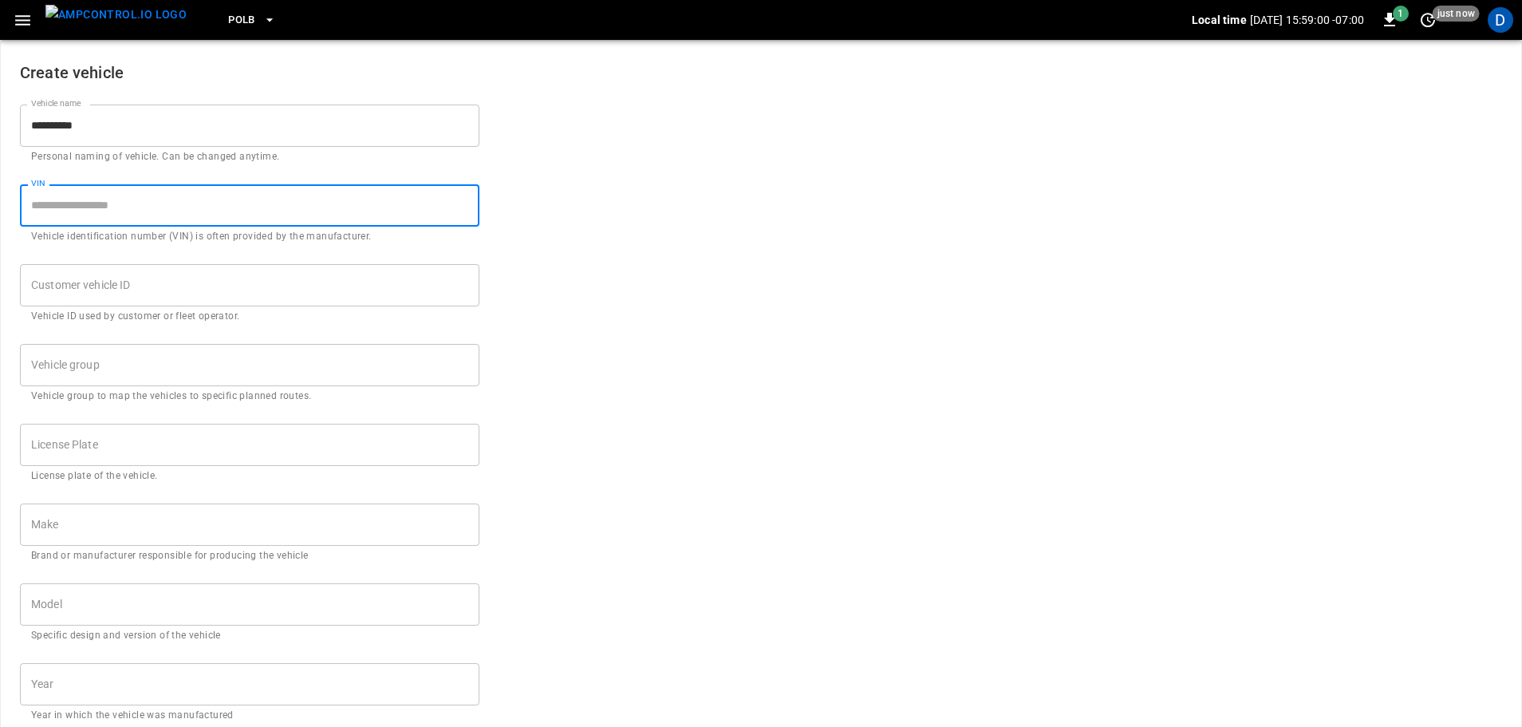
click at [123, 286] on input "Customer vehicle ID" at bounding box center [249, 285] width 459 height 42
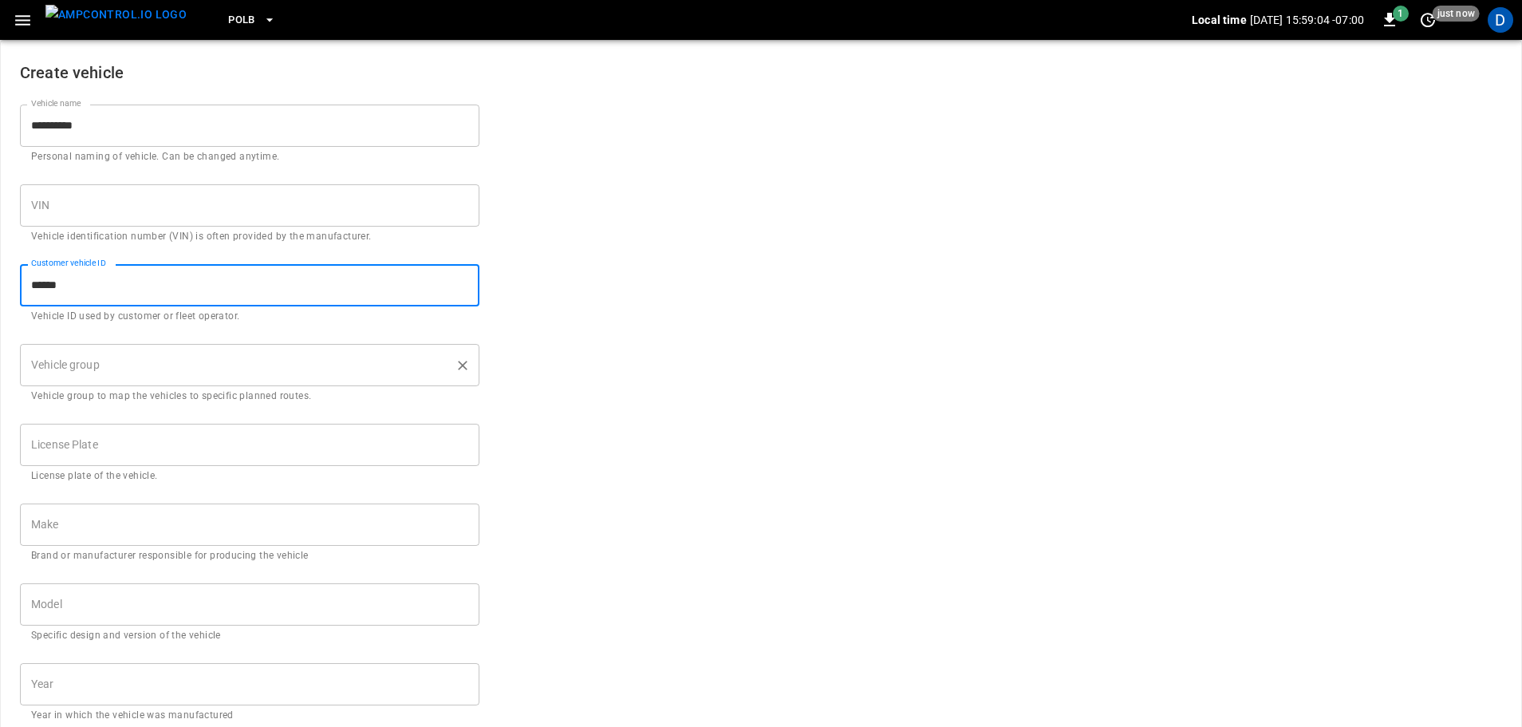
click at [121, 345] on div "Vehicle group" at bounding box center [249, 365] width 459 height 42
type input "******"
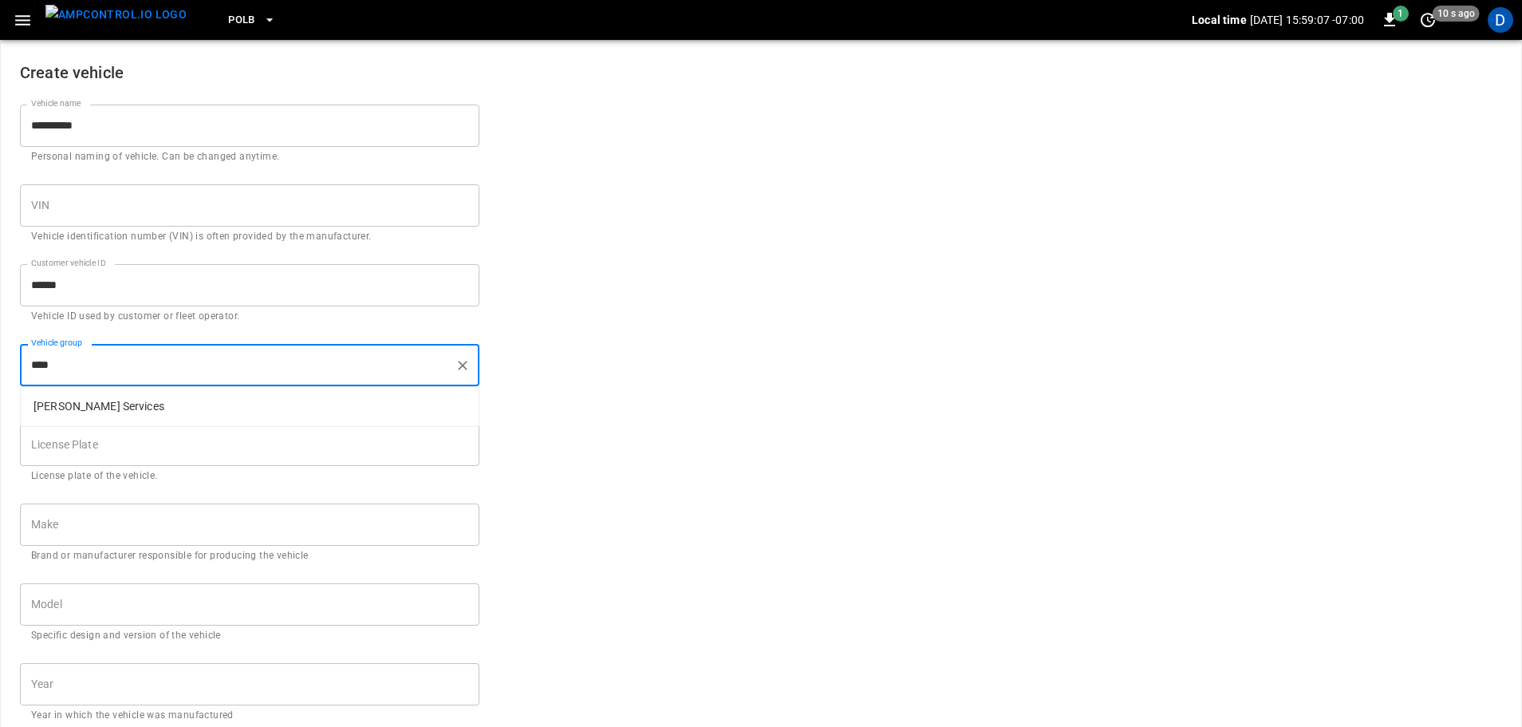
click at [109, 412] on p "[PERSON_NAME] Services" at bounding box center [250, 406] width 458 height 26
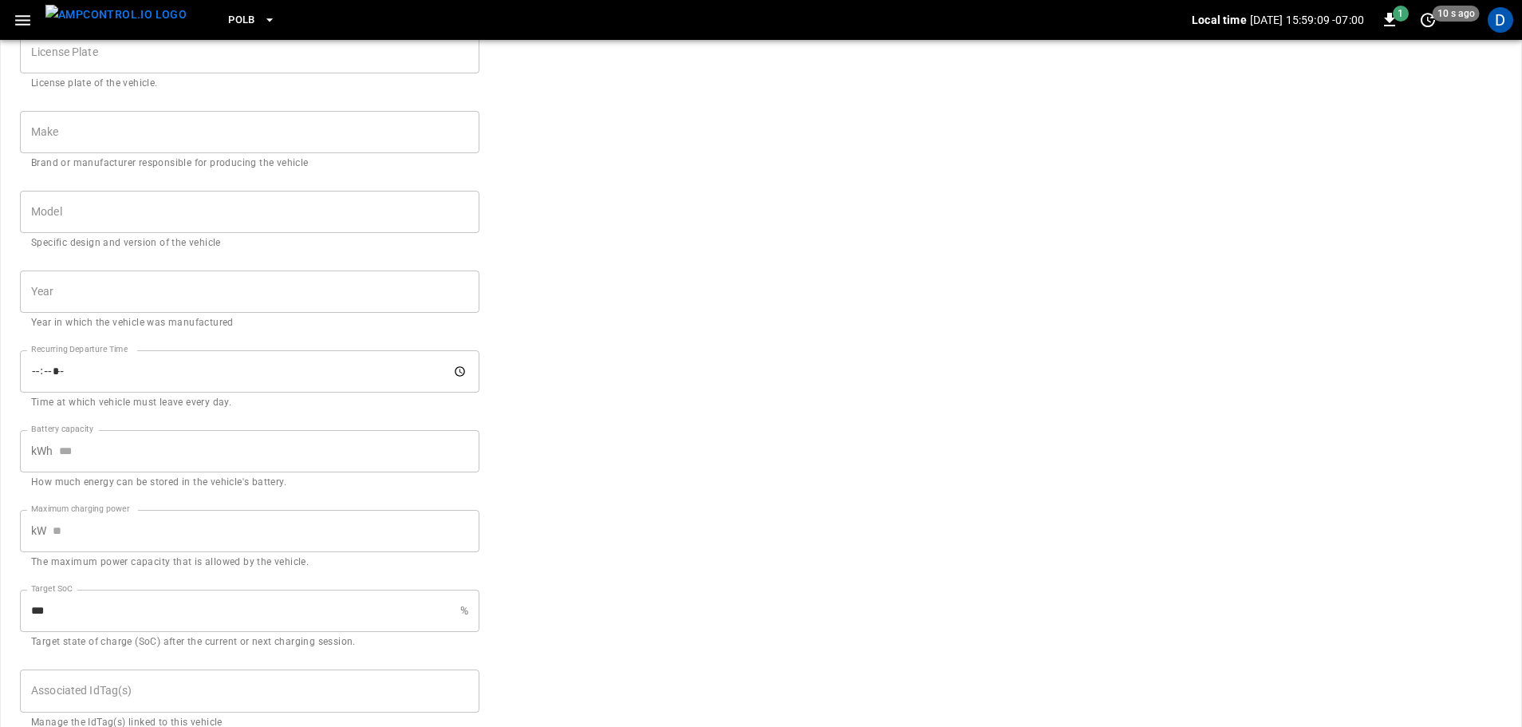
scroll to position [459, 0]
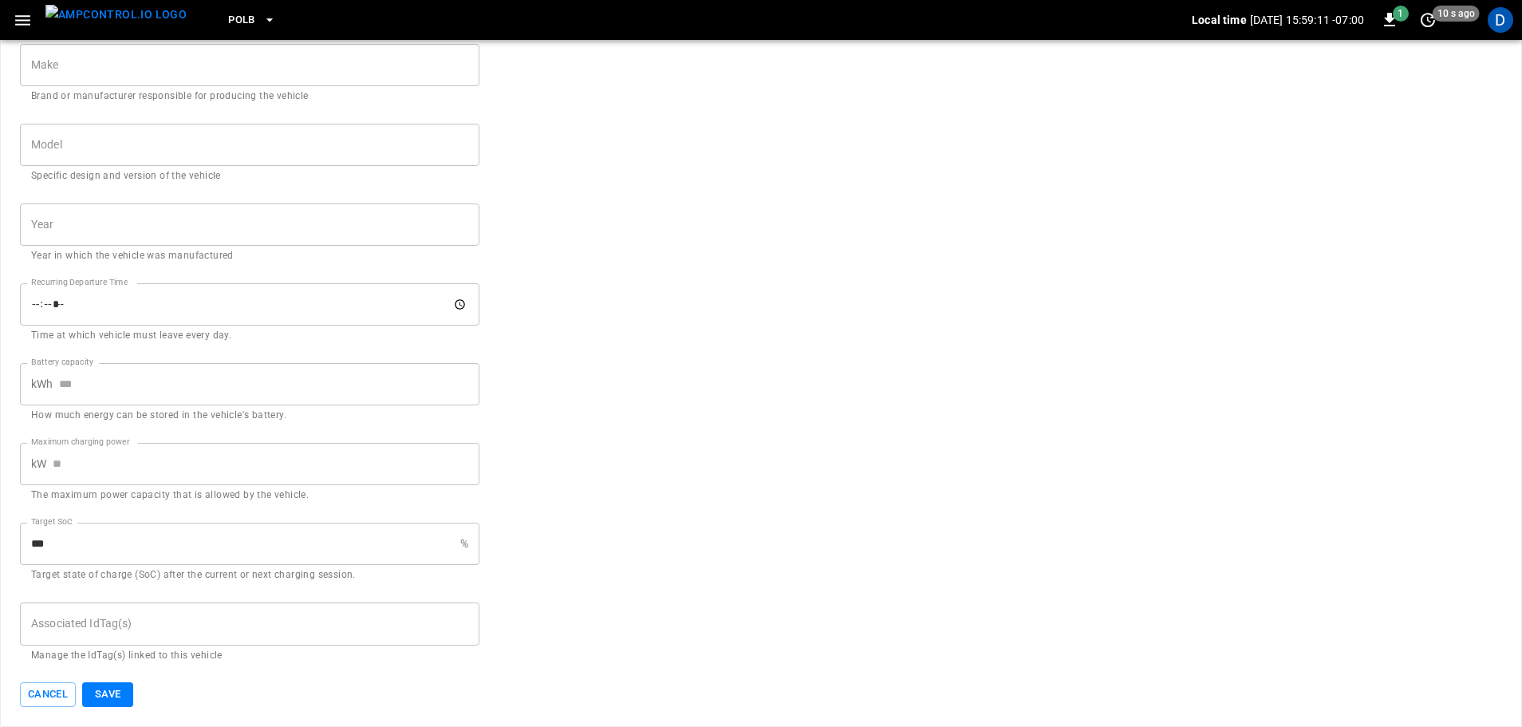
type input "**********"
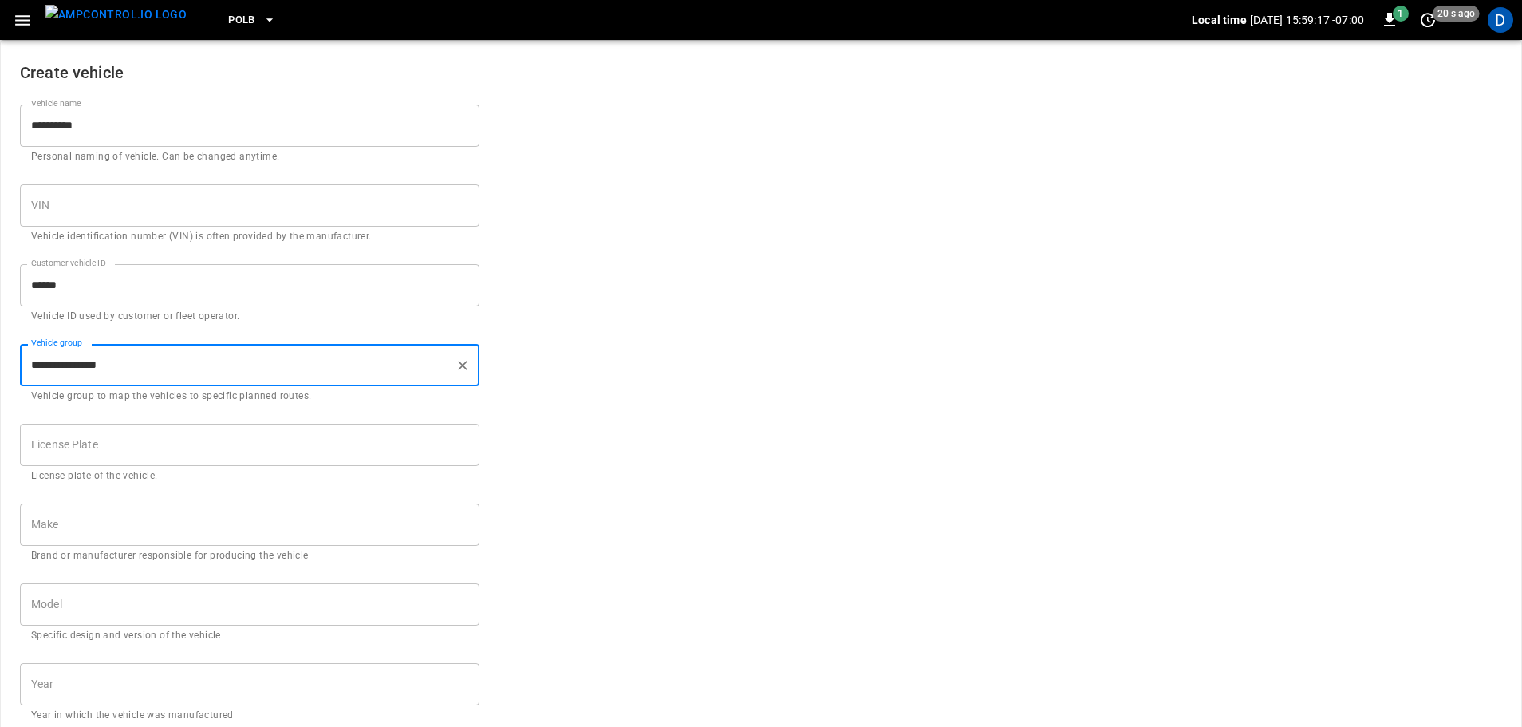
click at [143, 138] on input "**********" at bounding box center [249, 125] width 459 height 42
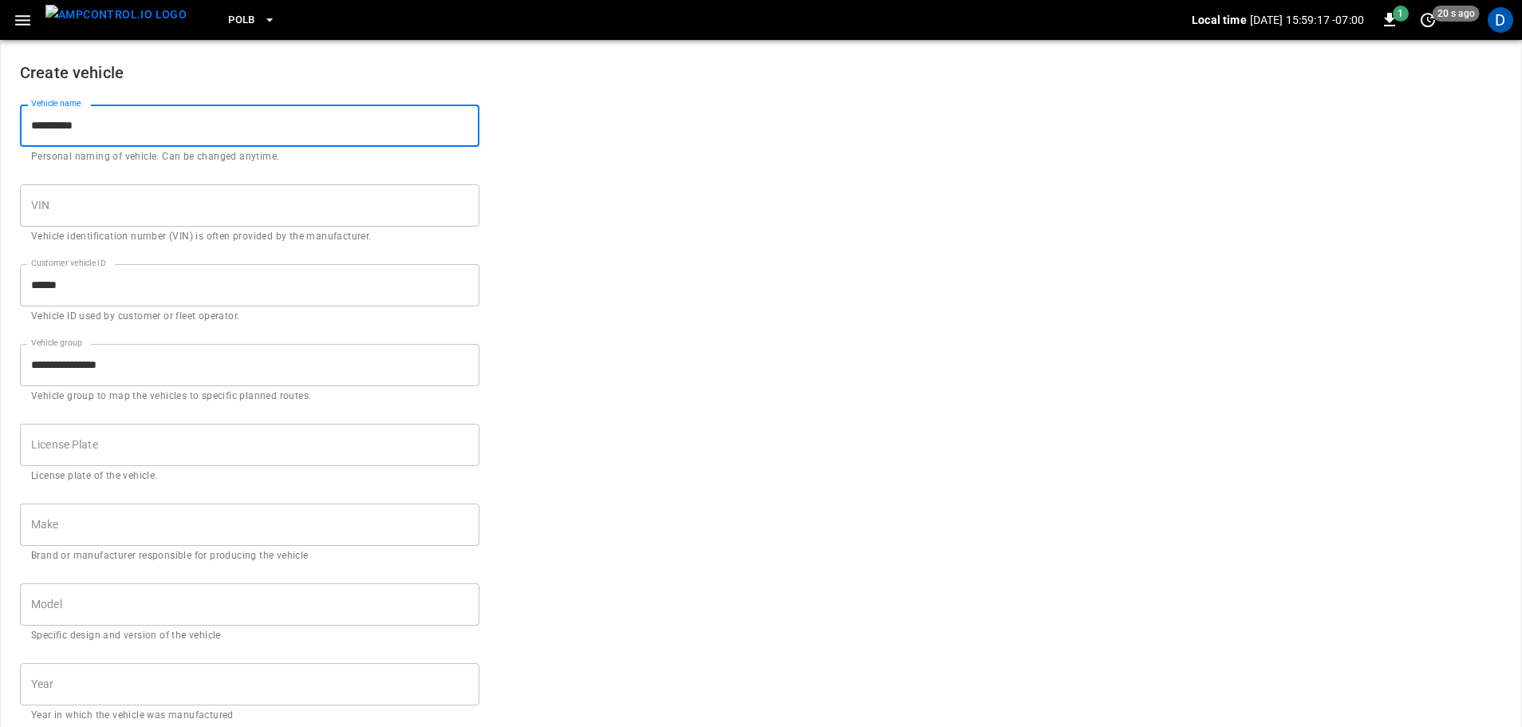
click at [143, 138] on input "**********" at bounding box center [249, 125] width 459 height 42
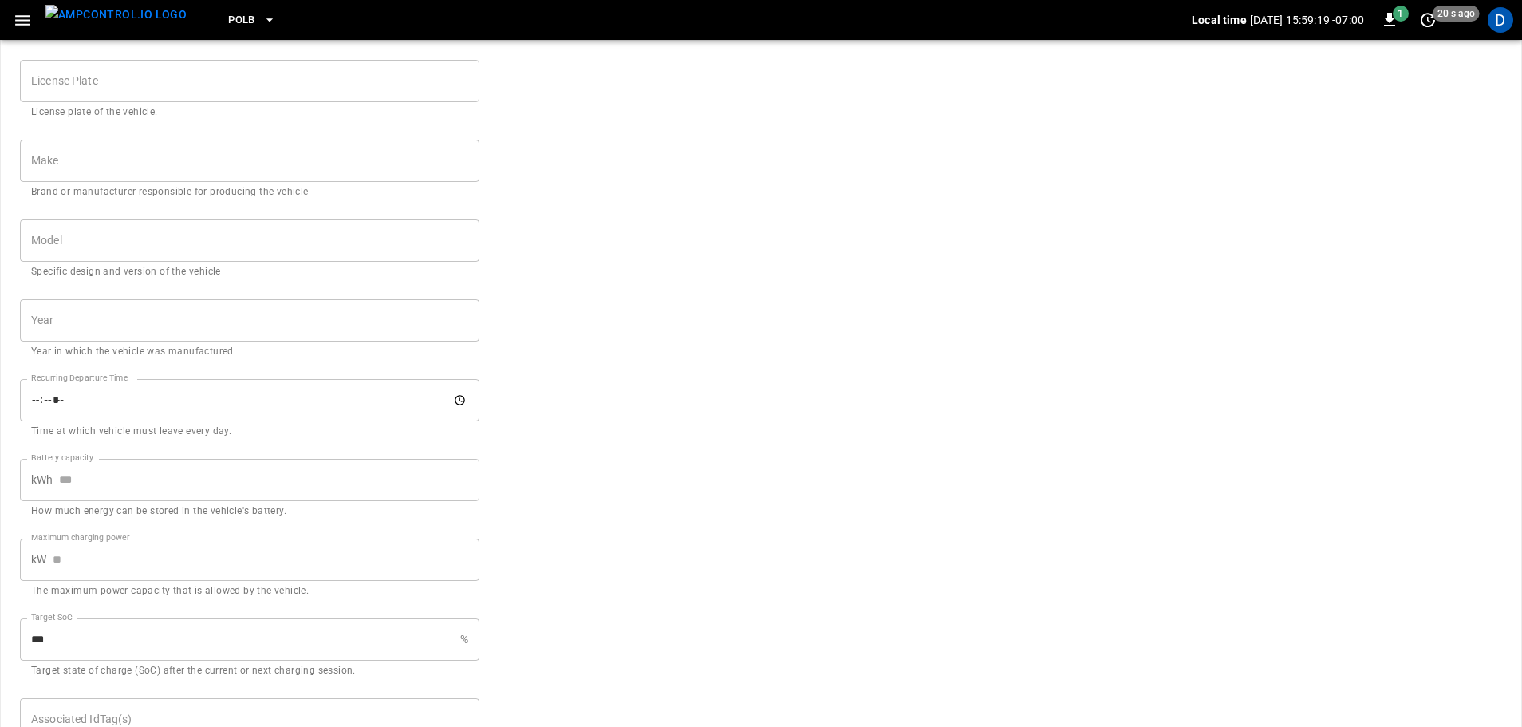
scroll to position [459, 0]
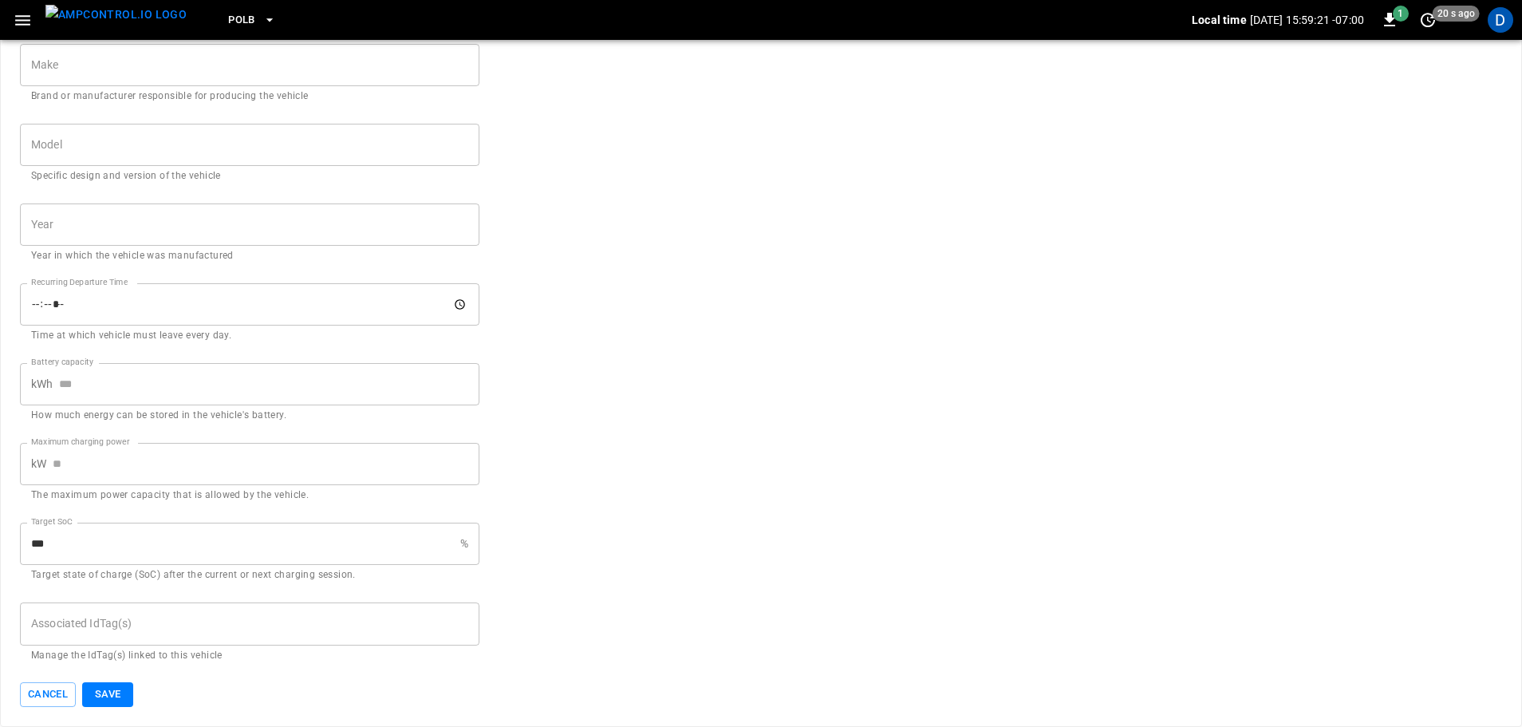
click at [119, 699] on button "Save" at bounding box center [107, 694] width 51 height 25
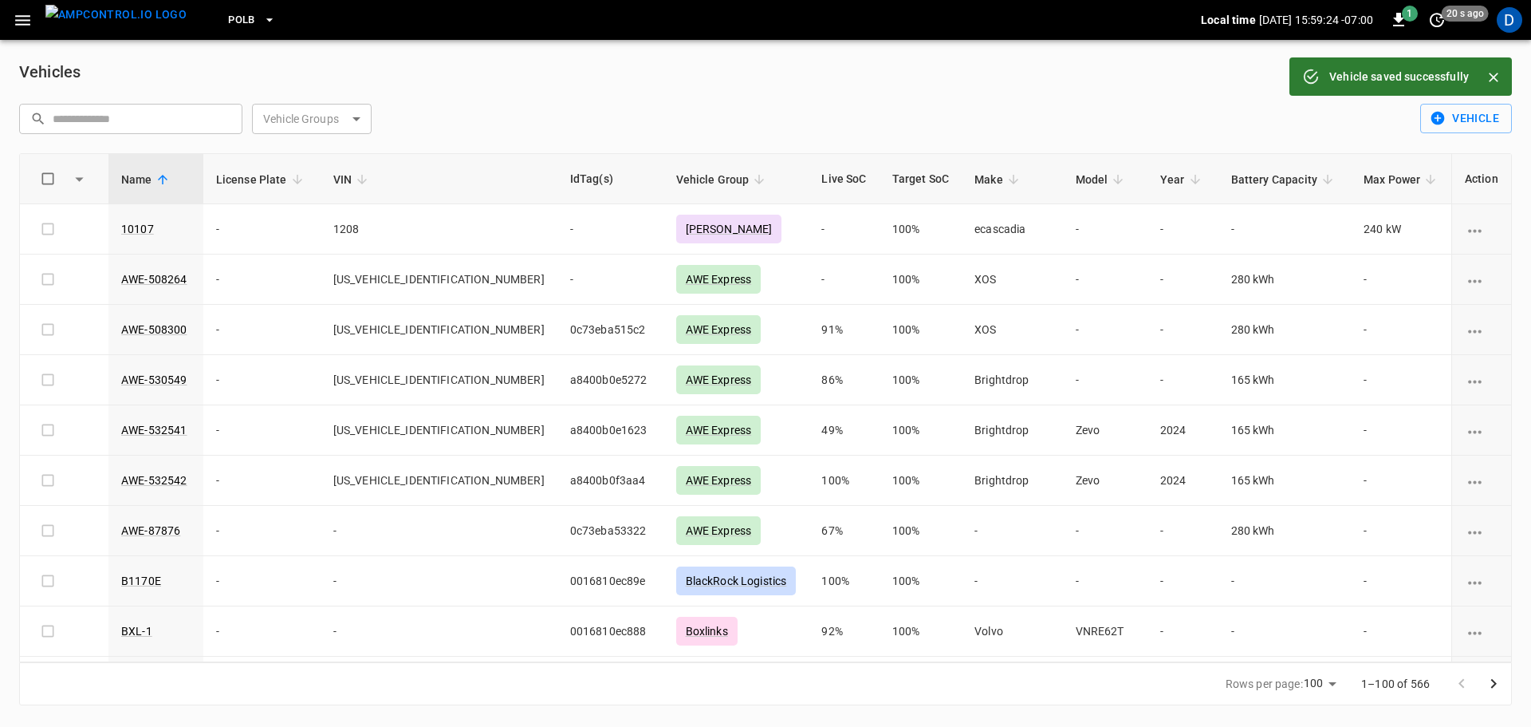
click at [155, 131] on input "text" at bounding box center [142, 119] width 179 height 30
click at [148, 129] on input "text" at bounding box center [142, 119] width 179 height 30
click at [134, 124] on input "text" at bounding box center [142, 119] width 179 height 30
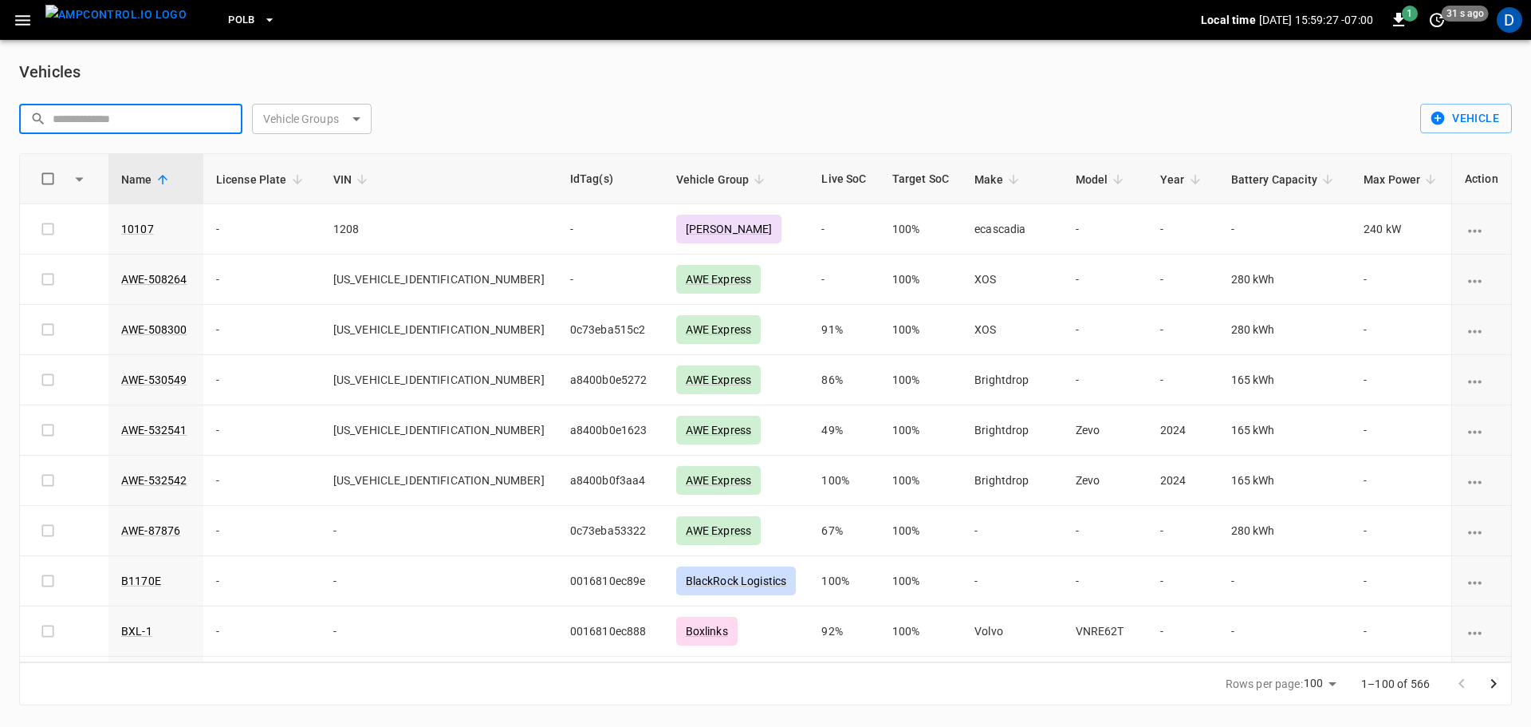
paste input "**********"
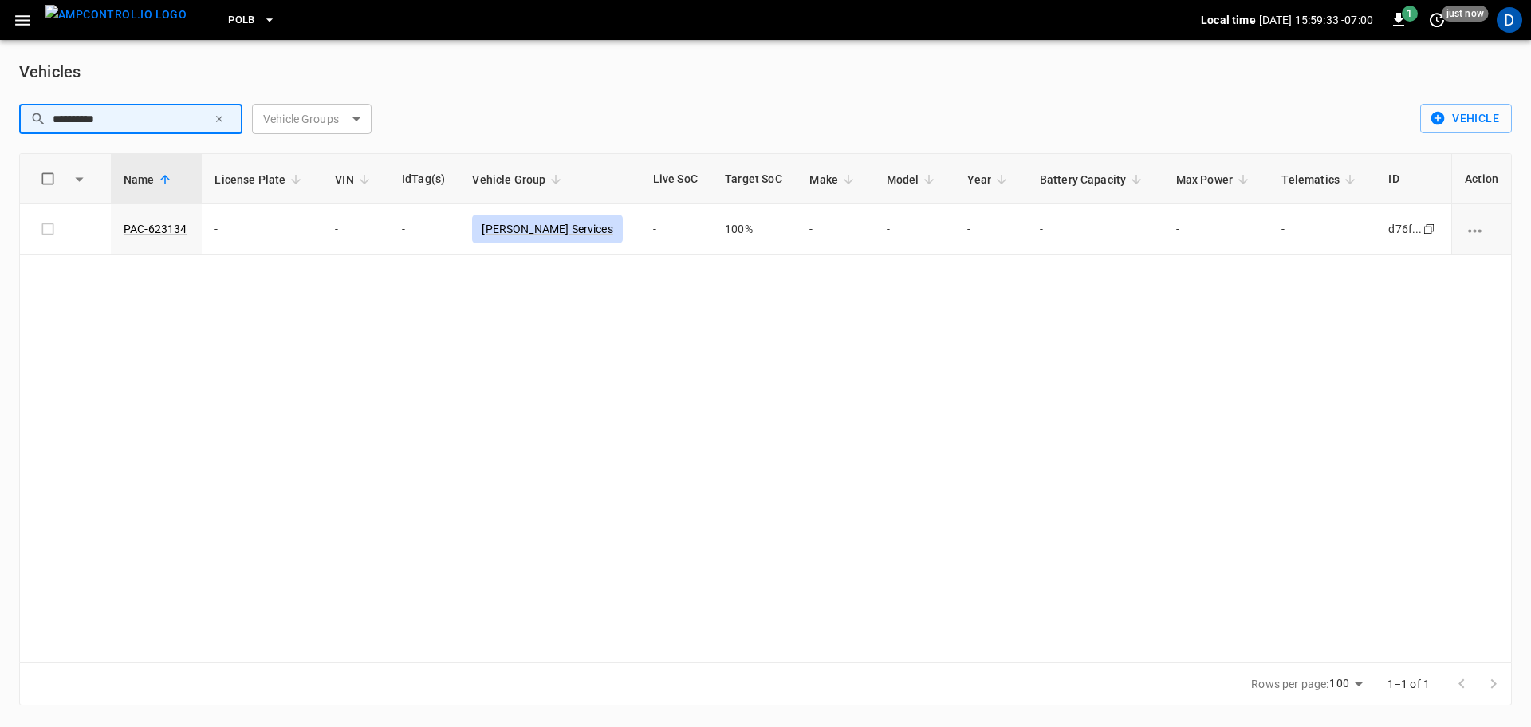
type input "**********"
click at [437, 230] on span "0016810ed38c" at bounding box center [431, 228] width 77 height 13
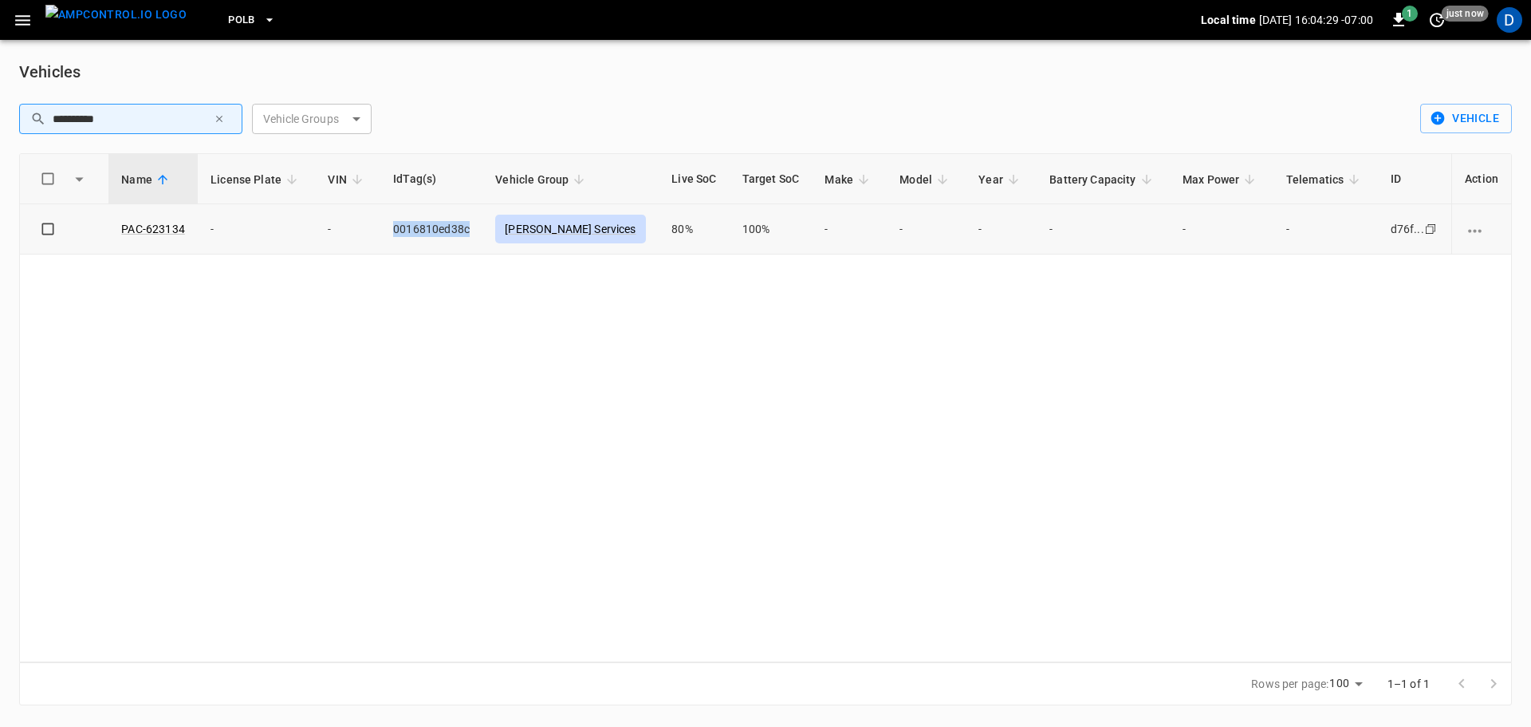
click at [437, 230] on span "0016810ed38c" at bounding box center [431, 228] width 77 height 13
copy span "0016810ed38c"
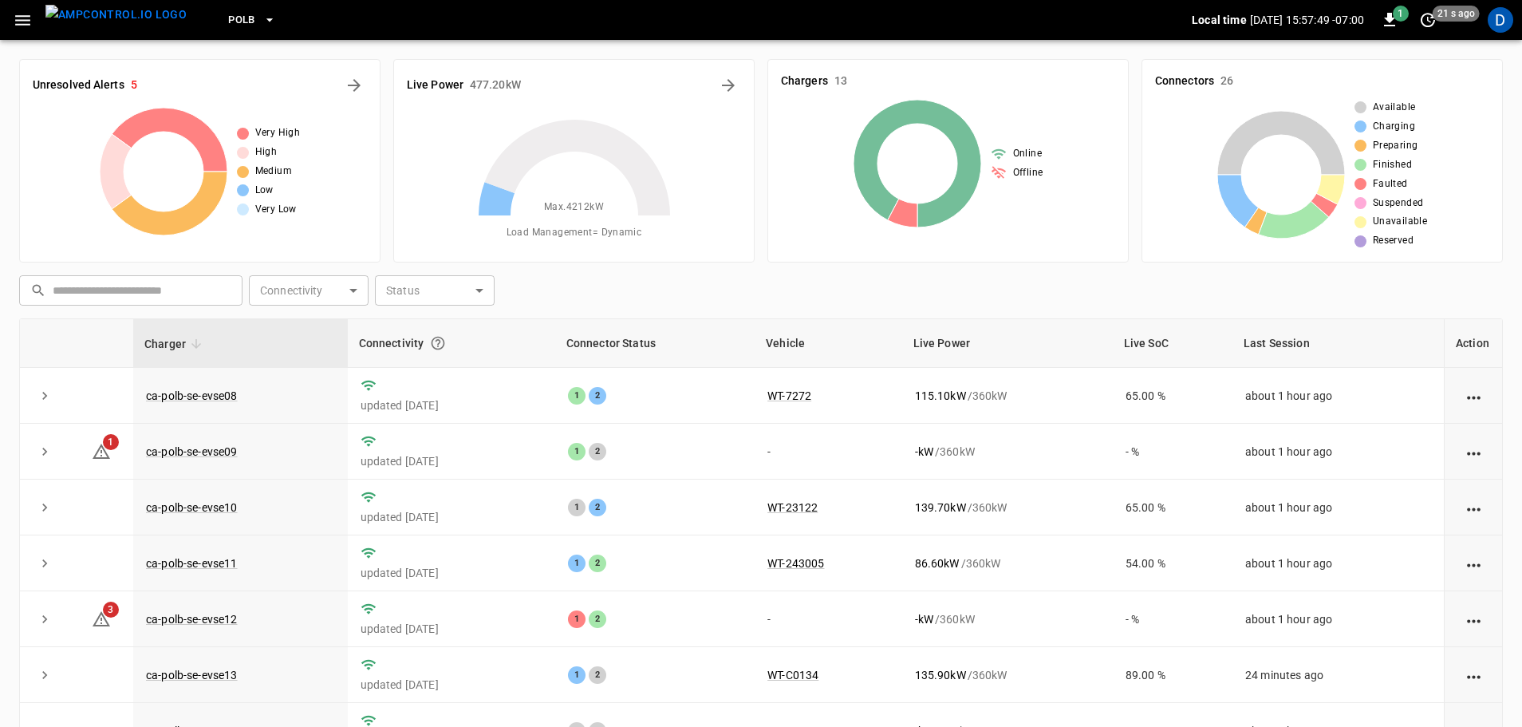
click at [28, 28] on icon "button" at bounding box center [23, 20] width 20 height 20
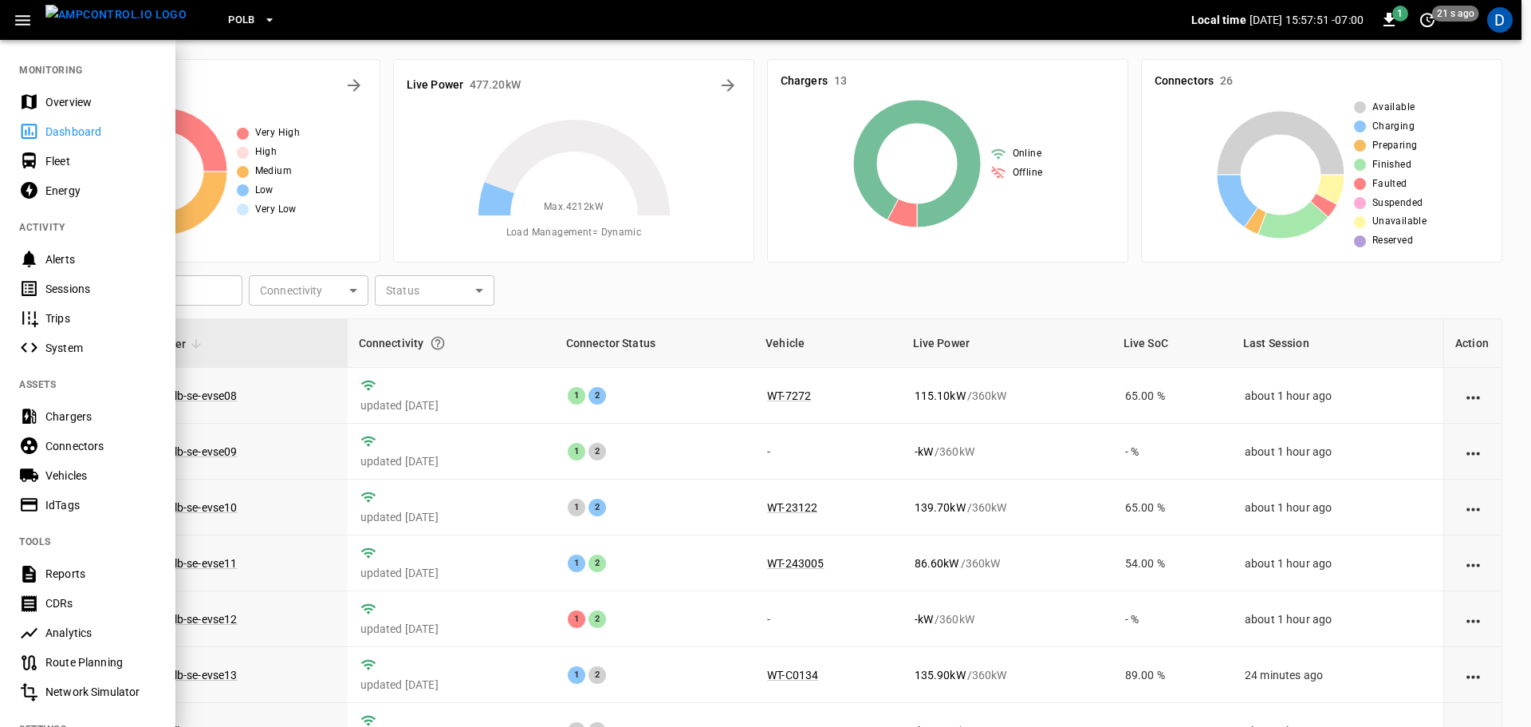
click at [63, 504] on div "IdTags" at bounding box center [100, 505] width 111 height 16
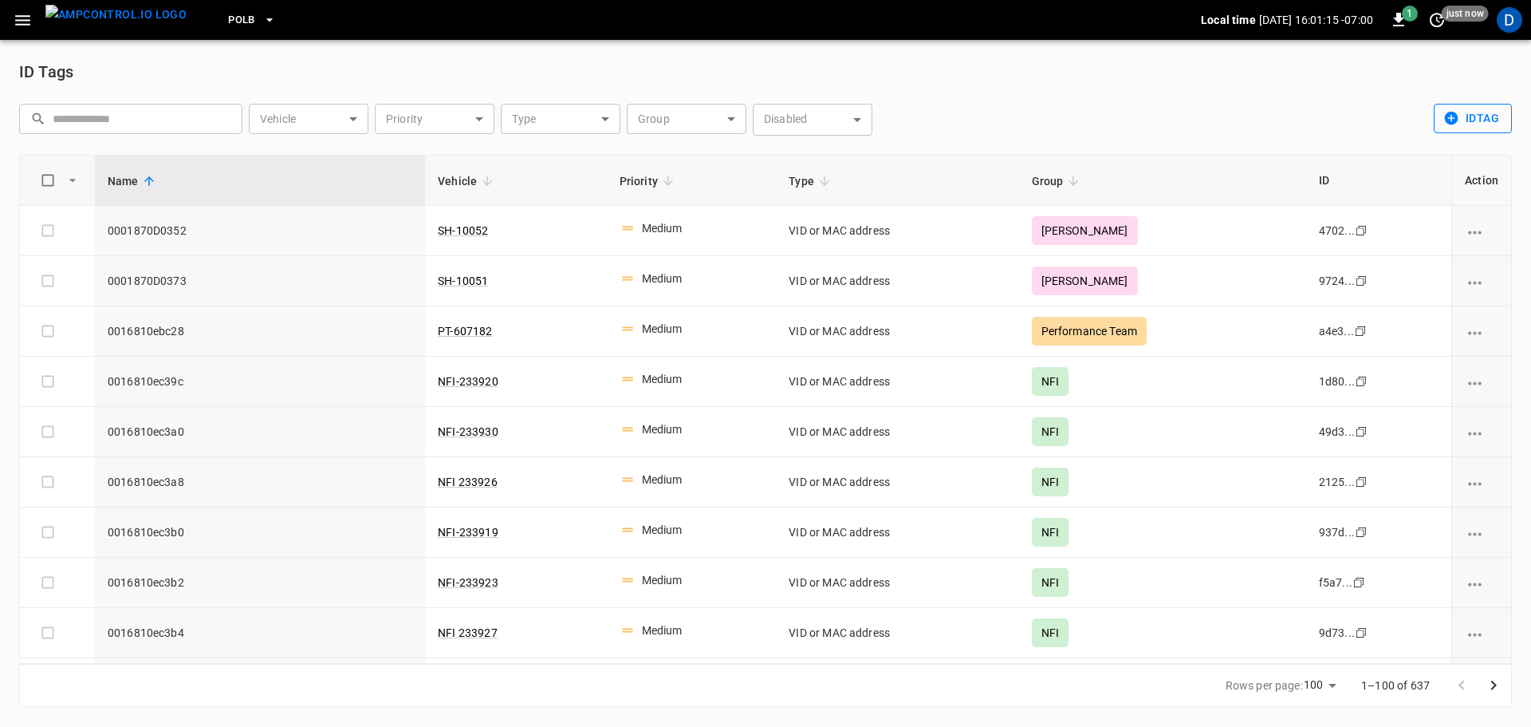
click at [1458, 109] on button "idTag" at bounding box center [1473, 119] width 78 height 30
click at [1447, 152] on li "Create" at bounding box center [1477, 153] width 84 height 26
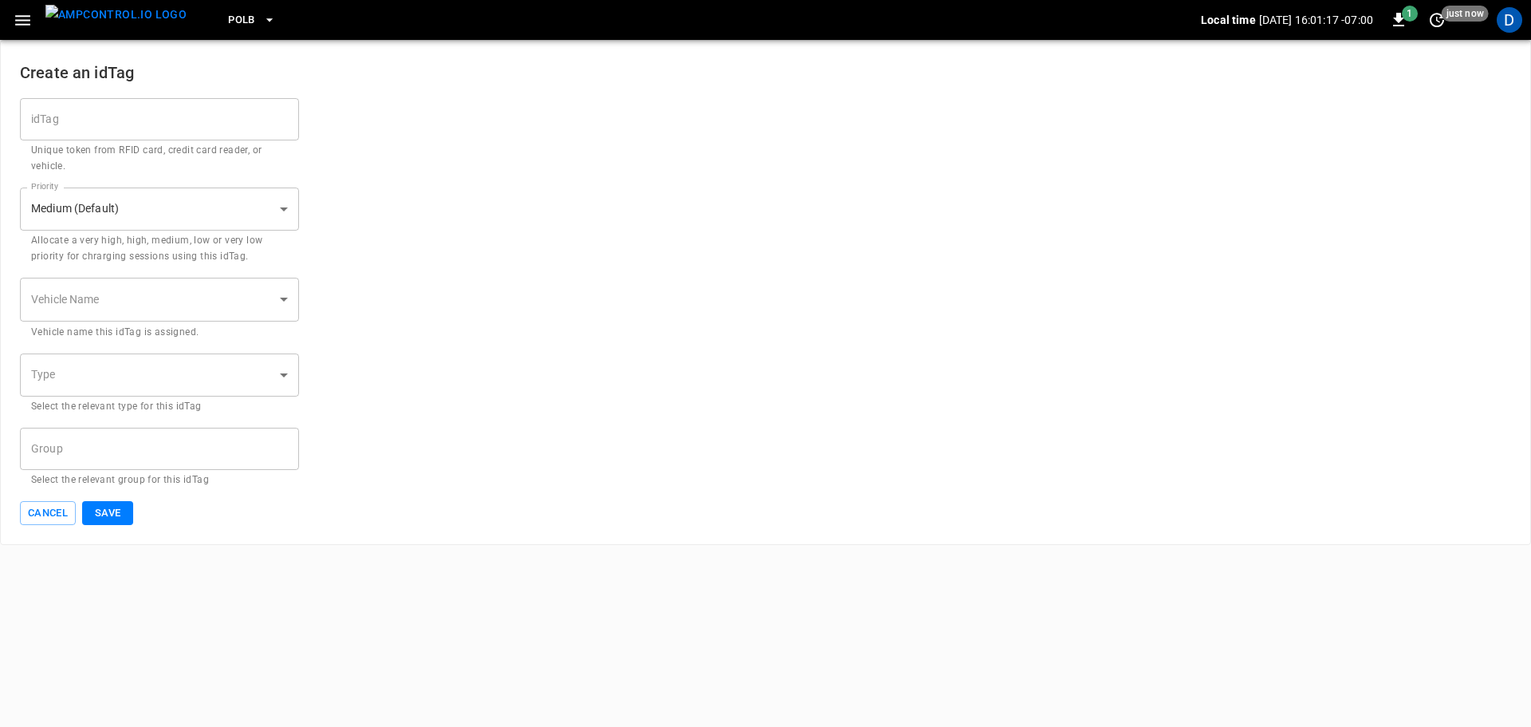
click at [200, 127] on input "idTag" at bounding box center [159, 119] width 279 height 42
paste input "**********"
type input "**********"
click at [156, 304] on body "**********" at bounding box center [765, 272] width 1531 height 545
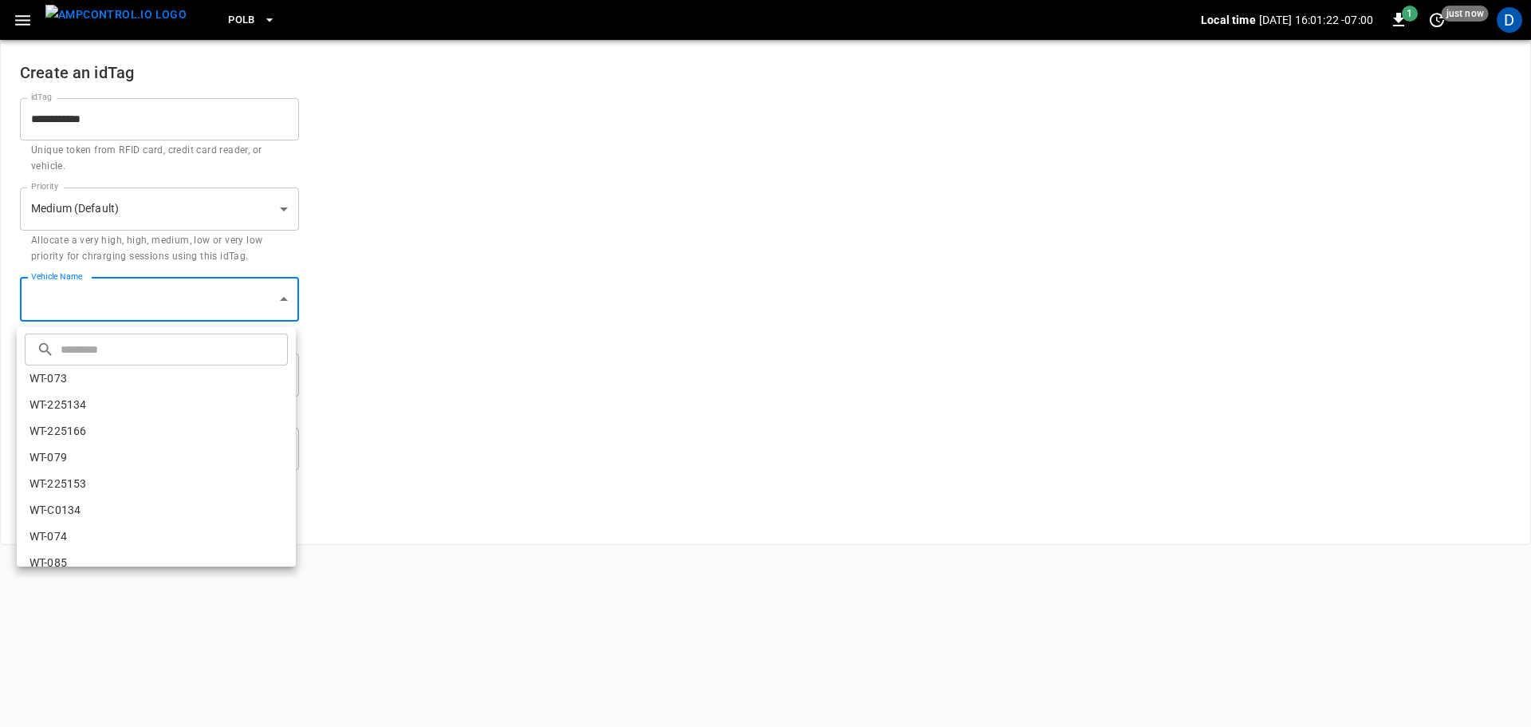
click at [129, 354] on input "text" at bounding box center [172, 349] width 223 height 42
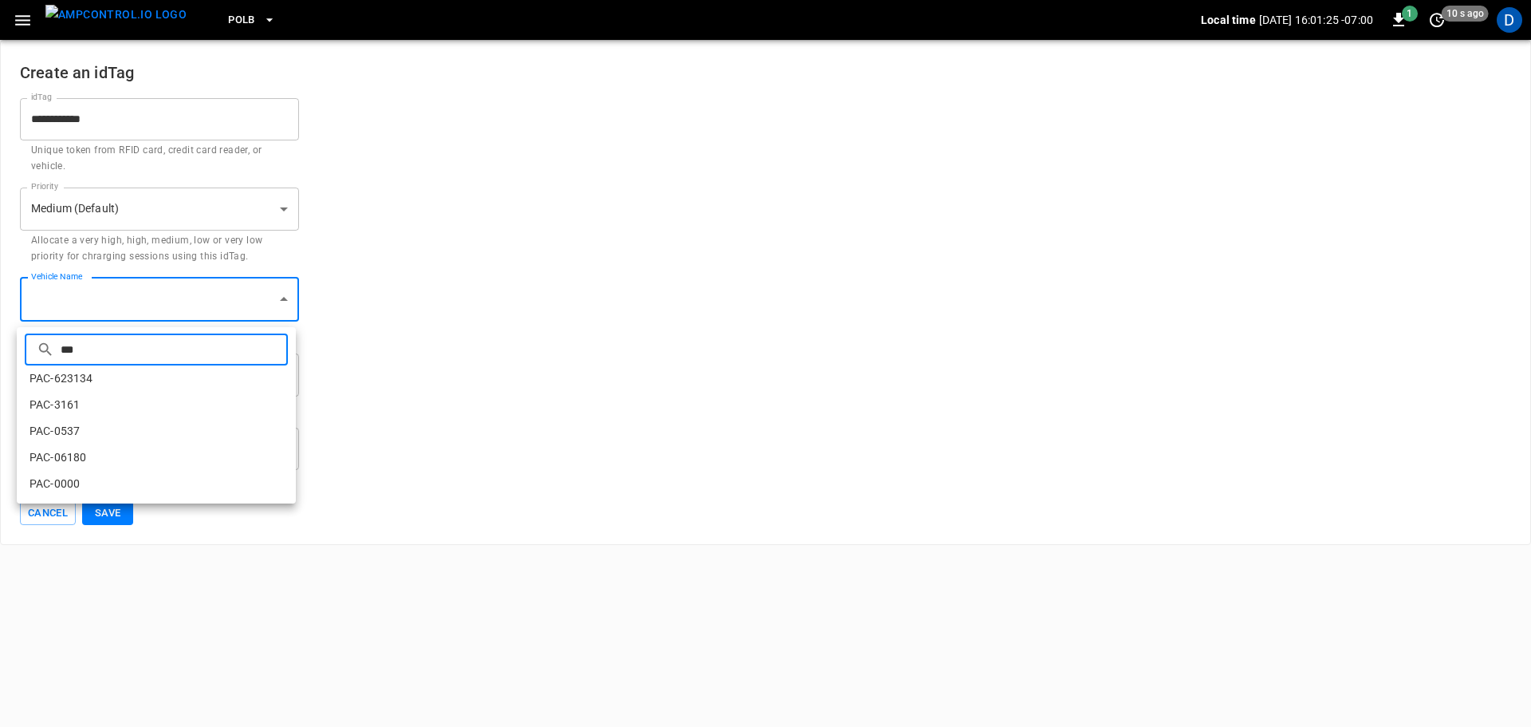
type input "***"
click at [116, 380] on li "PAC-623134" at bounding box center [156, 378] width 279 height 26
type input "**********"
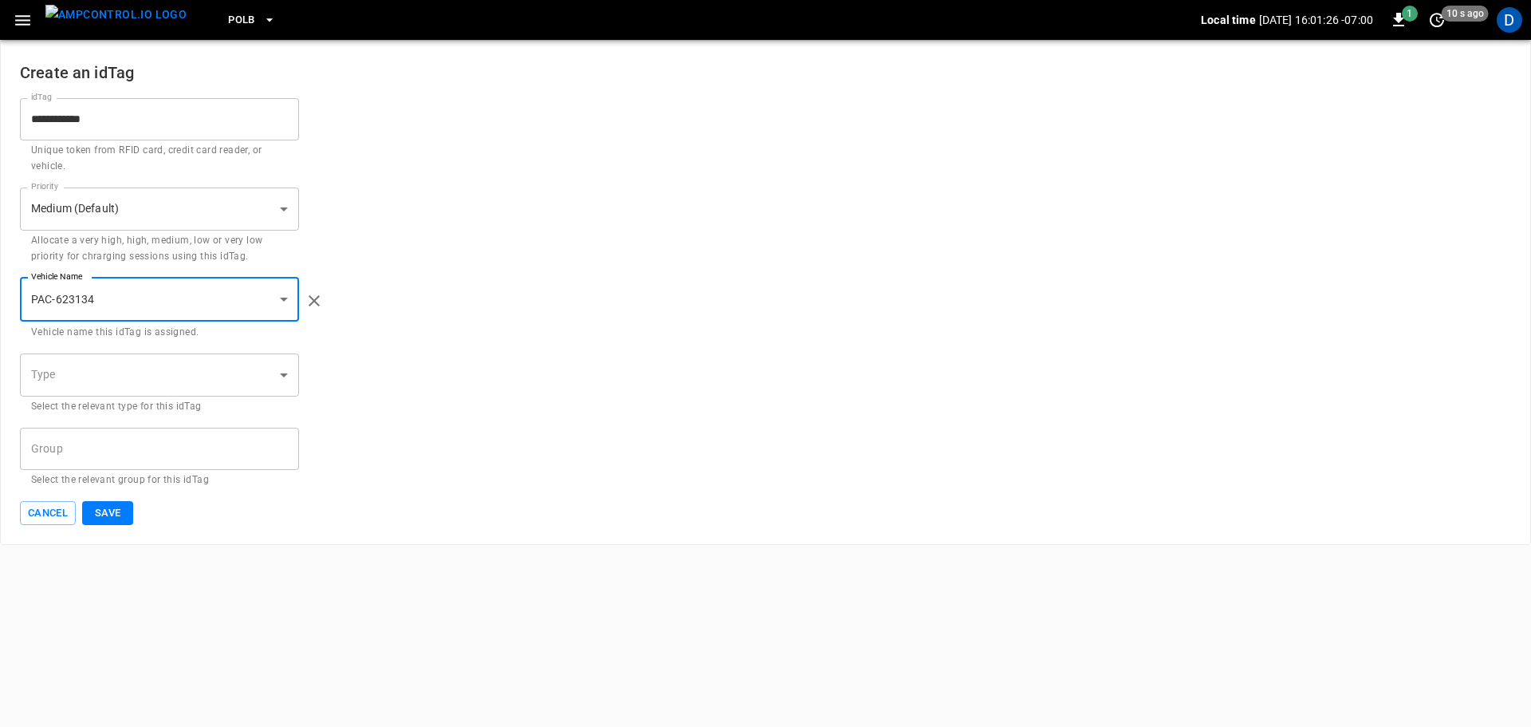
click at [122, 388] on body "**********" at bounding box center [765, 272] width 1531 height 545
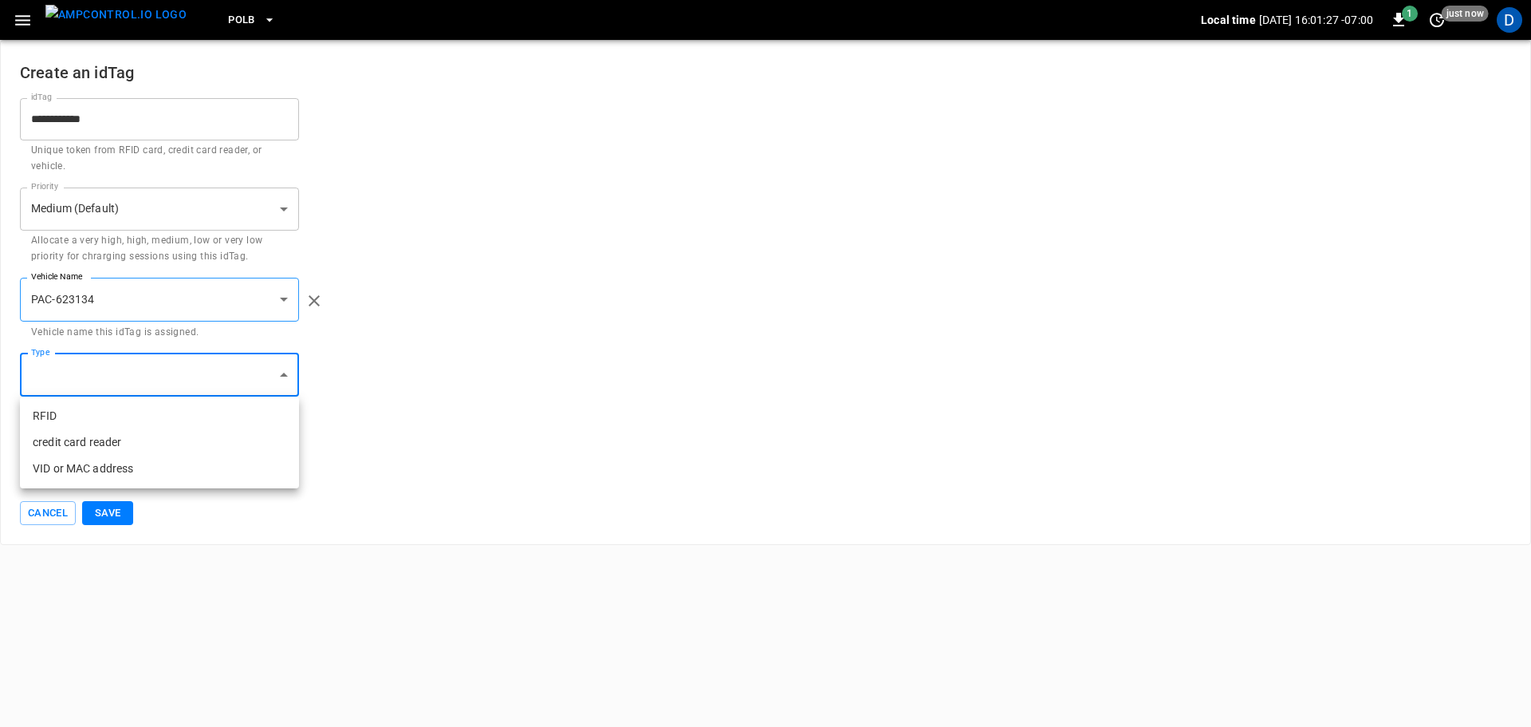
click at [108, 466] on li "VID or MAC address" at bounding box center [159, 468] width 279 height 26
type input "**********"
click at [89, 456] on input "Group" at bounding box center [147, 449] width 241 height 28
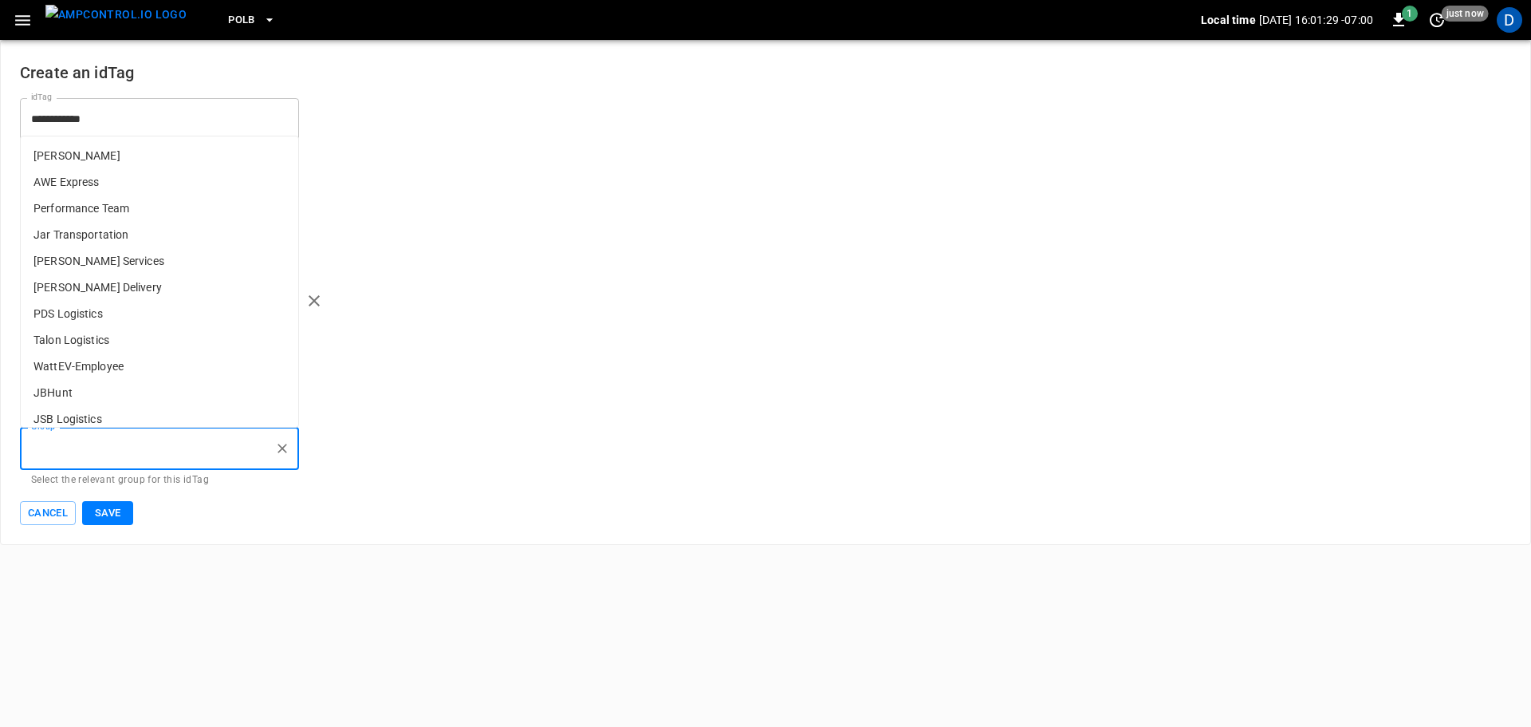
click at [136, 259] on p "[PERSON_NAME] Services" at bounding box center [160, 261] width 278 height 26
type input "**********"
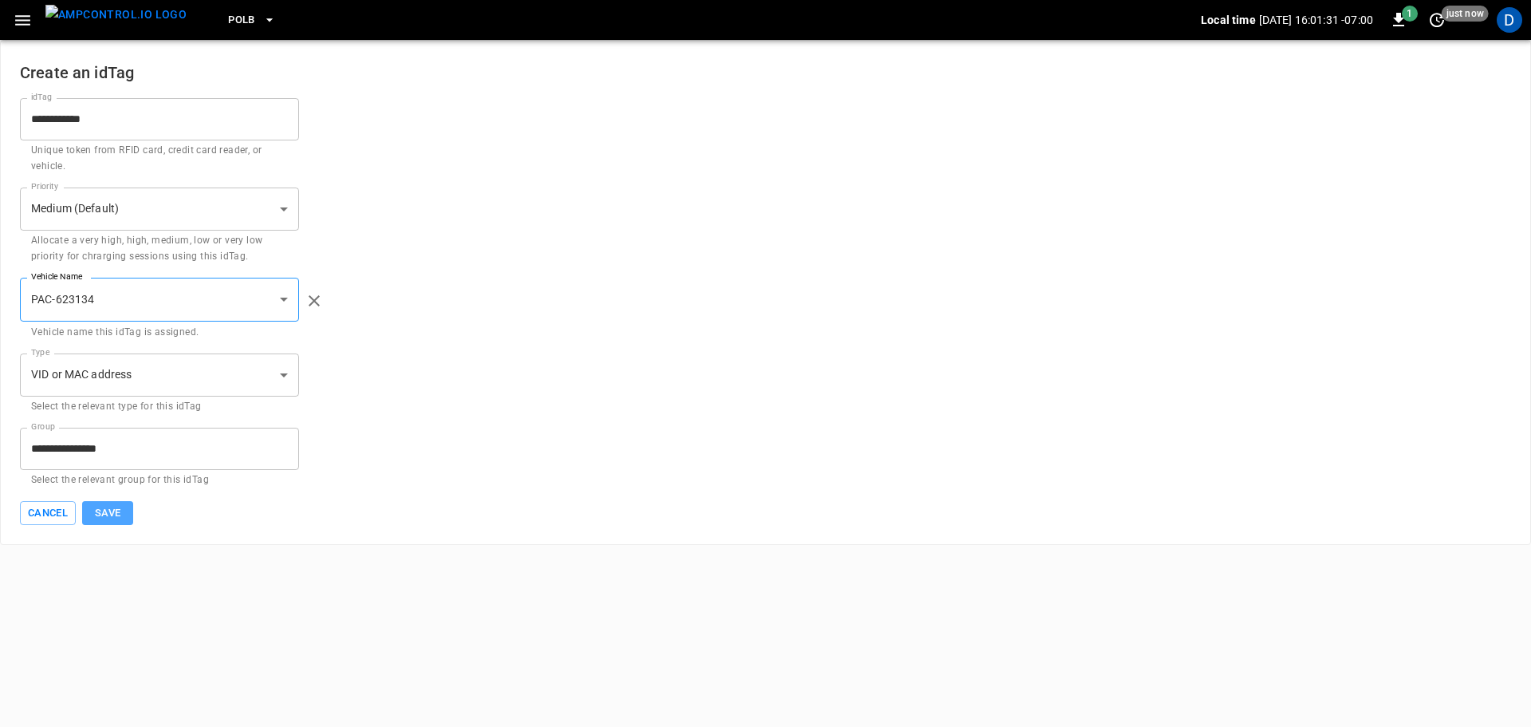
click at [113, 514] on button "Save" at bounding box center [107, 513] width 51 height 25
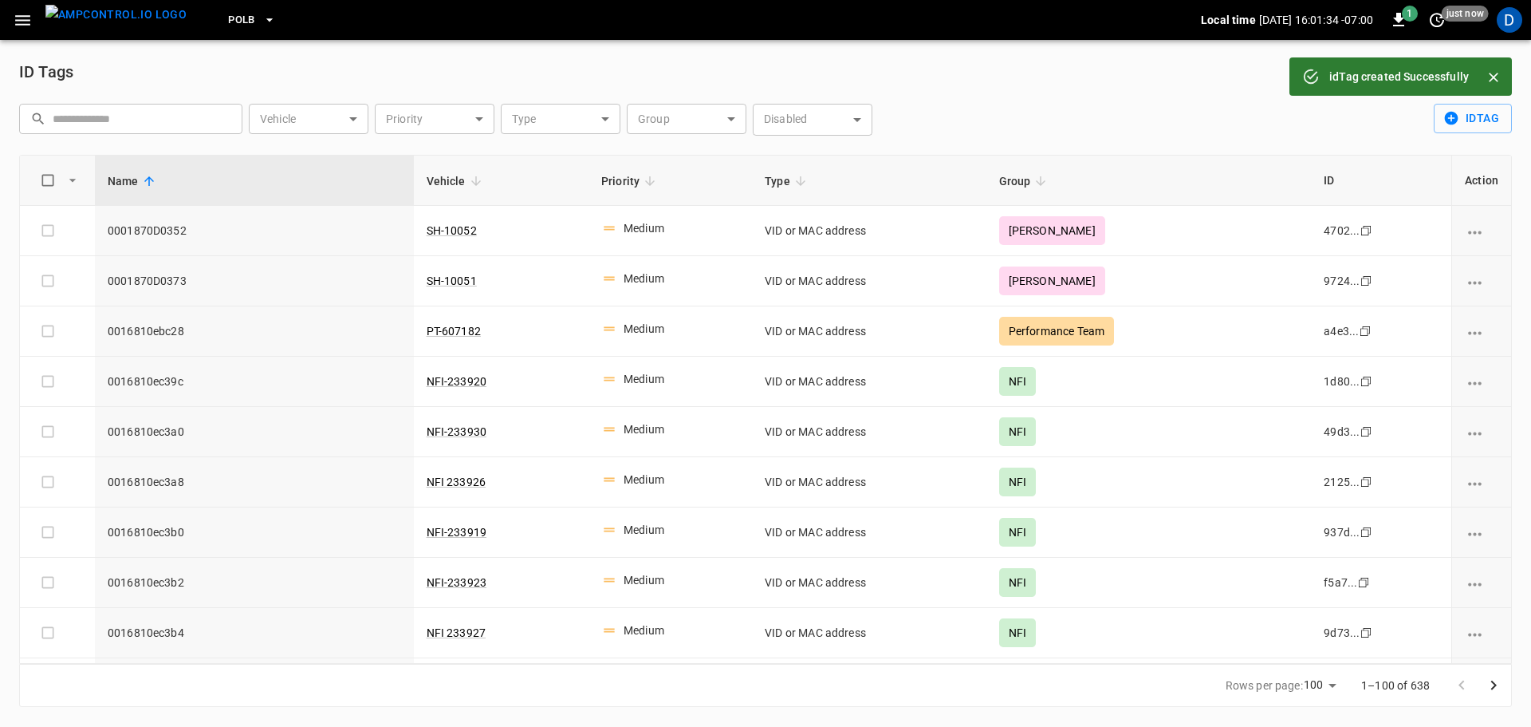
click at [165, 128] on input "text" at bounding box center [142, 119] width 179 height 30
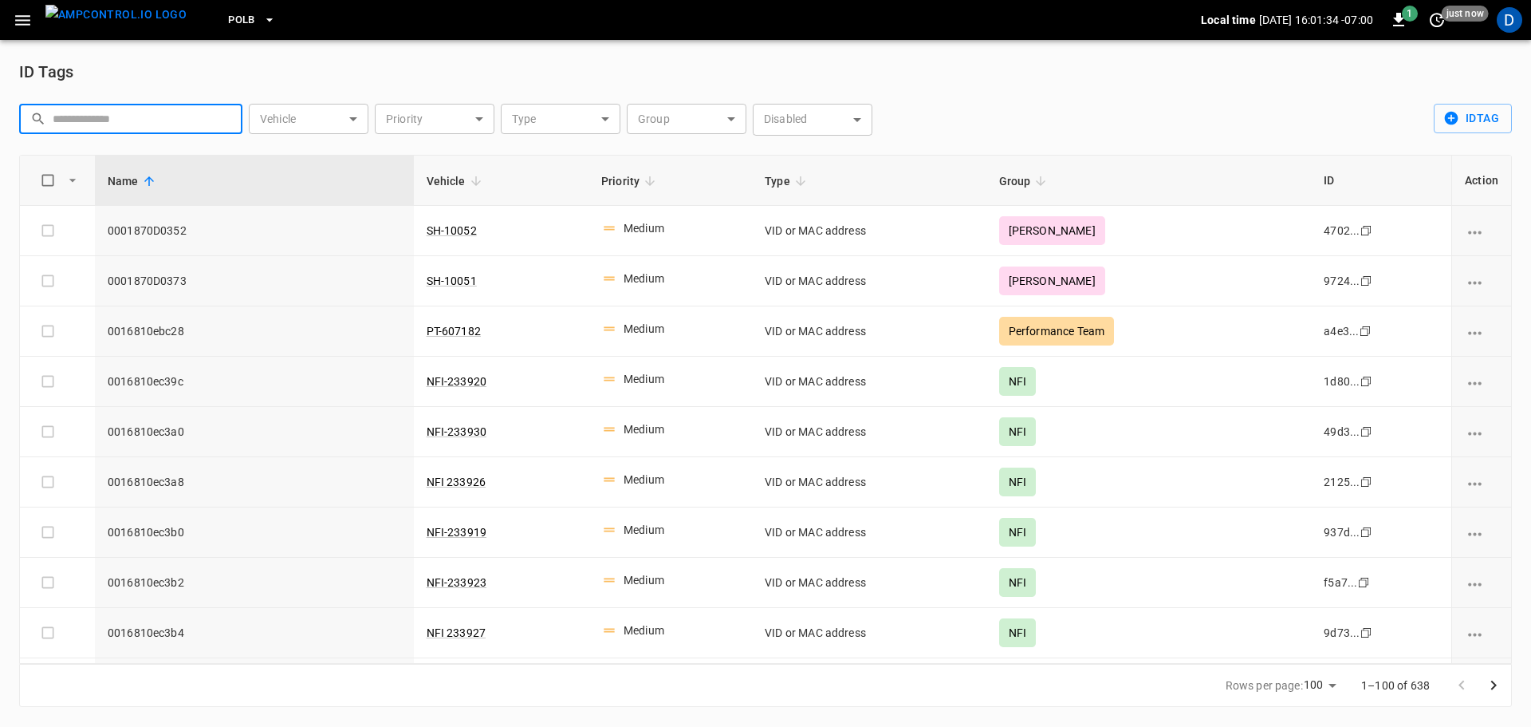
click at [142, 121] on input "text" at bounding box center [142, 119] width 179 height 30
paste input "**********"
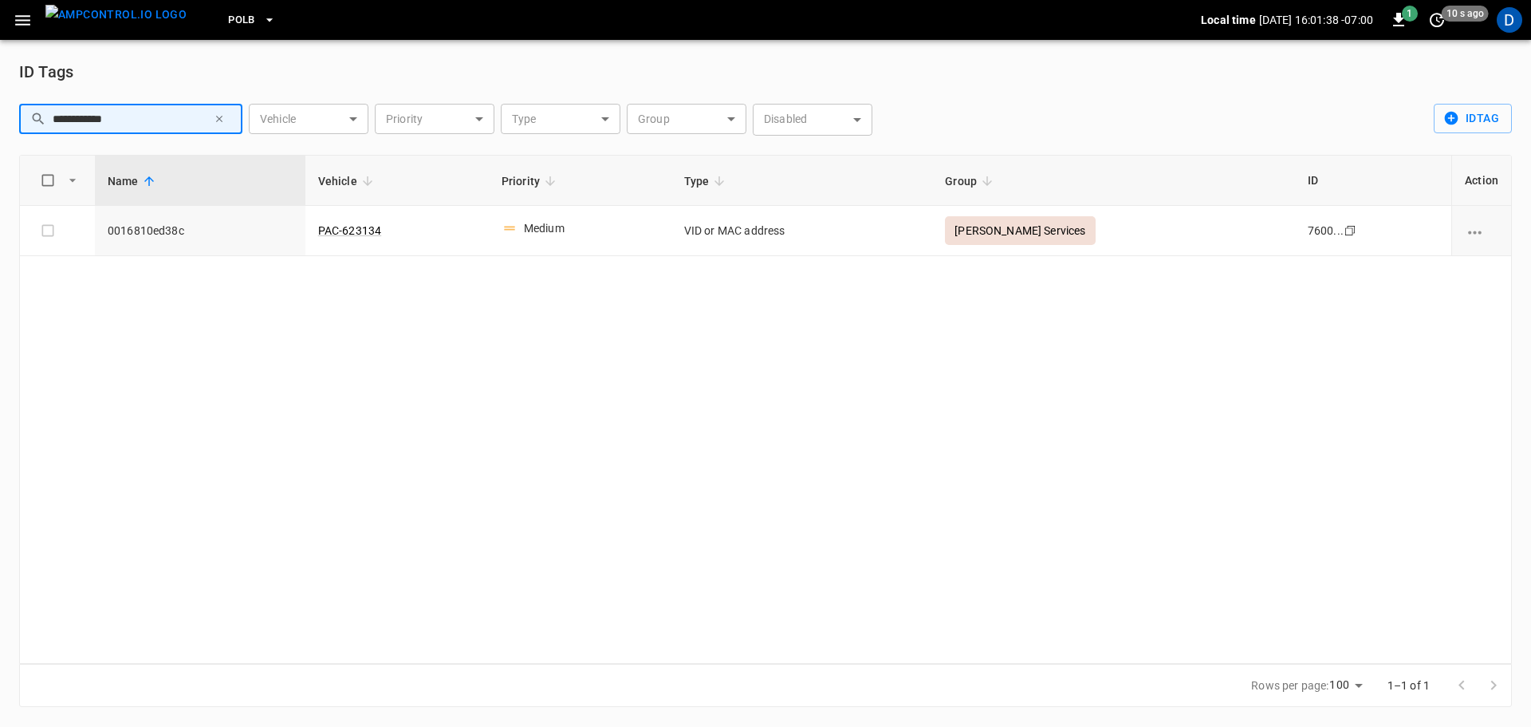
type input "**********"
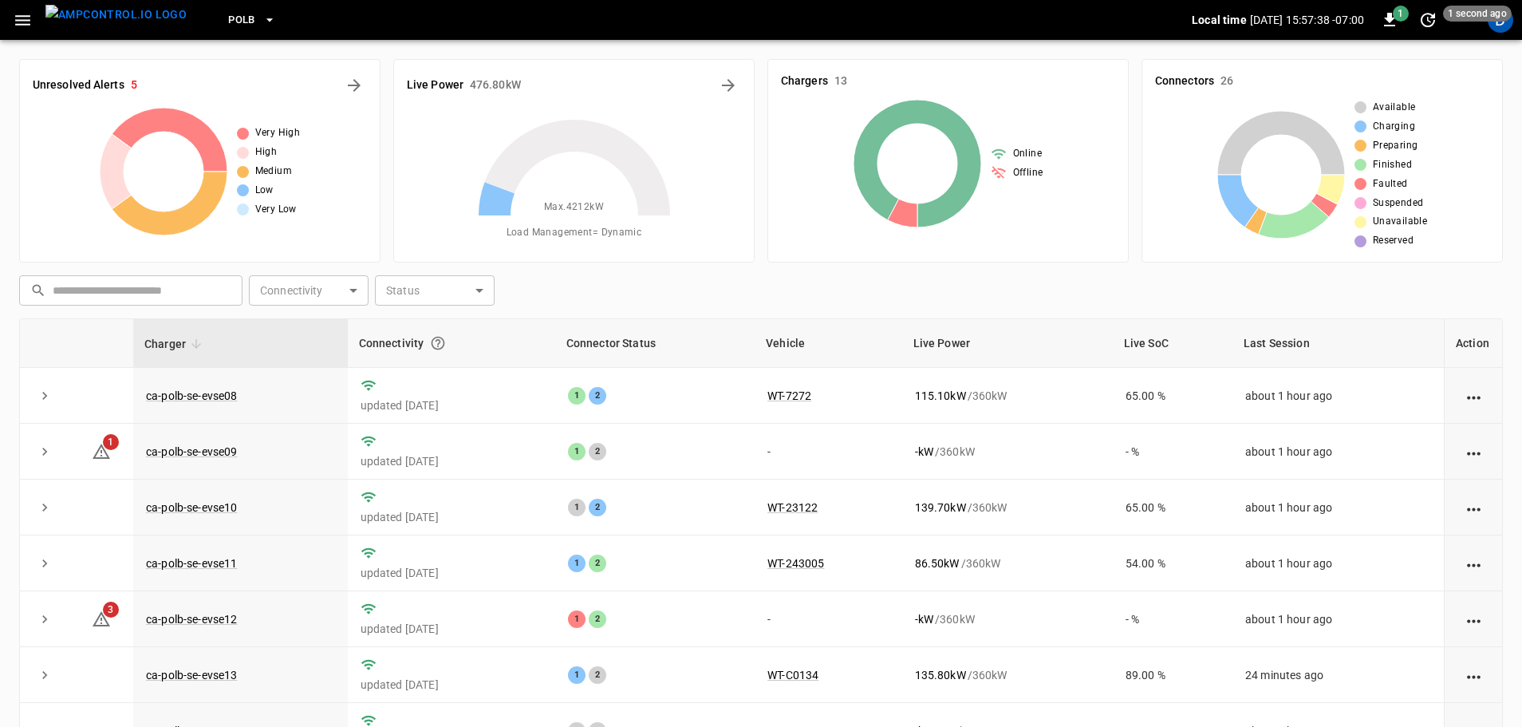
click at [26, 29] on icon "button" at bounding box center [23, 20] width 20 height 20
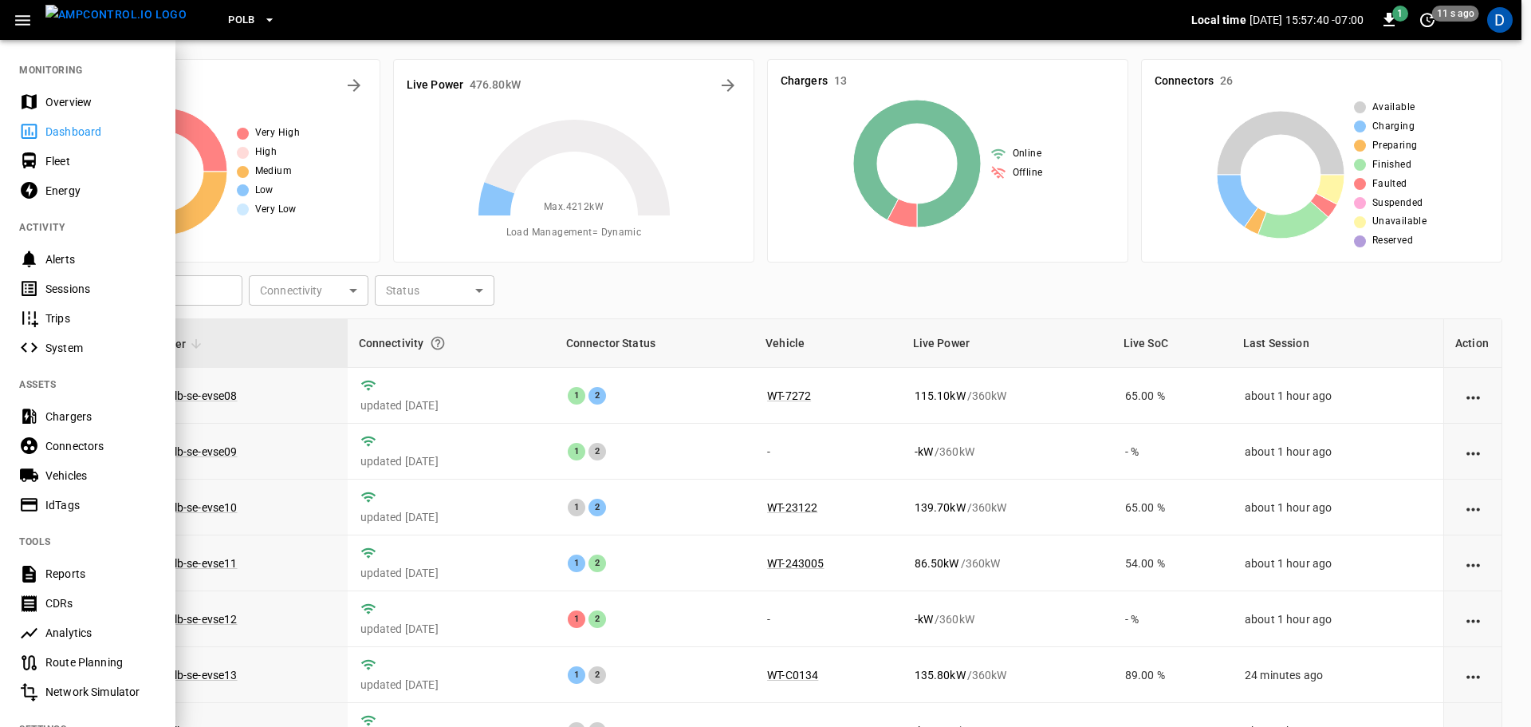
click at [80, 477] on div "Vehicles" at bounding box center [100, 475] width 111 height 16
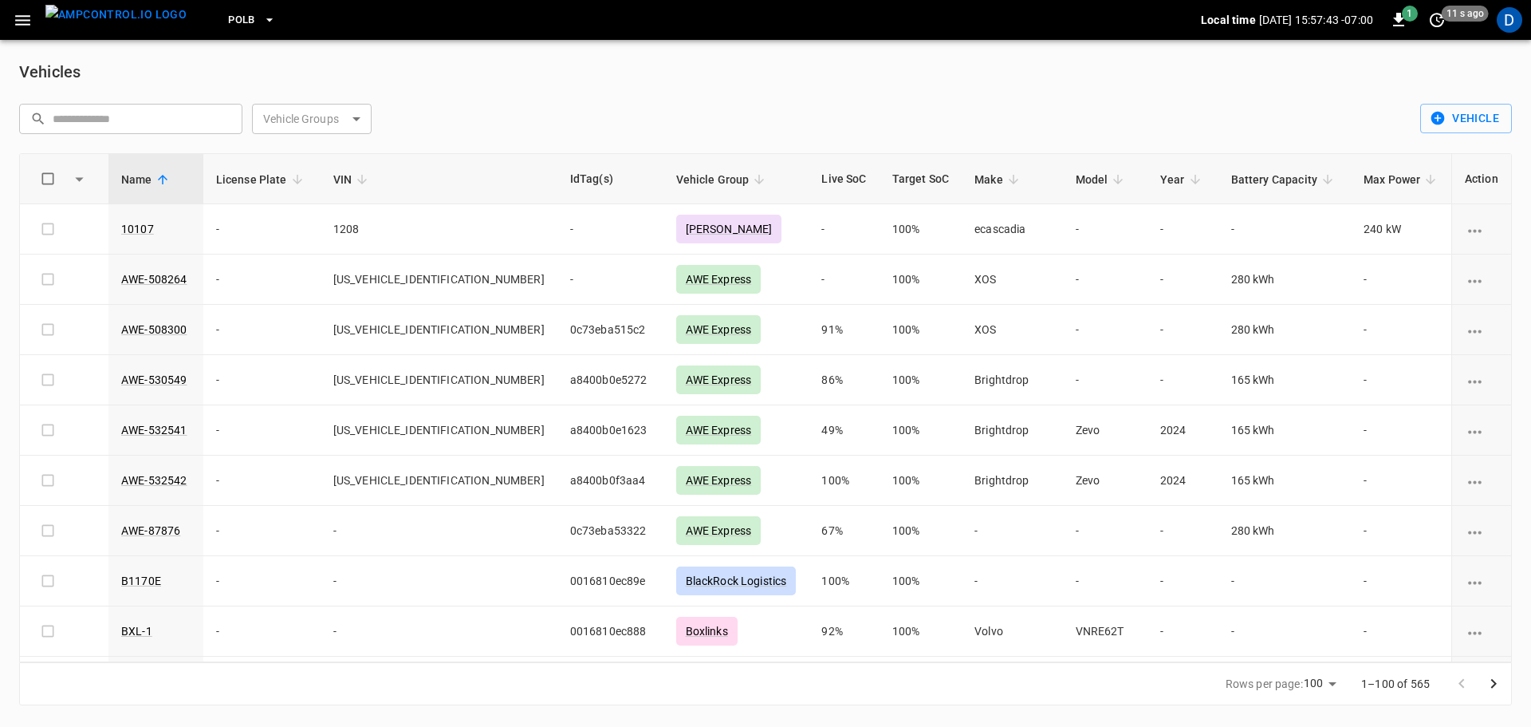
click at [335, 108] on body "PoLB Local time [DATE] 15:57:43 -07:00 1 11 s ago D Vehicles ​ ​ Vehicle Groups…" at bounding box center [765, 362] width 1531 height 724
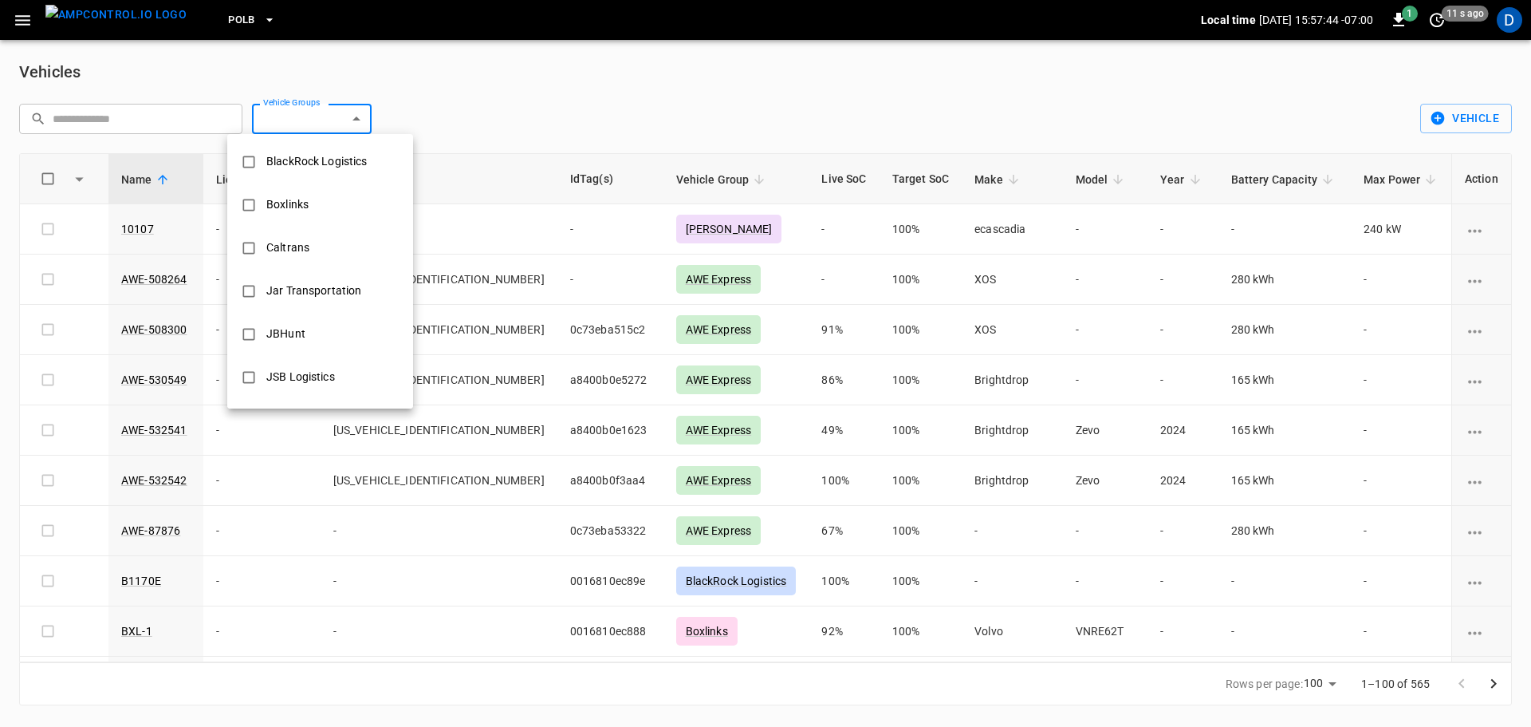
scroll to position [278, 0]
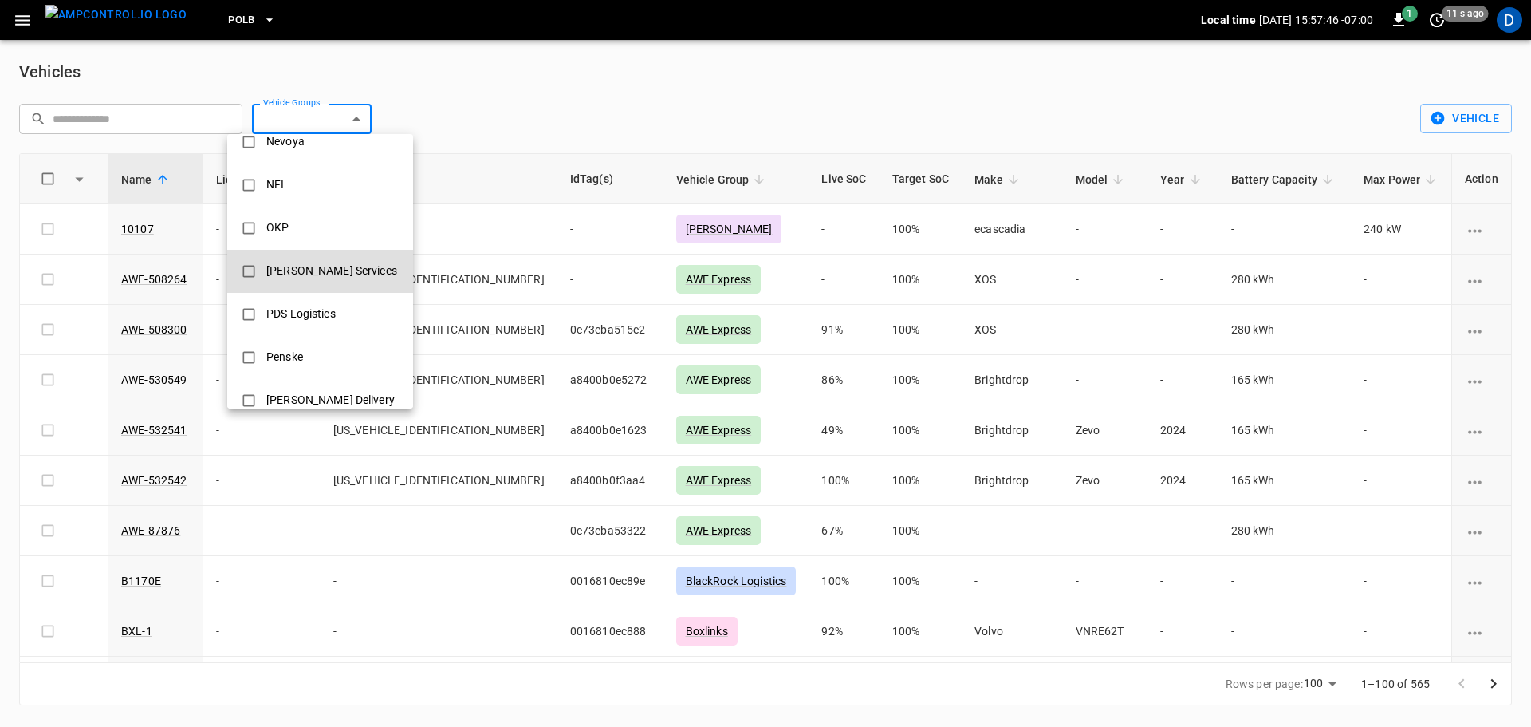
click at [297, 266] on div "[PERSON_NAME] Services" at bounding box center [332, 271] width 150 height 30
type input "**********"
